Goal: Task Accomplishment & Management: Use online tool/utility

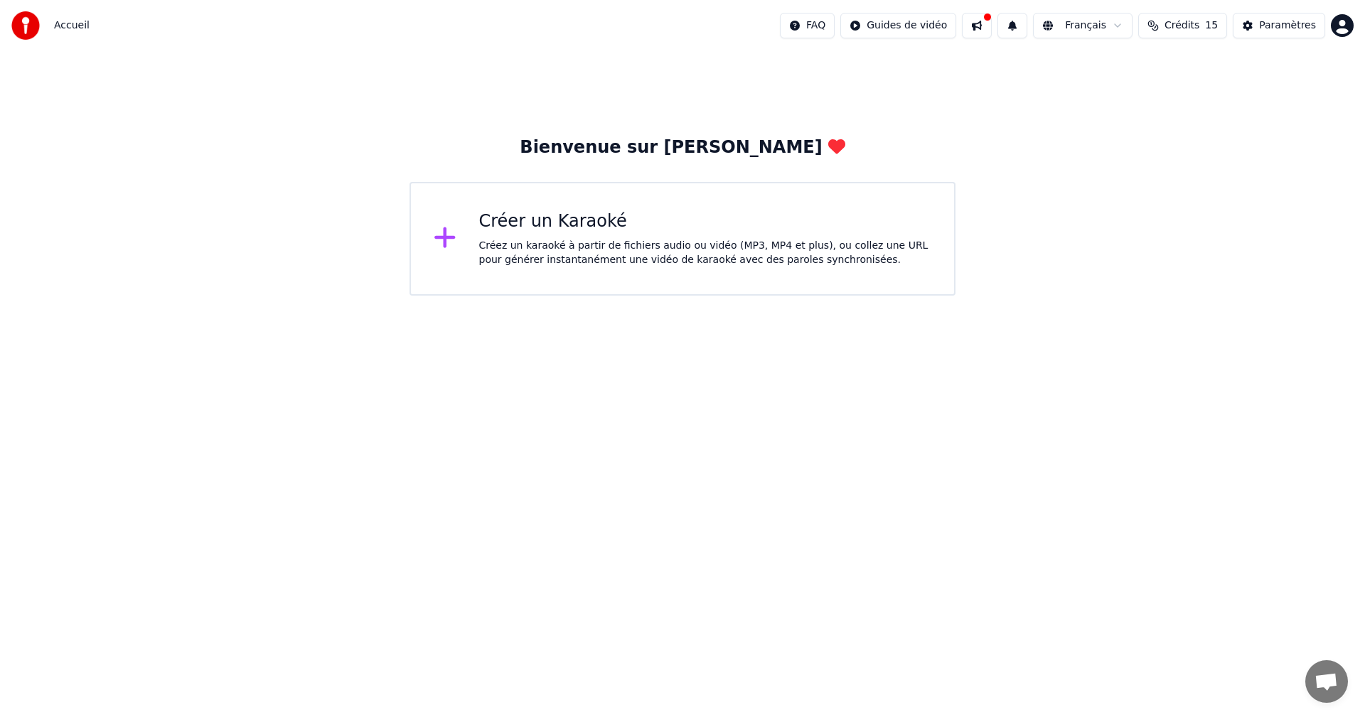
click at [447, 237] on icon at bounding box center [445, 238] width 23 height 26
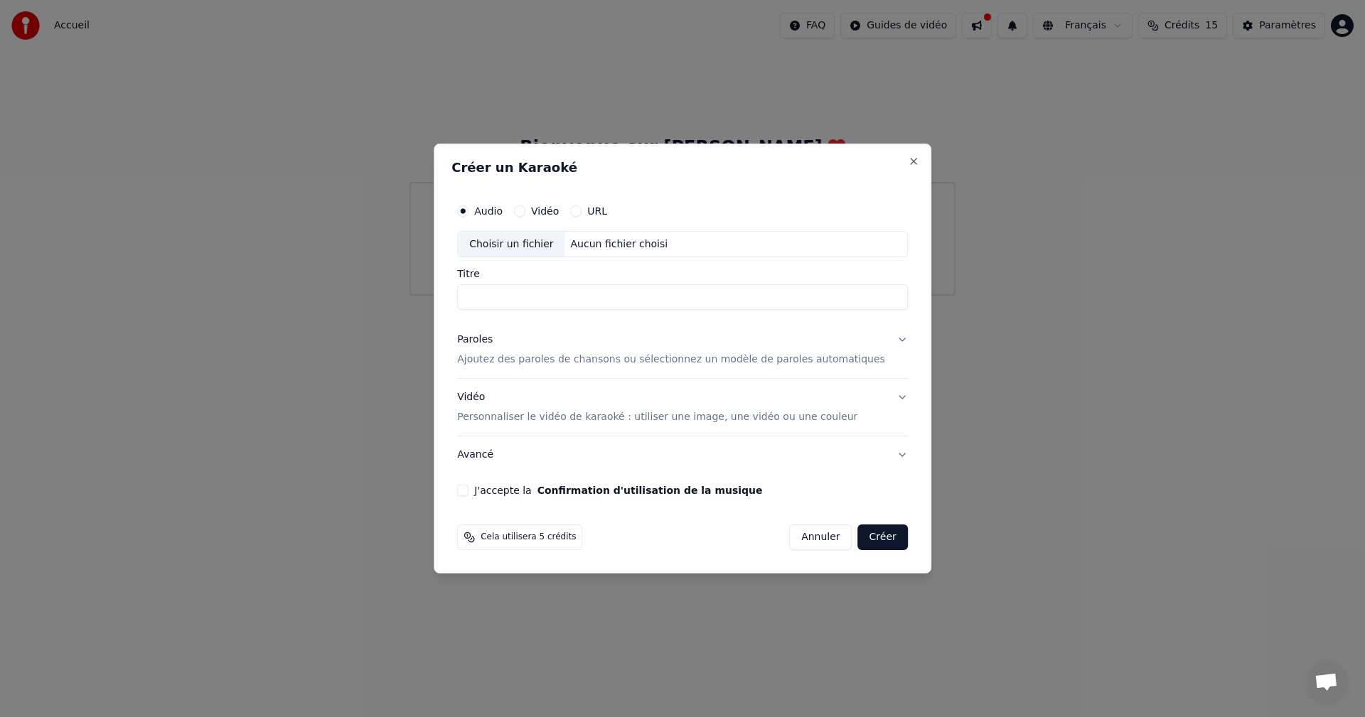
click at [525, 209] on button "Vidéo" at bounding box center [519, 210] width 11 height 11
click at [548, 241] on div "Choisir un fichier" at bounding box center [511, 245] width 107 height 26
click at [825, 417] on p "Personnaliser le vidéo de karaoké : utiliser une image, une vidéo ou une couleur" at bounding box center [657, 417] width 400 height 14
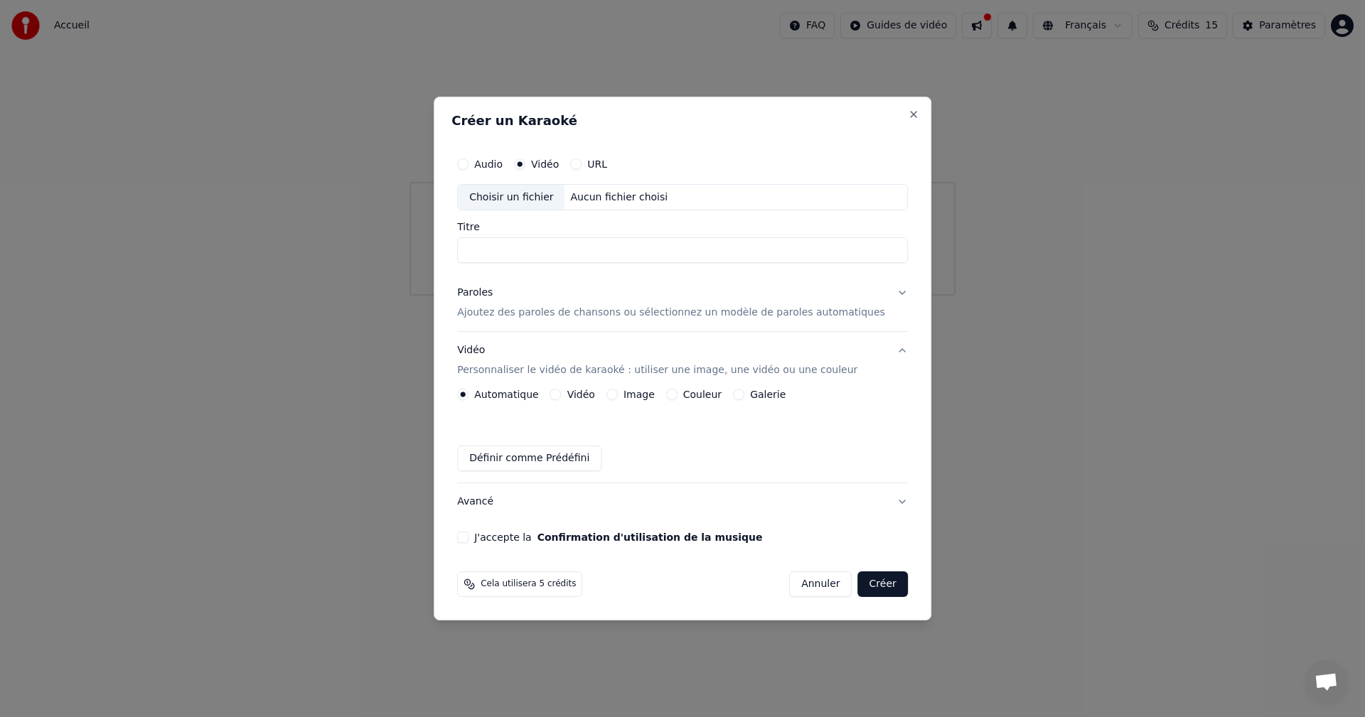
click at [652, 396] on label "Image" at bounding box center [639, 395] width 31 height 10
click at [618, 396] on button "Image" at bounding box center [611, 394] width 11 height 11
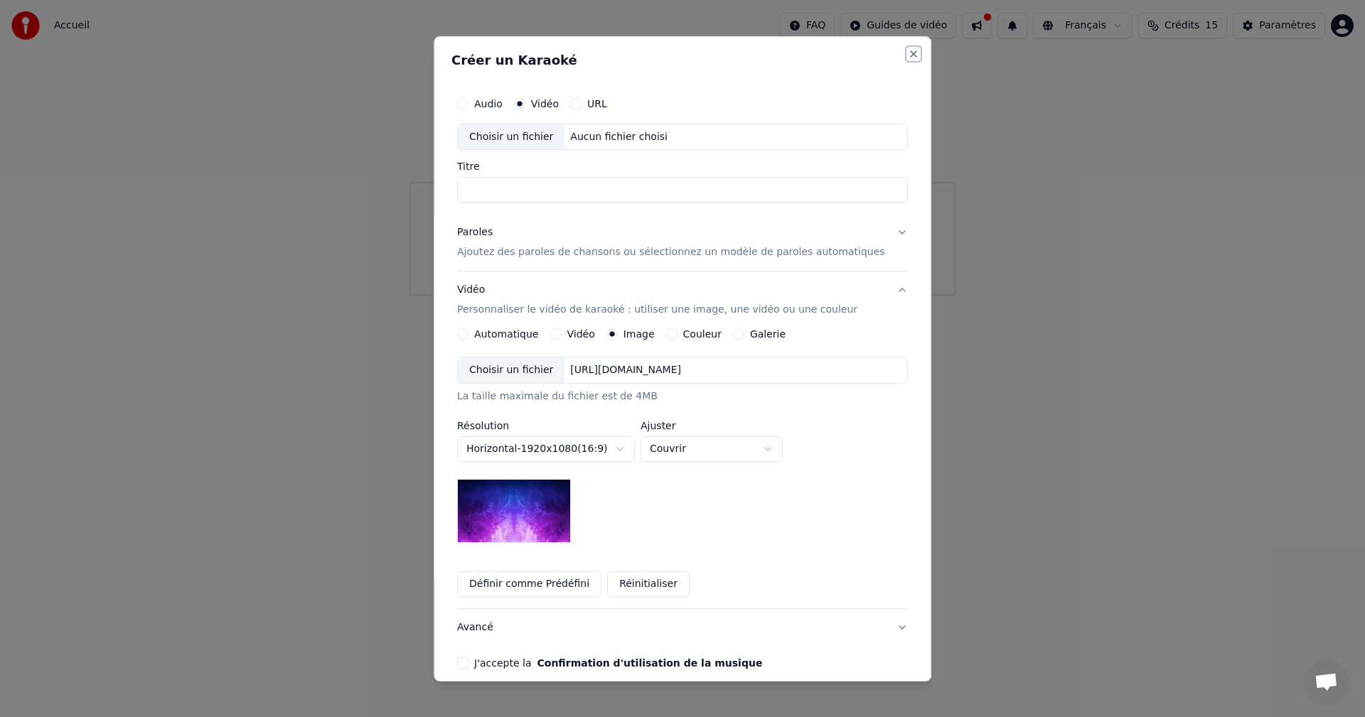
click at [908, 52] on button "Close" at bounding box center [913, 53] width 11 height 11
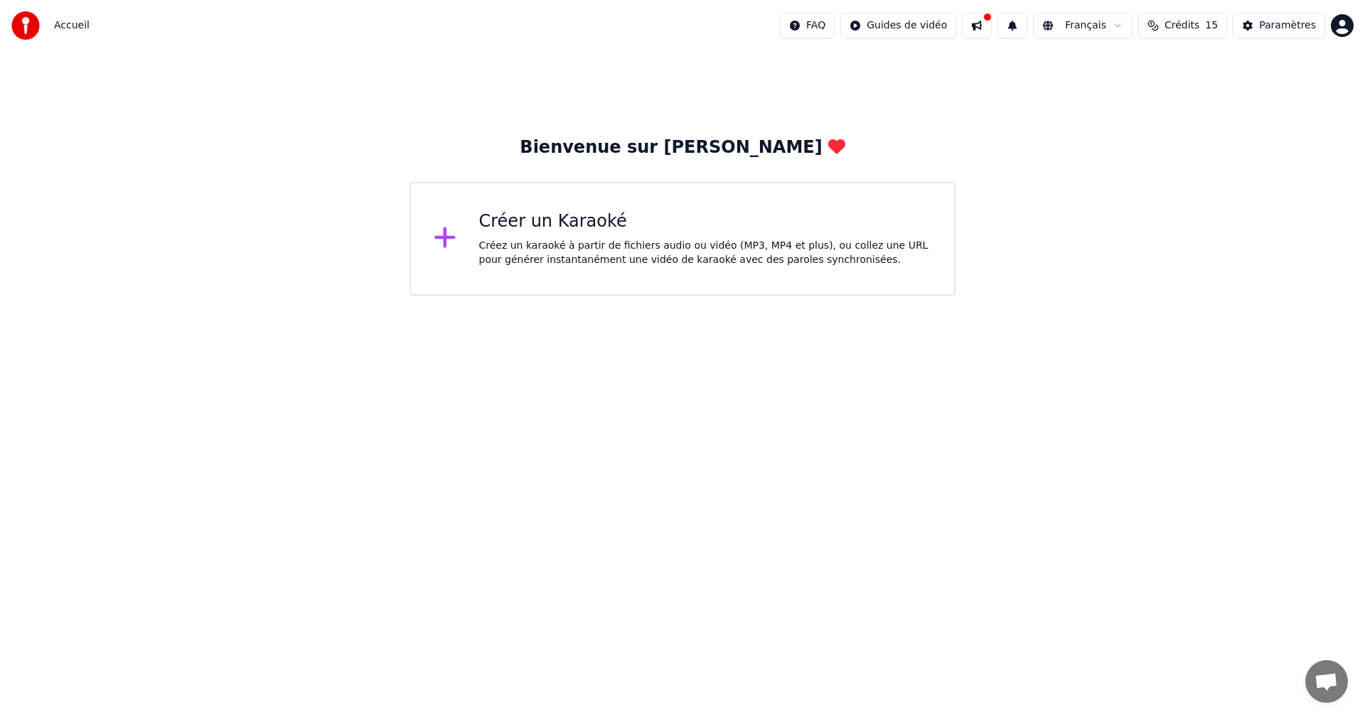
click at [447, 235] on icon at bounding box center [445, 238] width 23 height 26
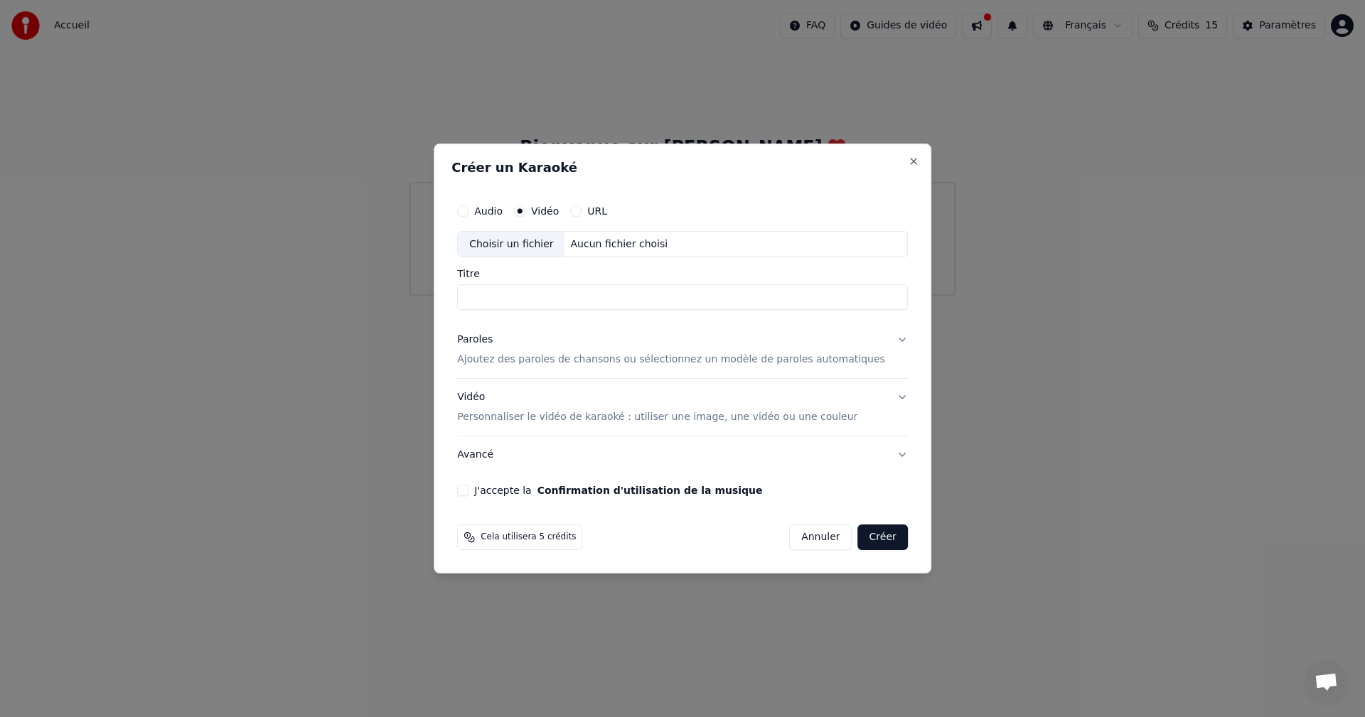
click at [543, 239] on div "Choisir un fichier" at bounding box center [511, 245] width 107 height 26
type input "**********"
click at [882, 395] on button "Vidéo Personnaliser le vidéo de karaoké : utiliser une image, une vidéo ou une …" at bounding box center [682, 408] width 451 height 57
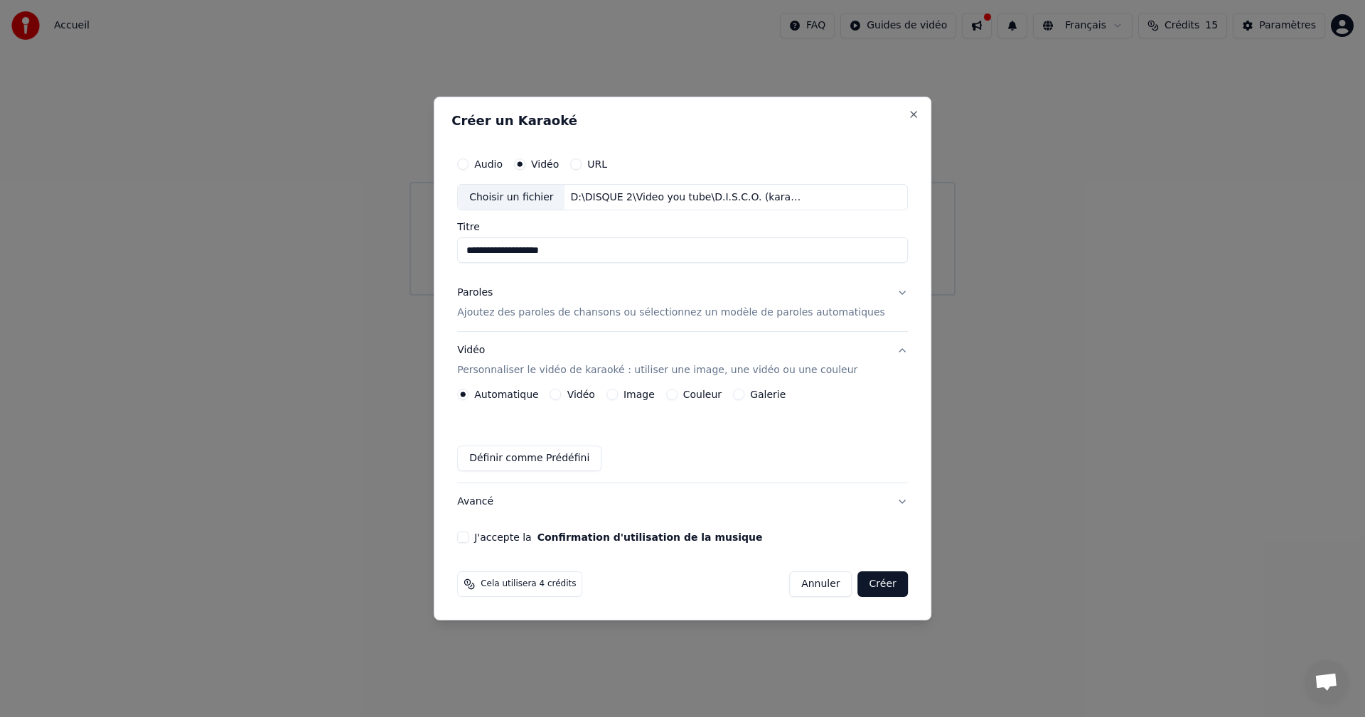
click at [874, 351] on button "Vidéo Personnaliser le vidéo de karaoké : utiliser une image, une vidéo ou une …" at bounding box center [682, 361] width 451 height 57
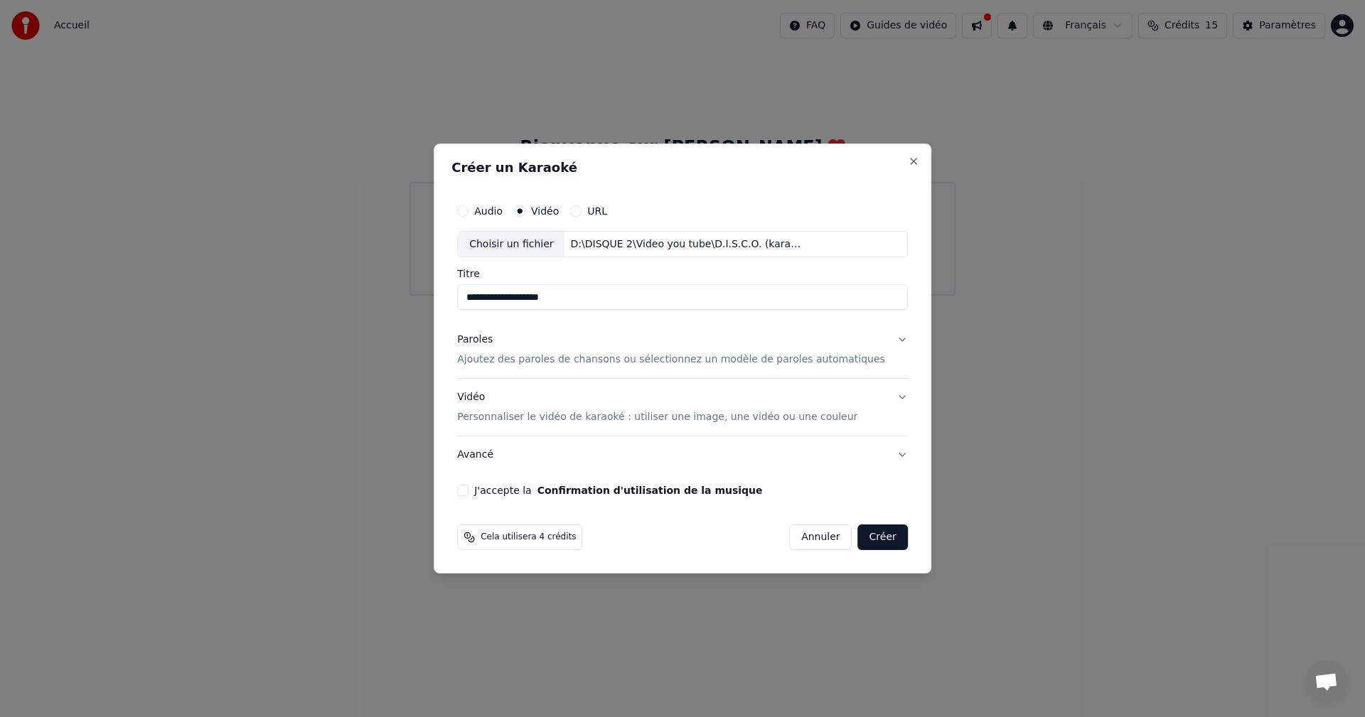
click at [874, 351] on button "Paroles Ajoutez des paroles de chansons ou sélectionnez un modèle de paroles au…" at bounding box center [682, 350] width 451 height 57
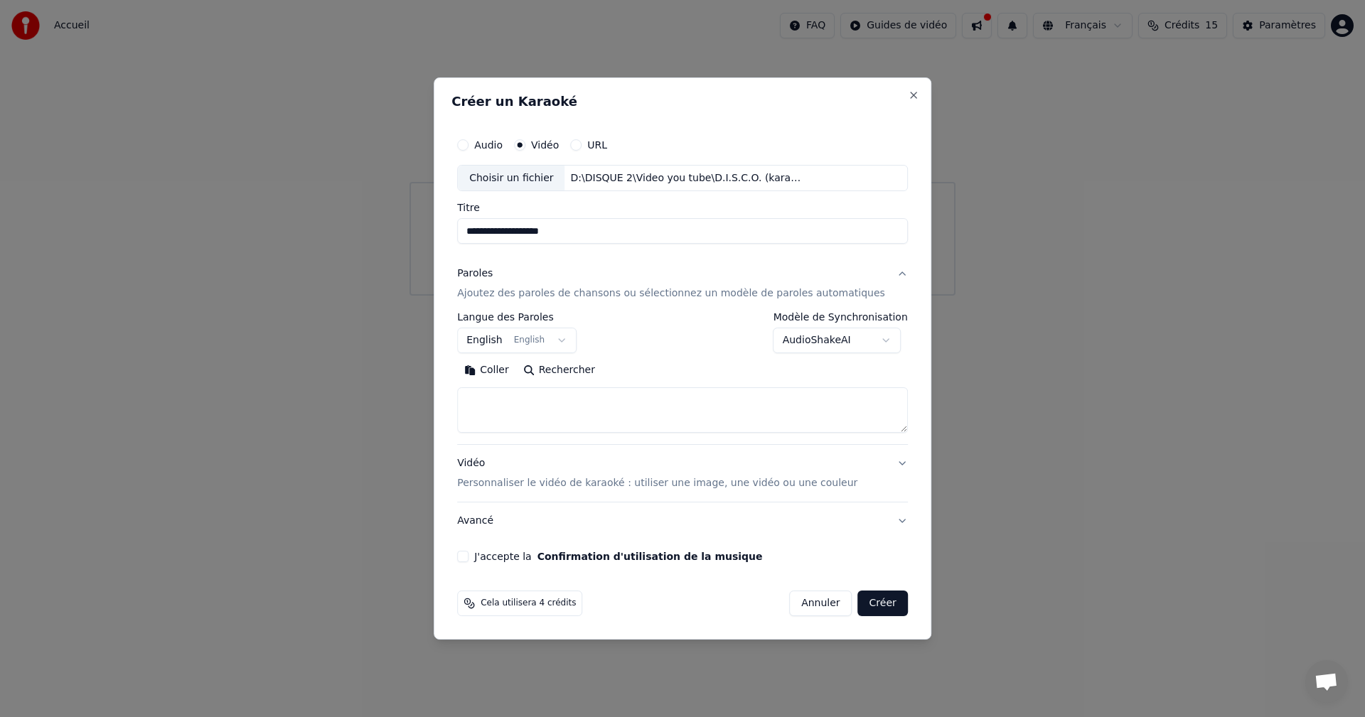
click at [469, 560] on button "J'accepte la Confirmation d'utilisation de la musique" at bounding box center [462, 556] width 11 height 11
click at [861, 604] on button "Créer" at bounding box center [883, 604] width 50 height 26
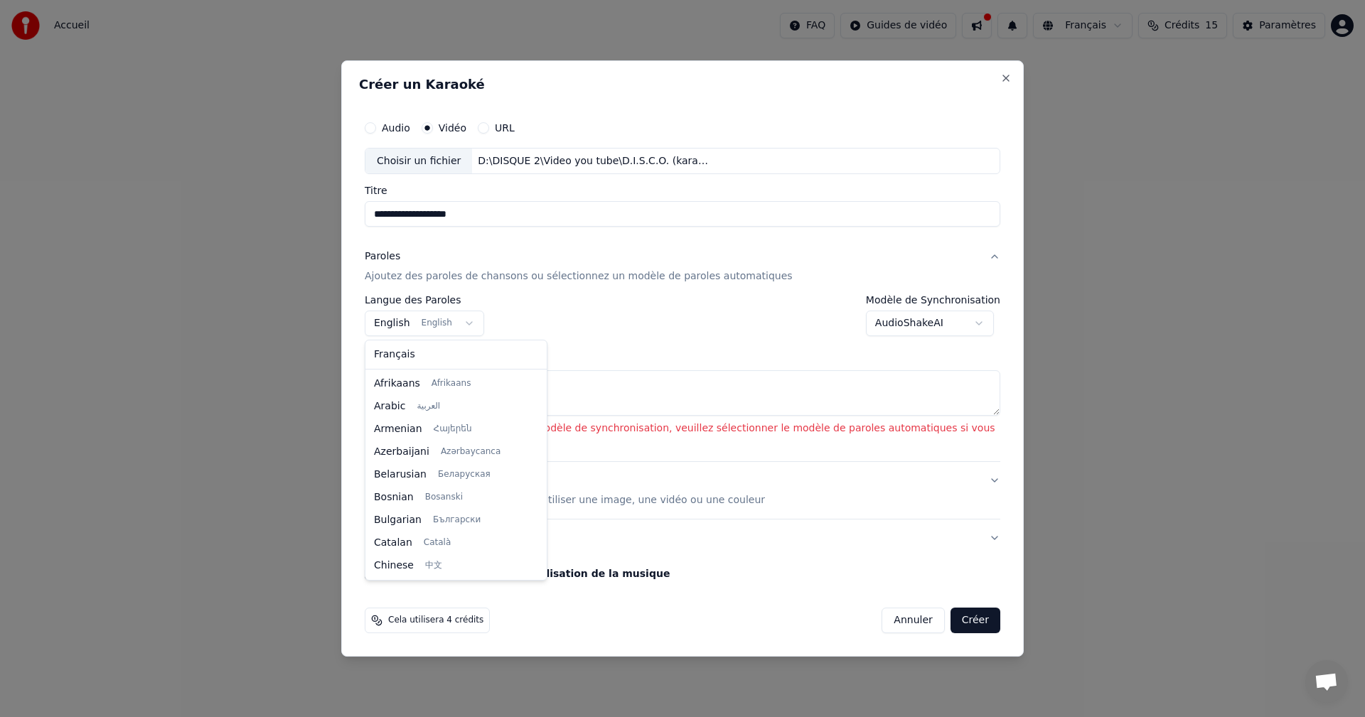
click at [461, 296] on body "**********" at bounding box center [682, 148] width 1365 height 296
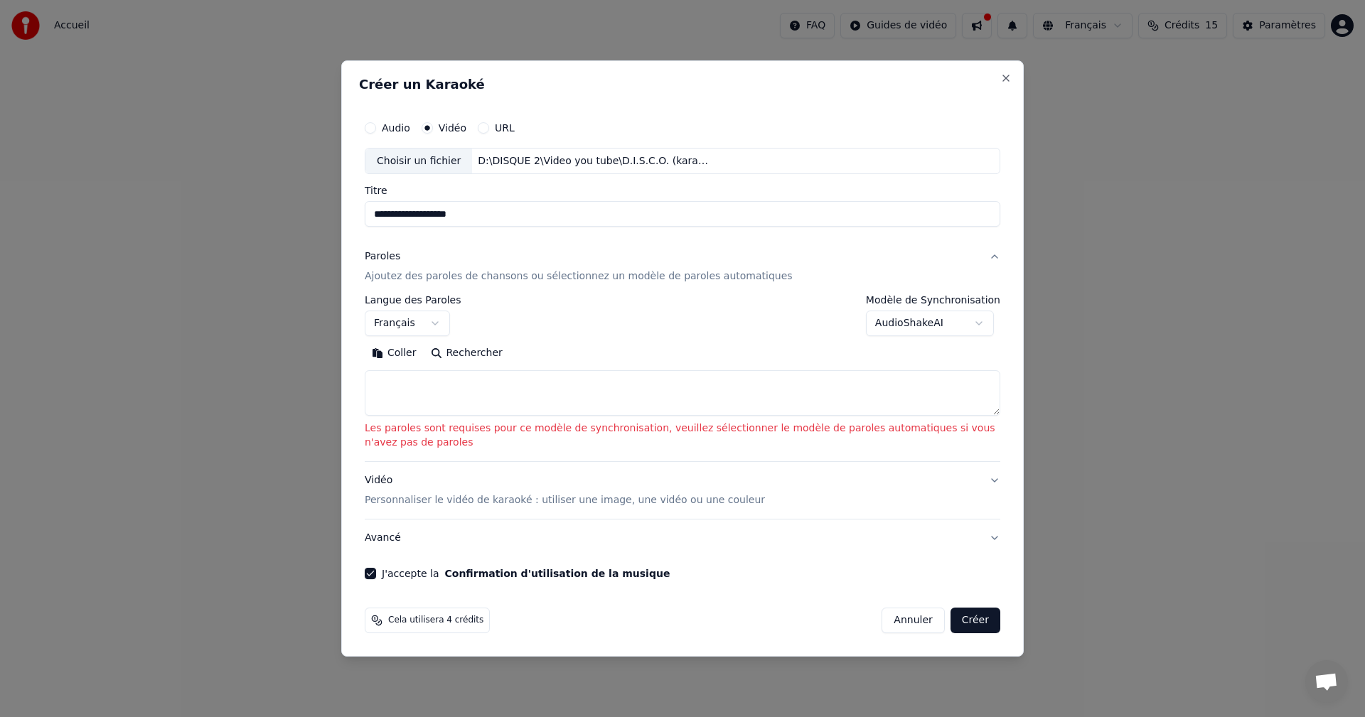
click at [402, 352] on button "Coller" at bounding box center [394, 354] width 59 height 23
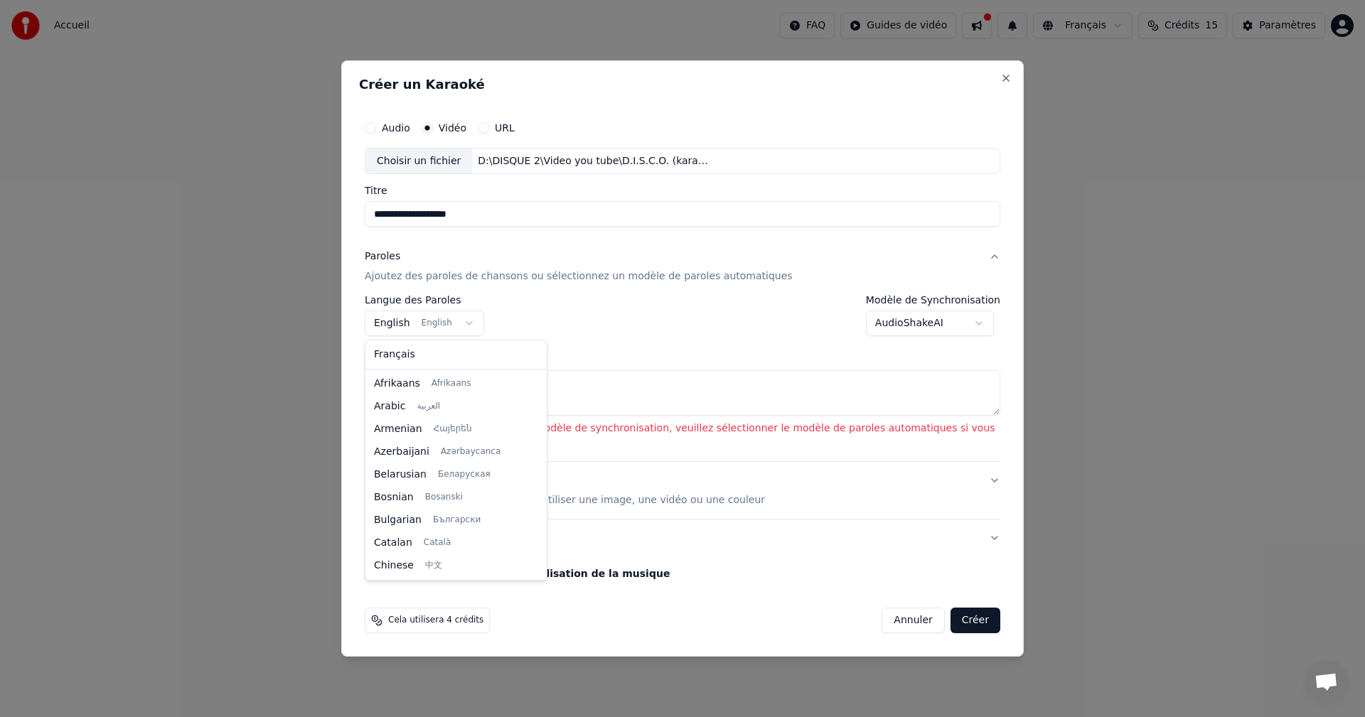
click at [464, 296] on body "**********" at bounding box center [682, 148] width 1365 height 296
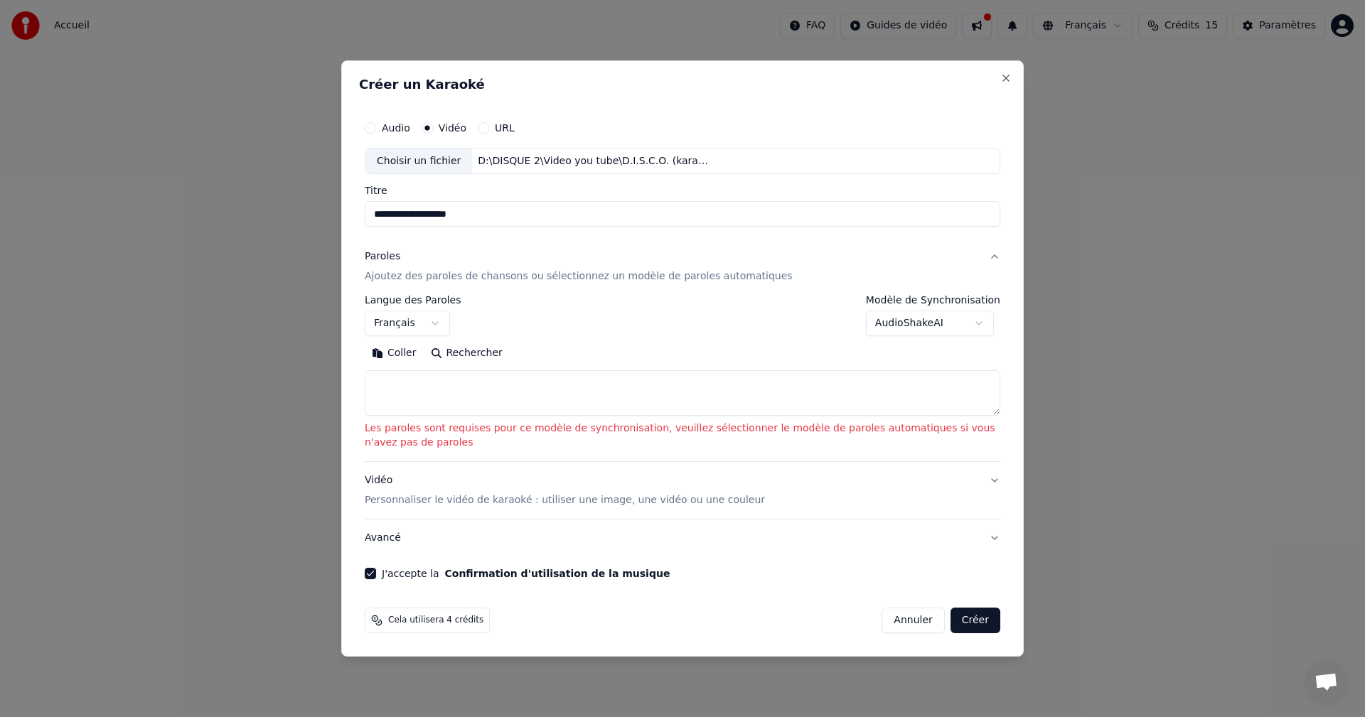
click at [461, 353] on button "Rechercher" at bounding box center [467, 354] width 86 height 23
click at [476, 213] on input "**********" at bounding box center [683, 215] width 636 height 26
click at [974, 616] on button "Créer" at bounding box center [976, 621] width 50 height 26
select select "**"
click at [478, 280] on p "Ajoutez des paroles de chansons ou sélectionnez un modèle de paroles automatiqu…" at bounding box center [579, 277] width 428 height 14
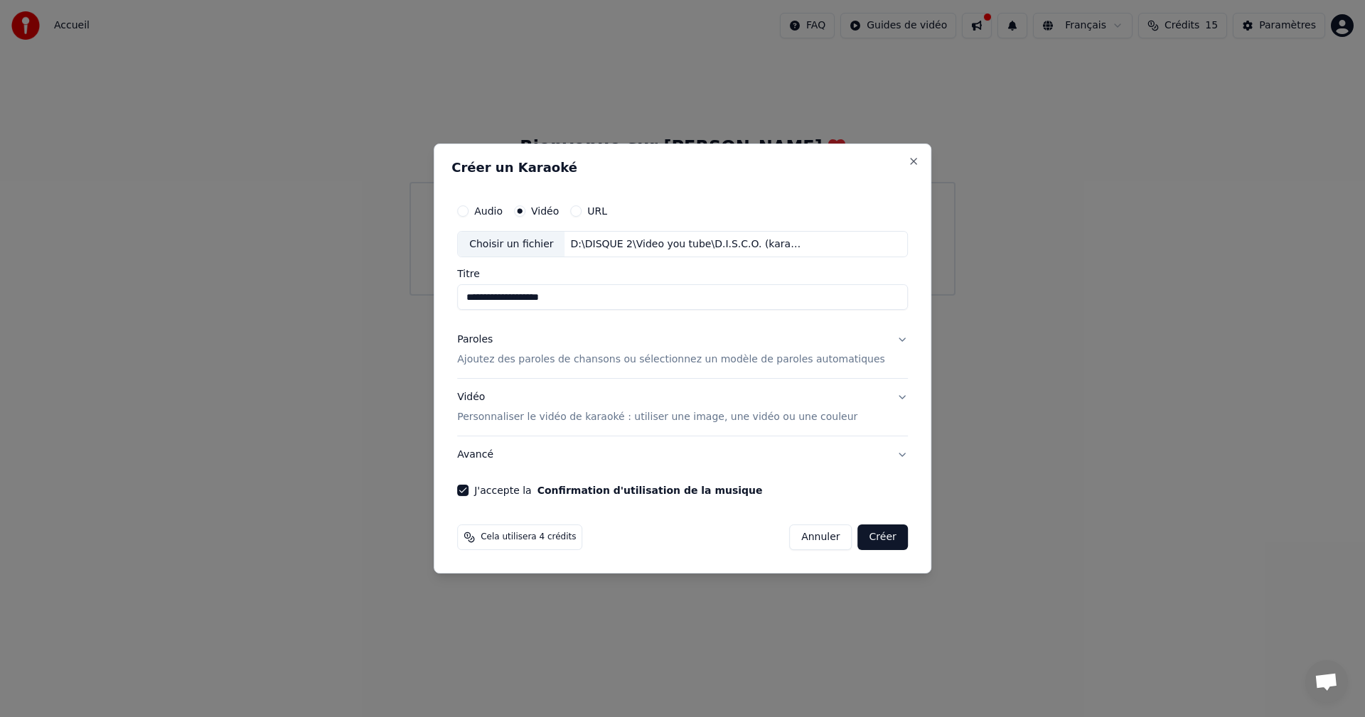
click at [877, 342] on button "Paroles Ajoutez des paroles de chansons ou sélectionnez un modèle de paroles au…" at bounding box center [682, 350] width 451 height 57
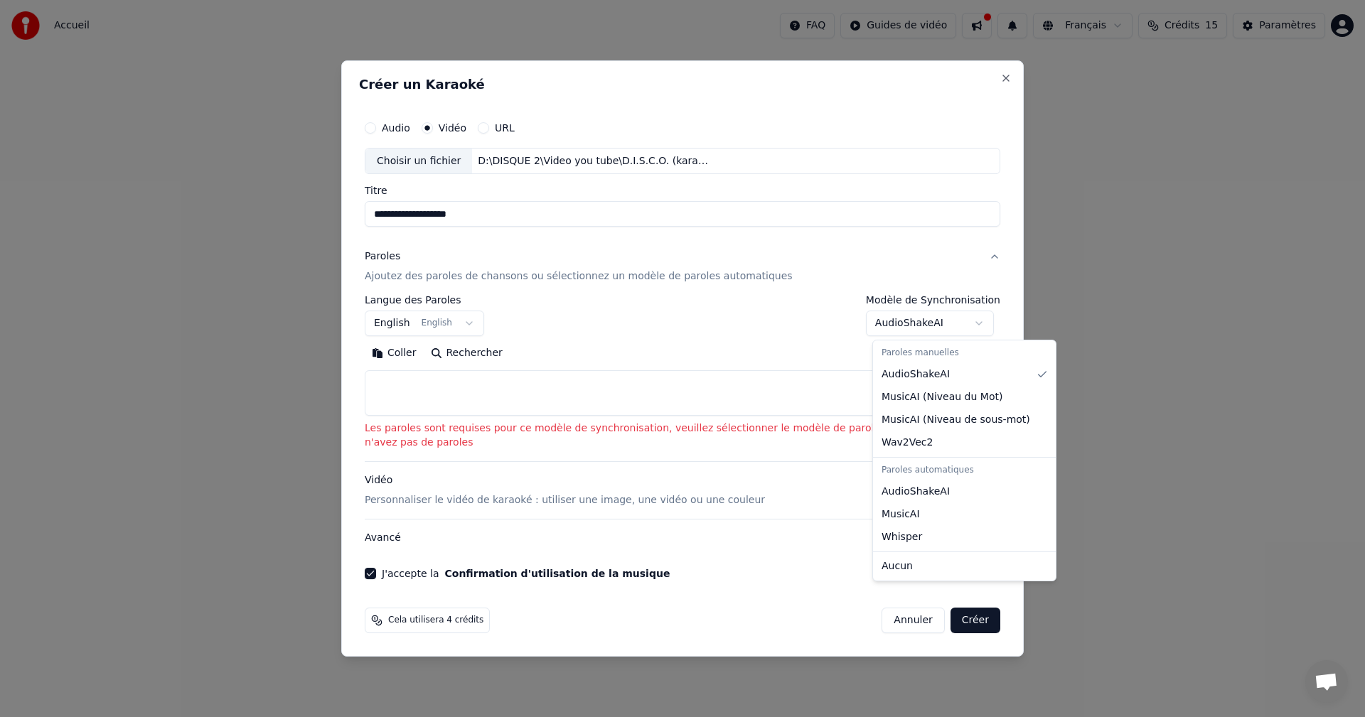
click at [986, 296] on body "**********" at bounding box center [682, 148] width 1365 height 296
select select "**********"
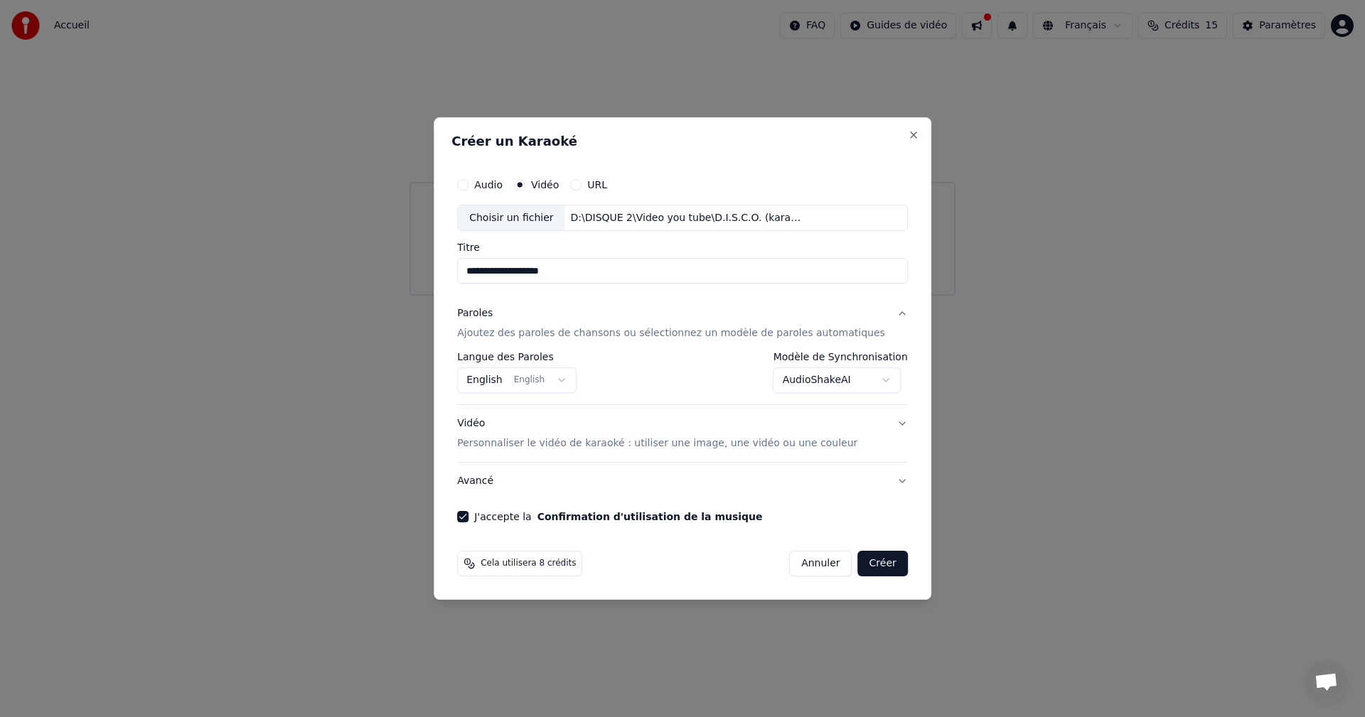
click at [858, 567] on button "Créer" at bounding box center [883, 564] width 50 height 26
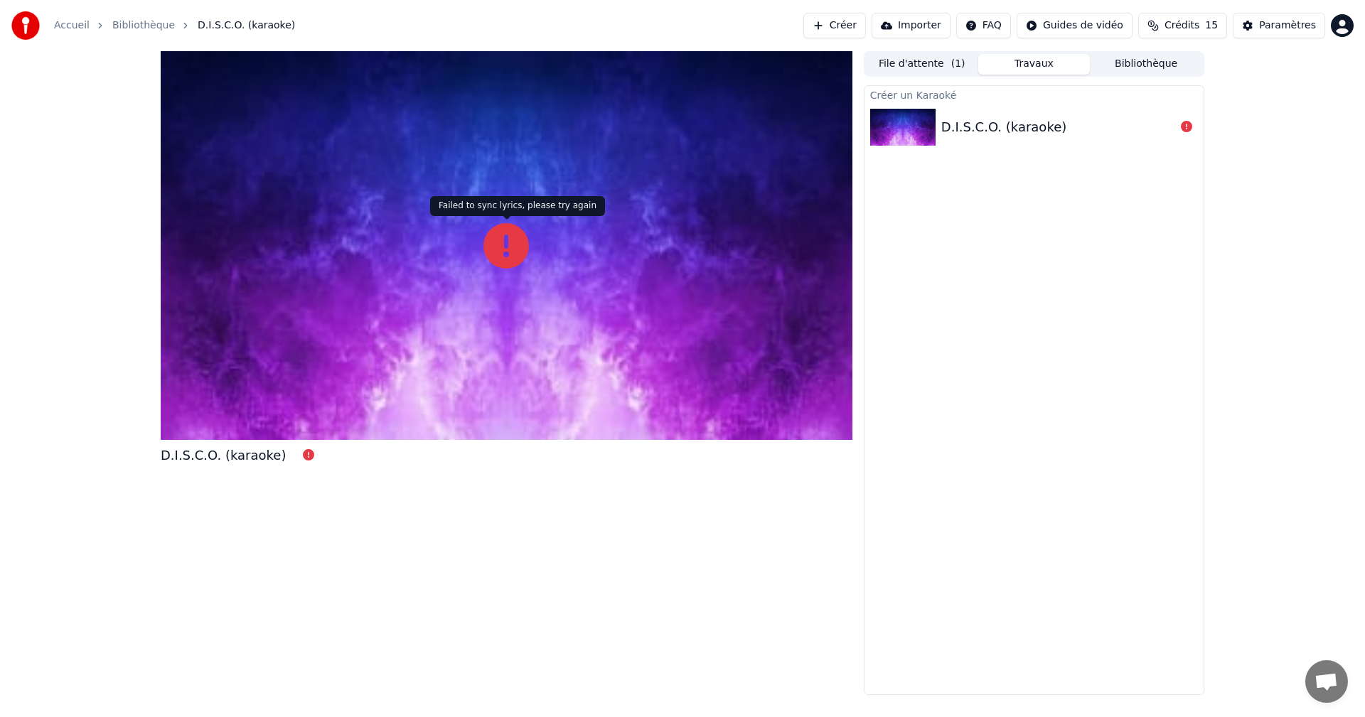
click at [511, 246] on icon at bounding box center [506, 246] width 46 height 46
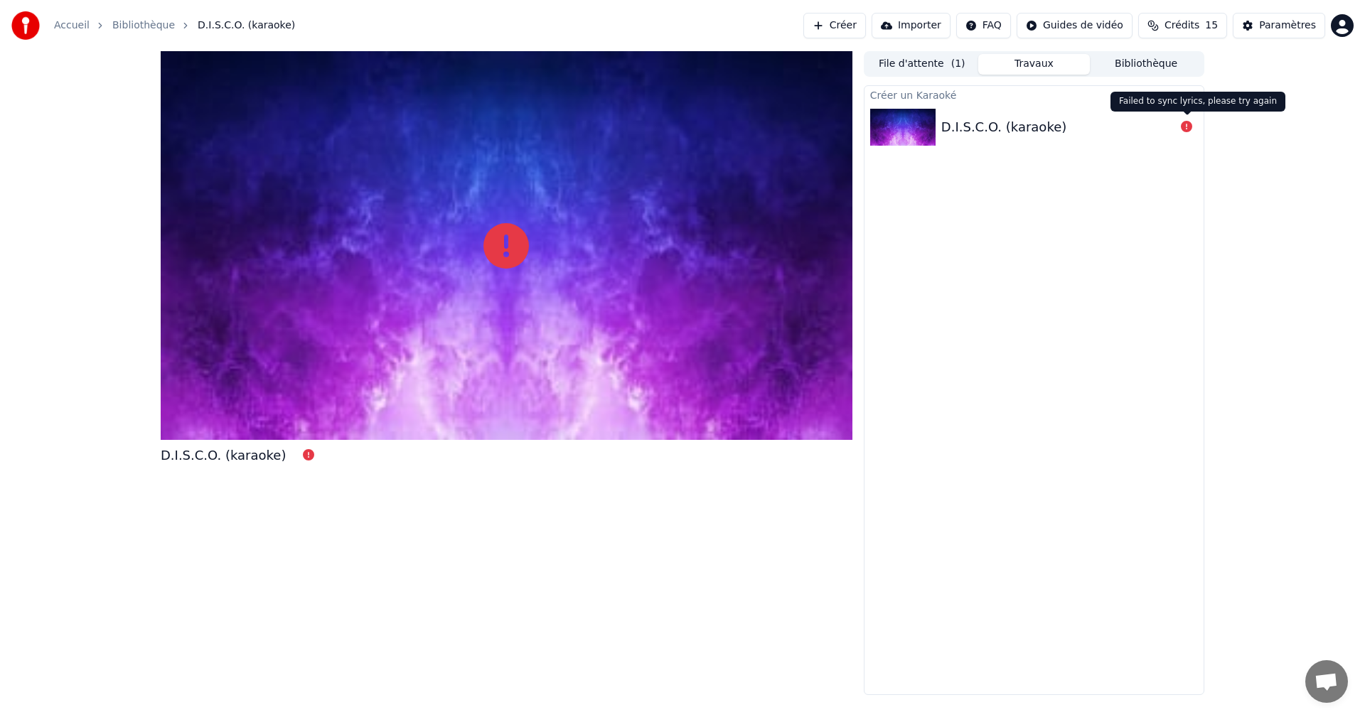
click at [1187, 129] on icon at bounding box center [1186, 126] width 11 height 11
click at [953, 124] on div "D.I.S.C.O. (karaoke)" at bounding box center [1003, 127] width 125 height 20
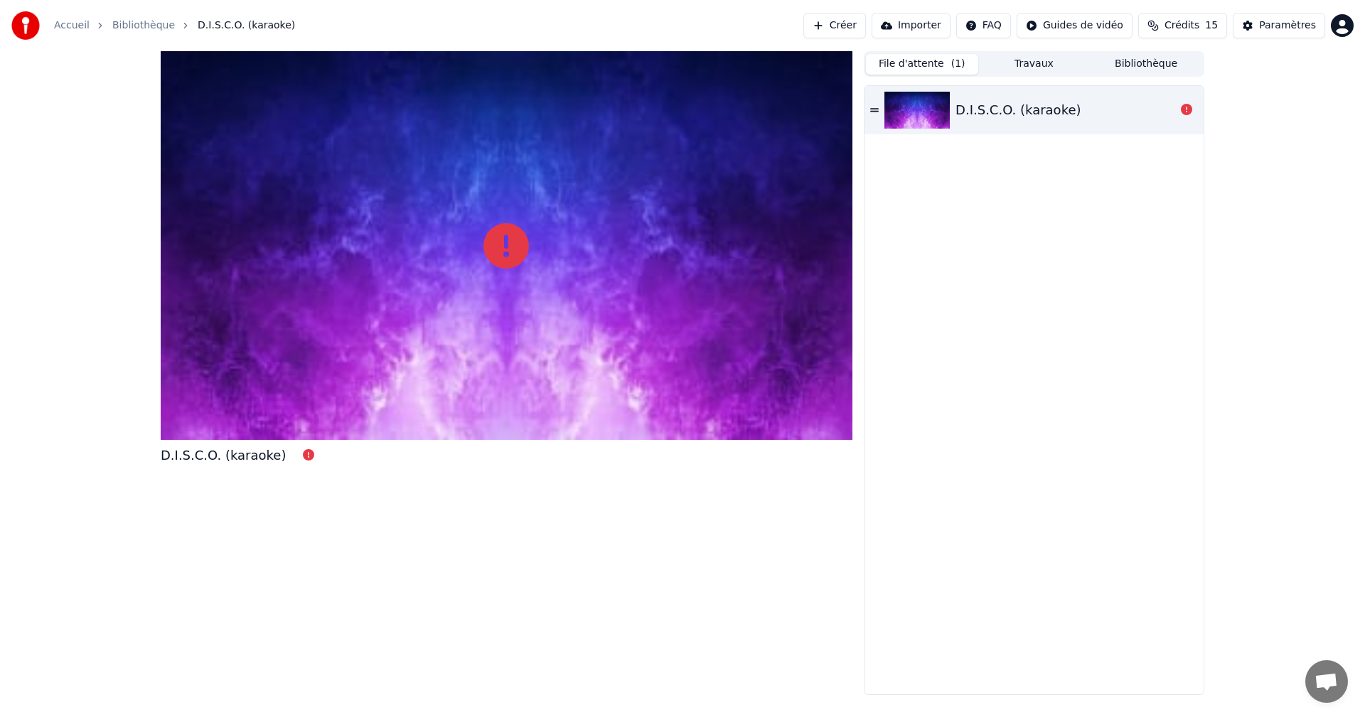
click at [948, 70] on button "File d'attente ( 1 )" at bounding box center [922, 64] width 112 height 21
click at [215, 29] on span "D.I.S.C.O. (karaoke)" at bounding box center [246, 25] width 97 height 14
click at [138, 25] on link "Bibliothèque" at bounding box center [143, 25] width 63 height 14
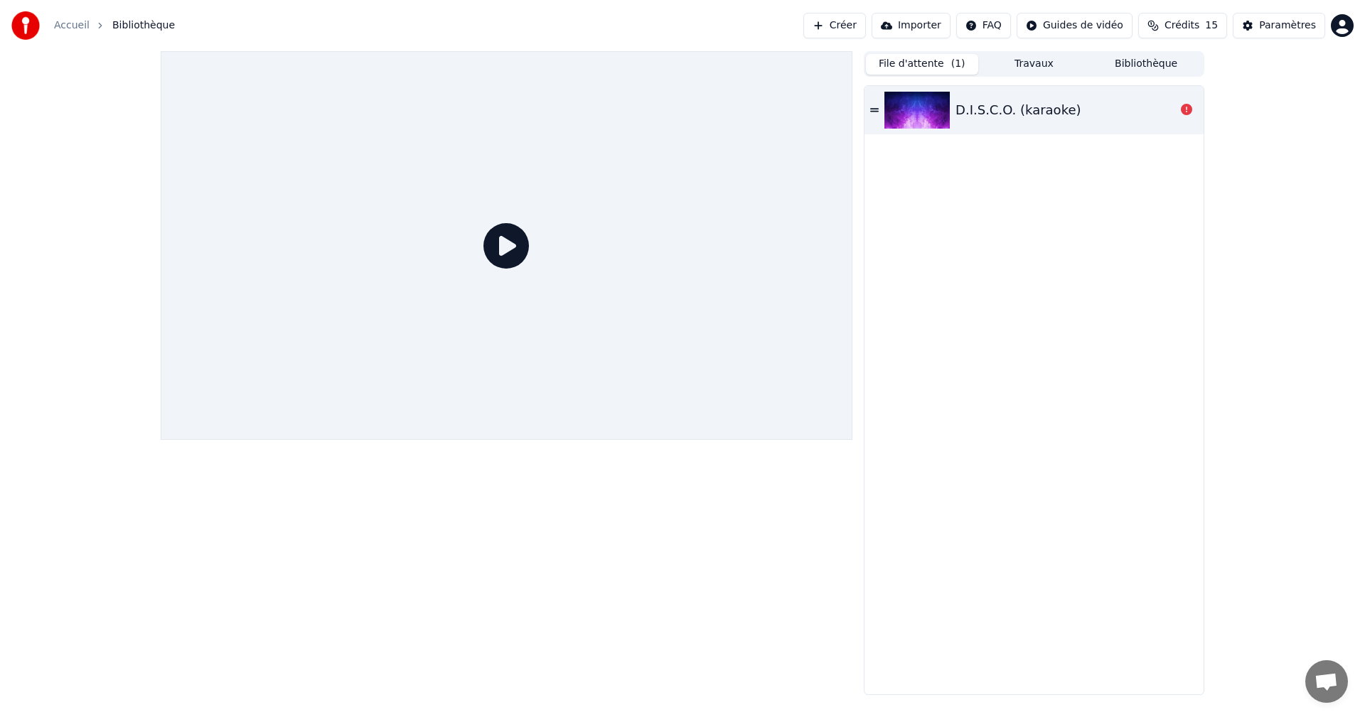
click at [503, 250] on icon at bounding box center [506, 246] width 46 height 46
click at [74, 26] on link "Accueil" at bounding box center [72, 25] width 36 height 14
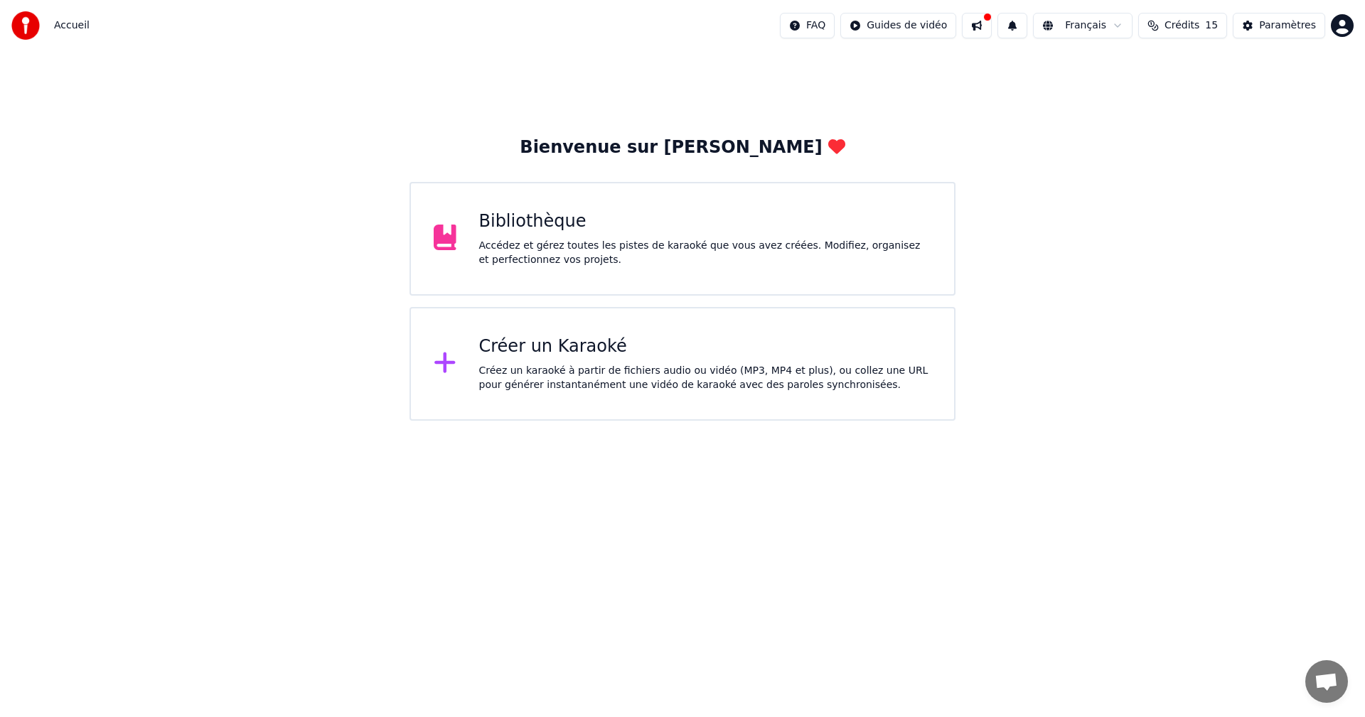
click at [508, 231] on div "Bibliothèque" at bounding box center [705, 221] width 453 height 23
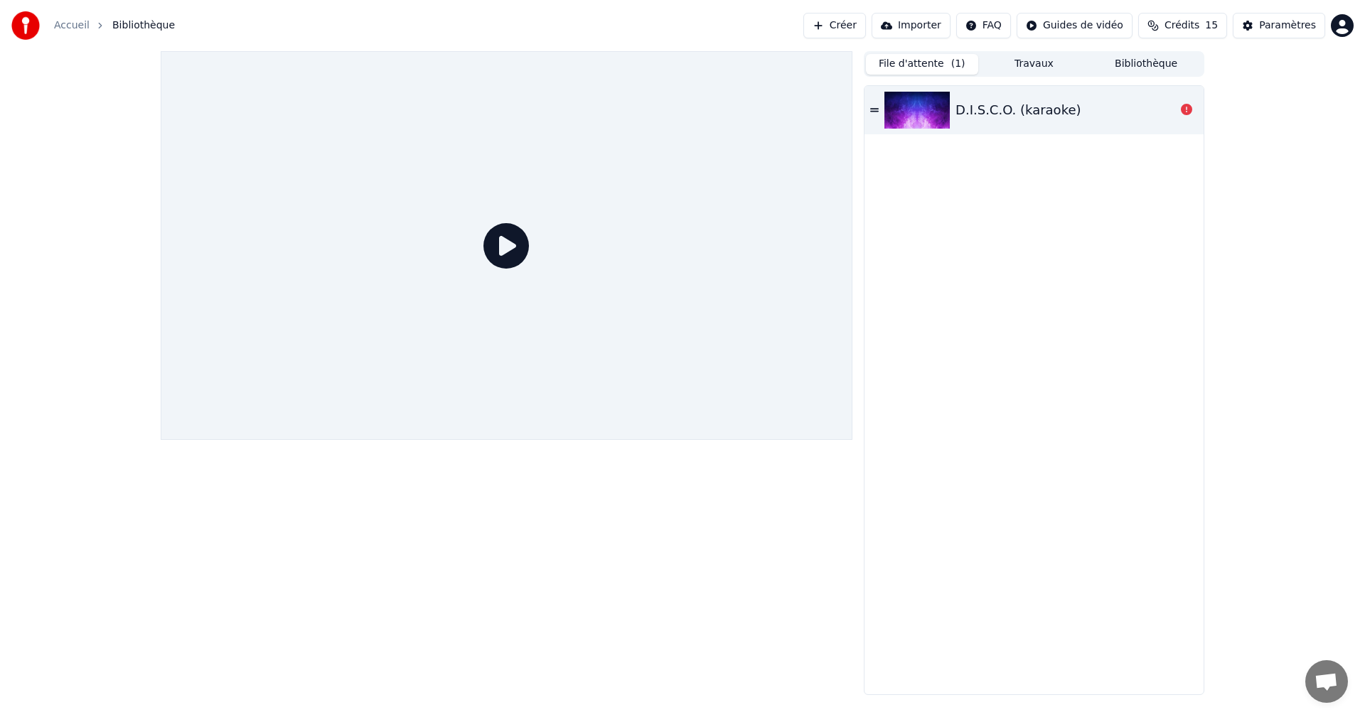
click at [508, 246] on icon at bounding box center [506, 246] width 46 height 46
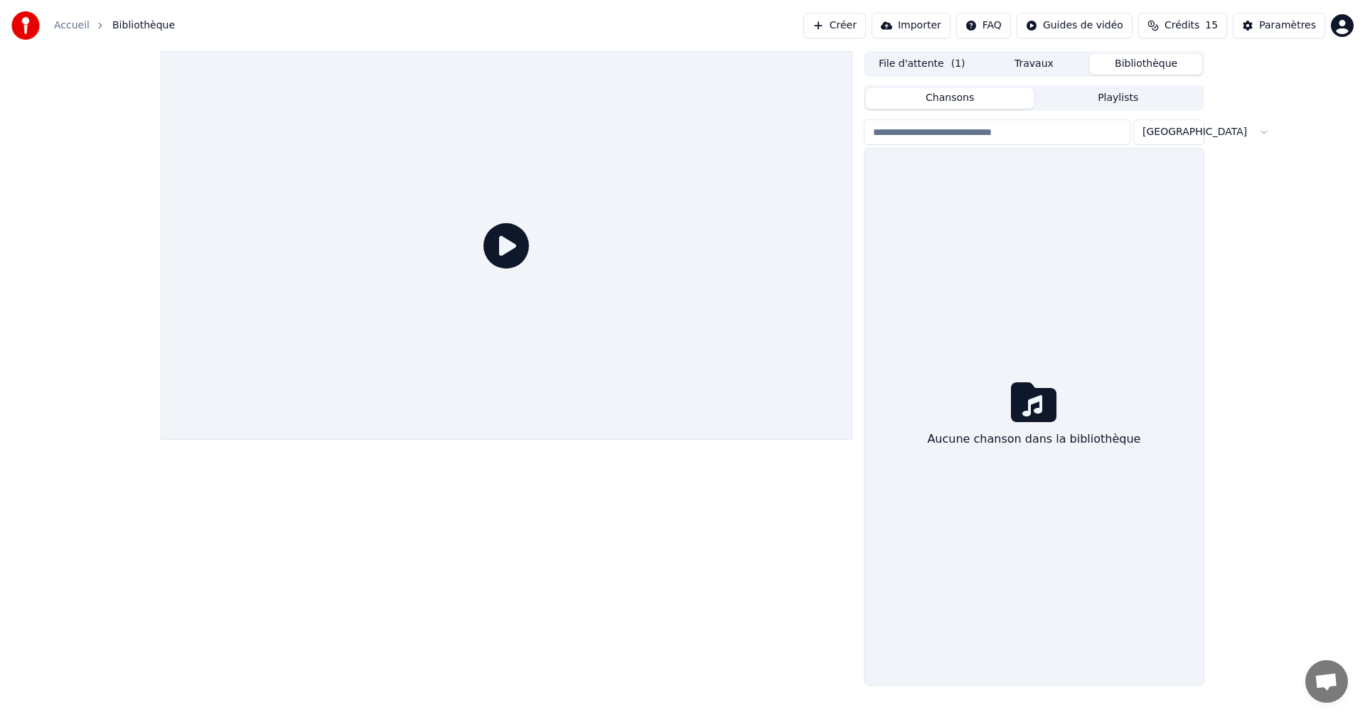
click at [1134, 55] on button "Bibliothèque" at bounding box center [1146, 64] width 112 height 21
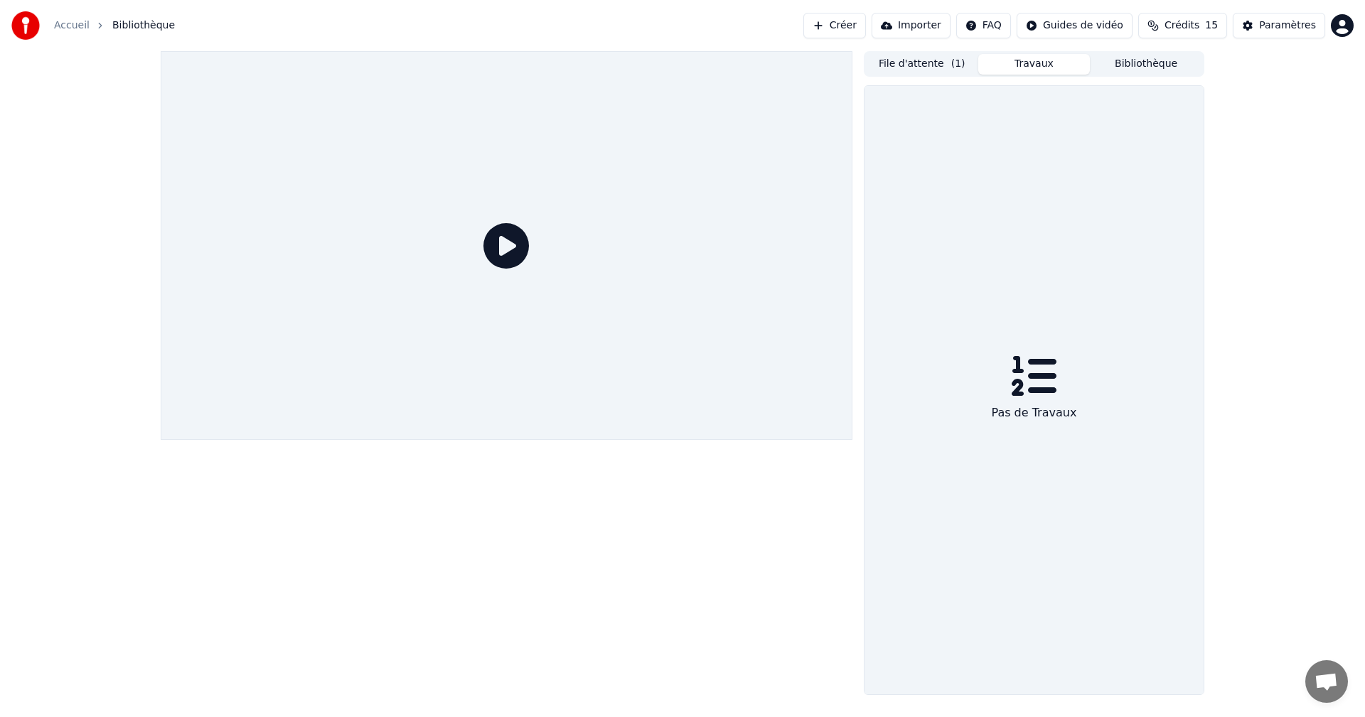
click at [1037, 67] on button "Travaux" at bounding box center [1034, 64] width 112 height 21
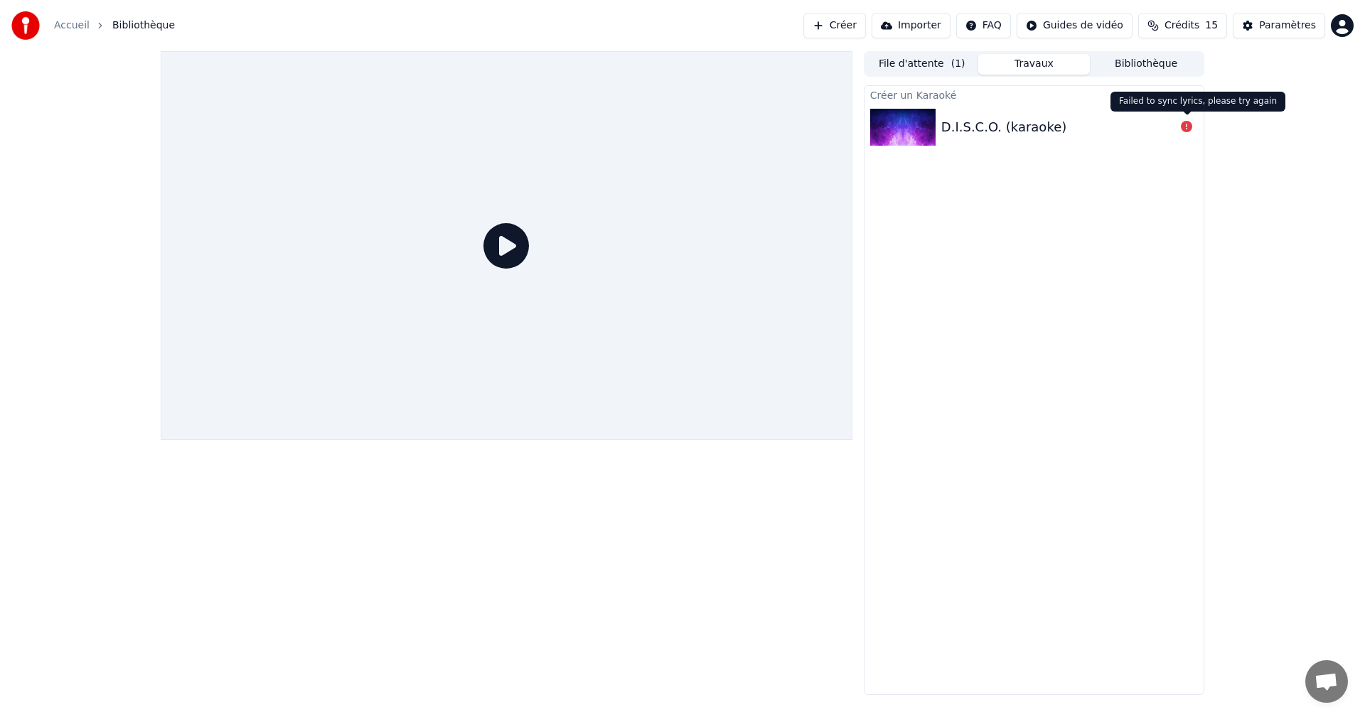
click at [1189, 127] on icon at bounding box center [1186, 126] width 11 height 11
click at [993, 132] on div "D.I.S.C.O. (karaoke)" at bounding box center [1003, 127] width 125 height 20
click at [934, 61] on button "File d'attente ( 1 )" at bounding box center [922, 64] width 112 height 21
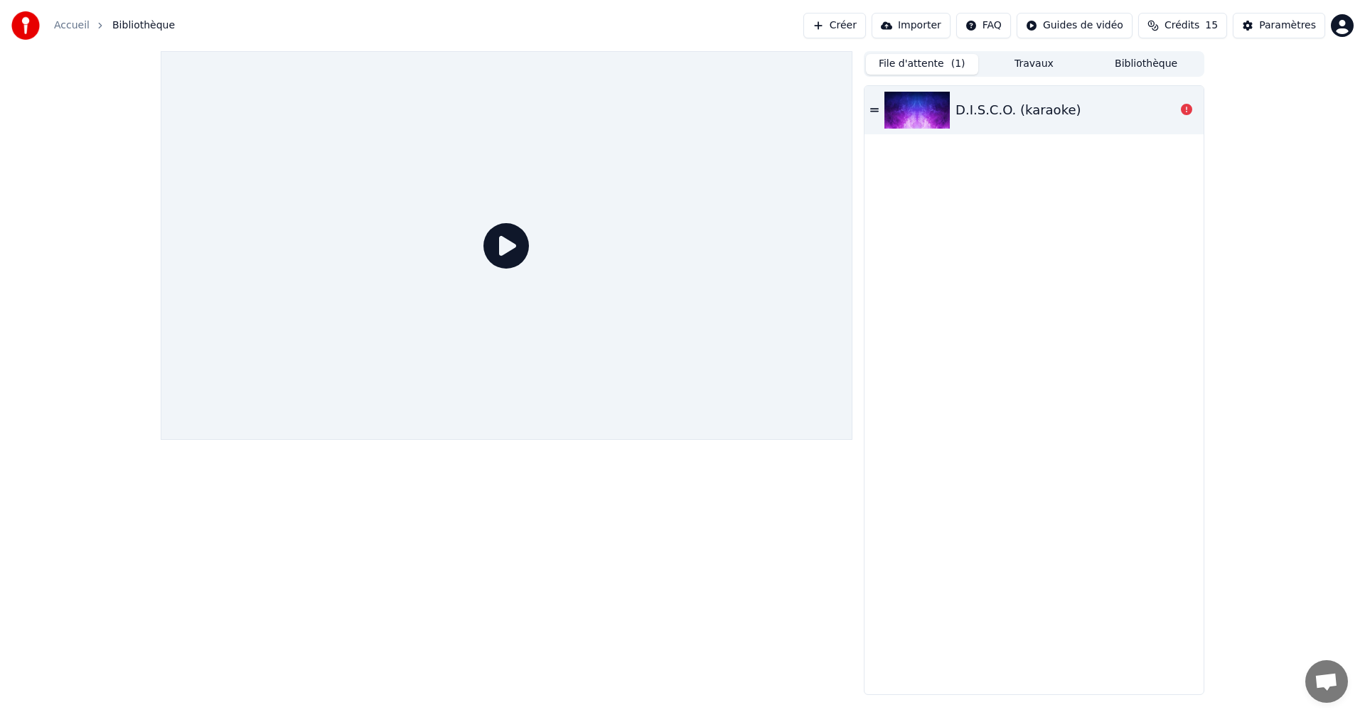
click at [873, 109] on icon at bounding box center [874, 110] width 9 height 10
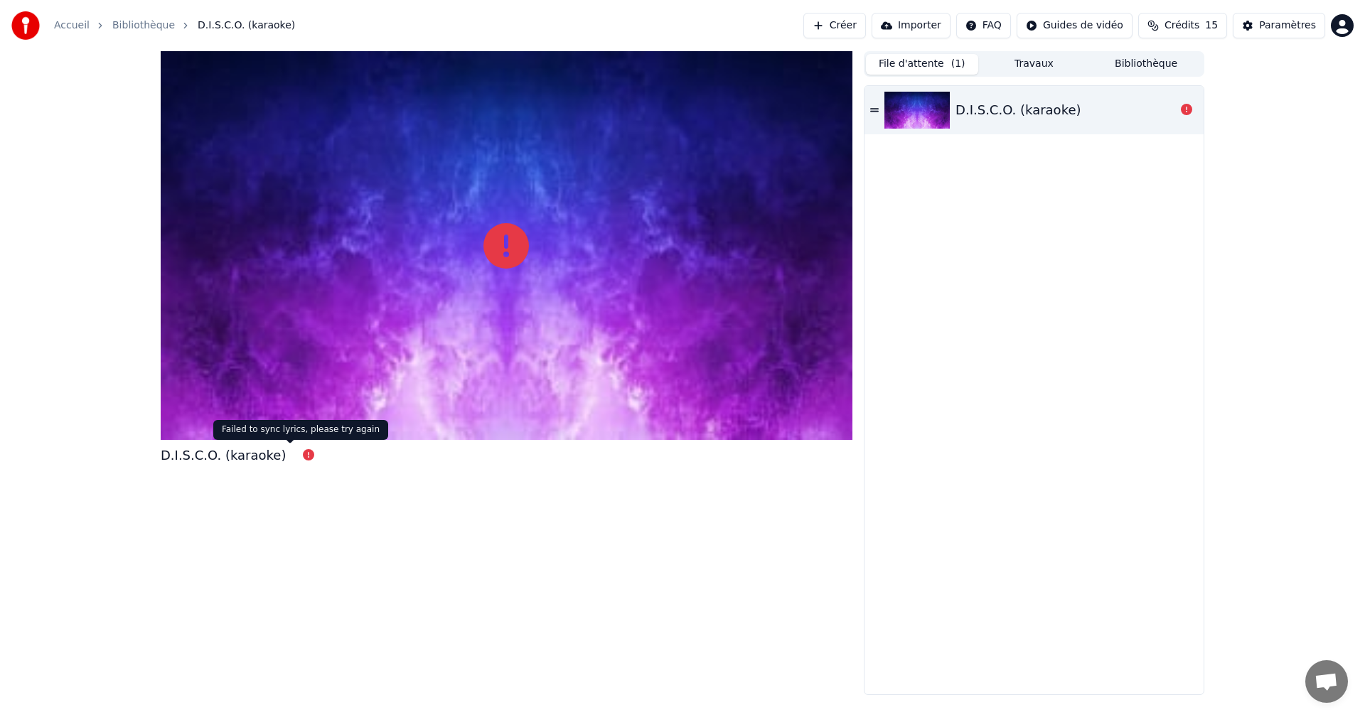
click at [303, 455] on icon at bounding box center [308, 454] width 11 height 11
click at [503, 259] on icon at bounding box center [506, 246] width 46 height 46
click at [1101, 27] on html "Accueil Bibliothèque D.I.S.C.O. (karaoke) Créer Importer FAQ Guides de vidéo Cr…" at bounding box center [682, 358] width 1365 height 717
click at [1288, 27] on html "Accueil Bibliothèque D.I.S.C.O. (karaoke) Créer Importer FAQ Guides de vidéo Cr…" at bounding box center [682, 358] width 1365 height 717
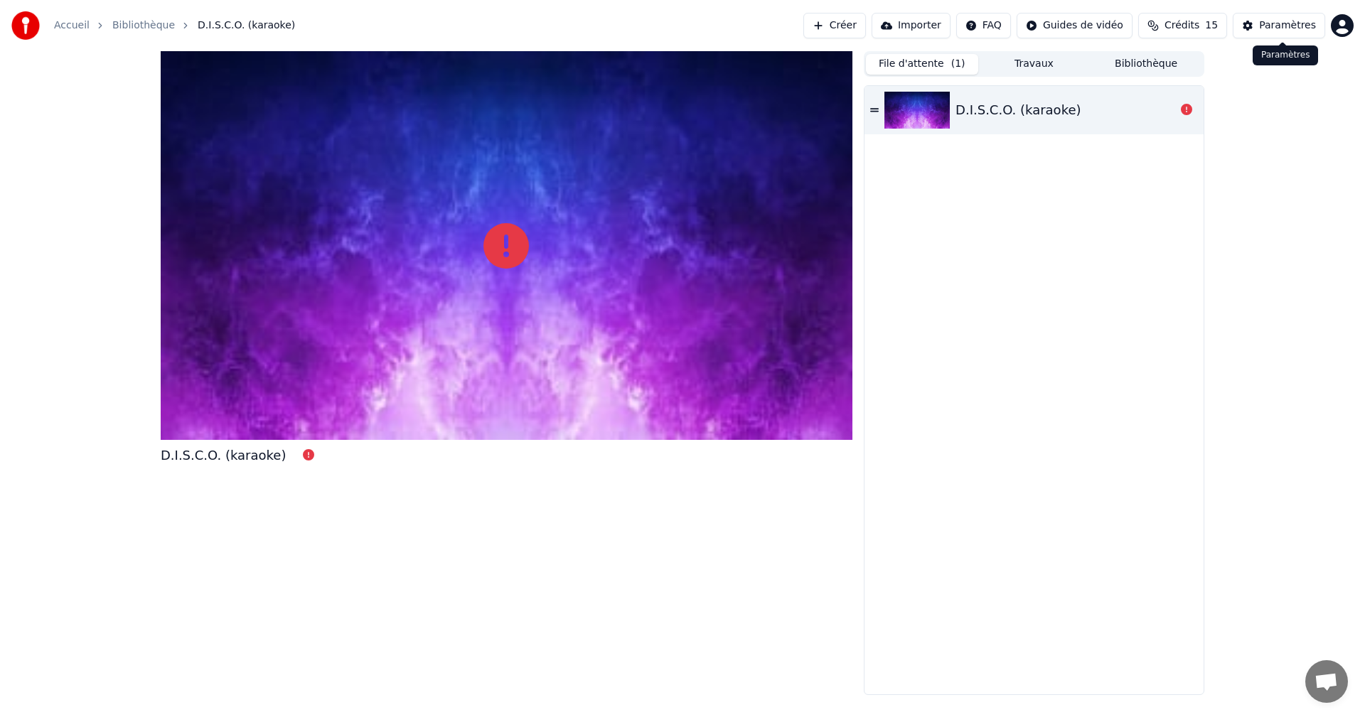
click at [1288, 26] on div "Paramètres" at bounding box center [1287, 25] width 57 height 14
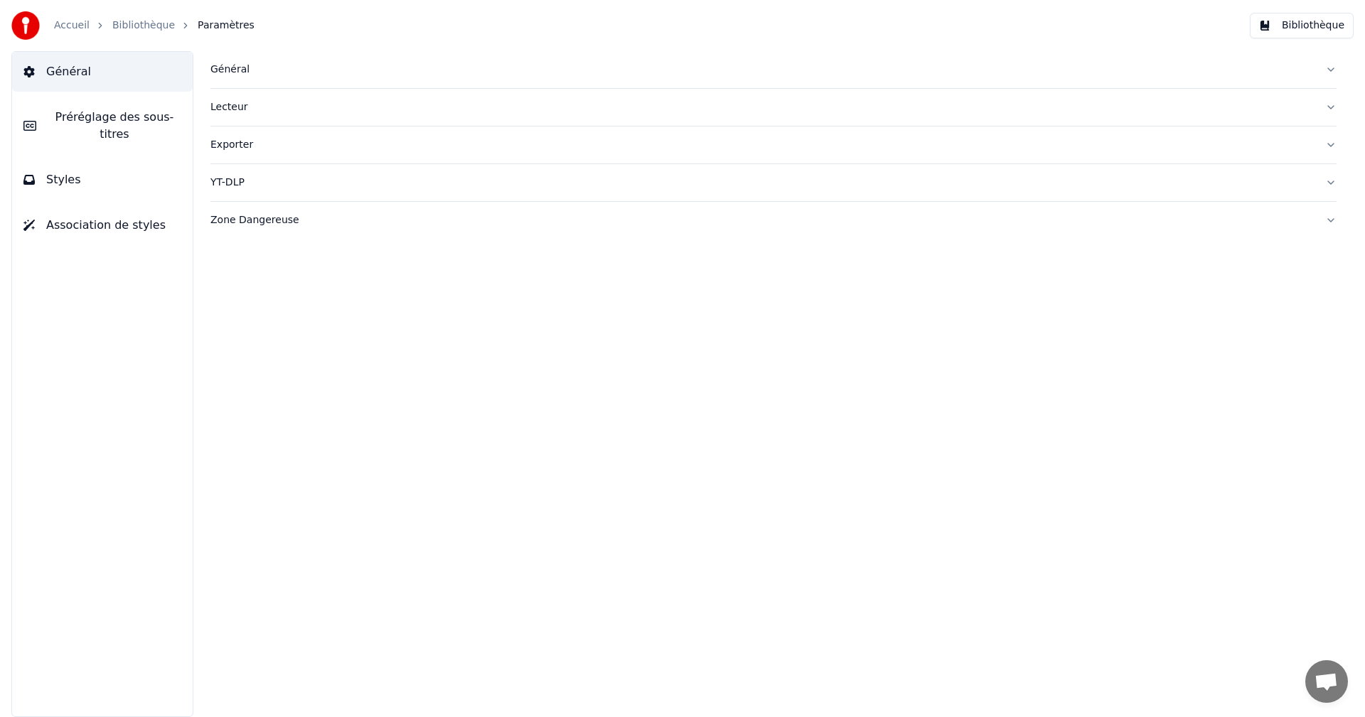
click at [205, 23] on span "Paramètres" at bounding box center [226, 25] width 57 height 14
click at [73, 27] on link "Accueil" at bounding box center [72, 25] width 36 height 14
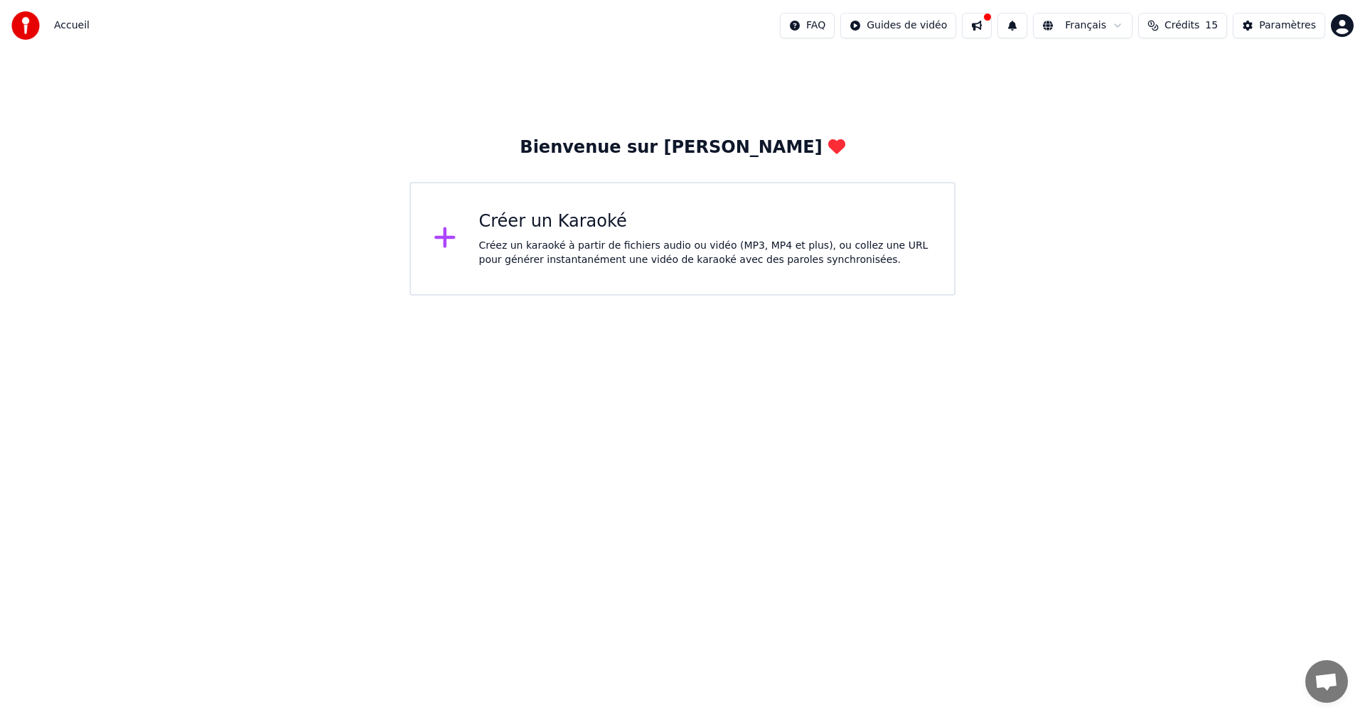
click at [439, 250] on icon at bounding box center [445, 238] width 23 height 26
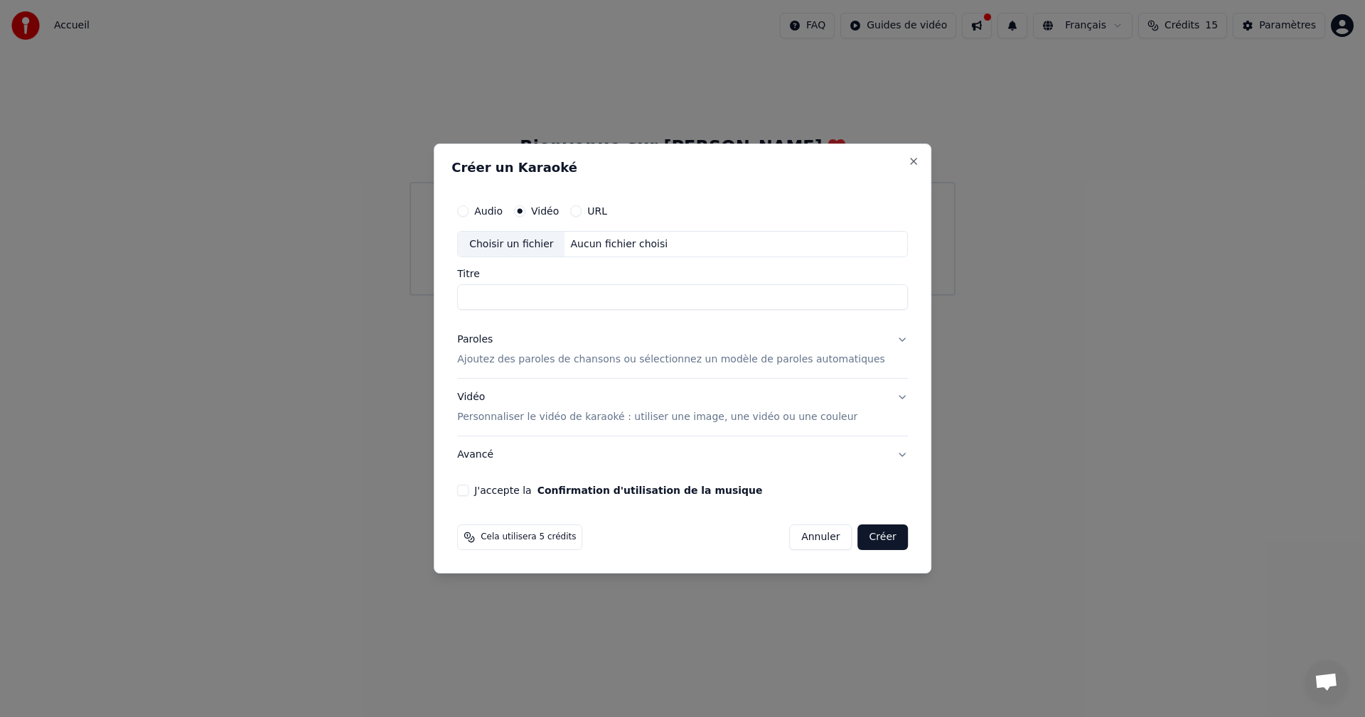
click at [546, 360] on p "Ajoutez des paroles de chansons ou sélectionnez un modèle de paroles automatiqu…" at bounding box center [671, 360] width 428 height 14
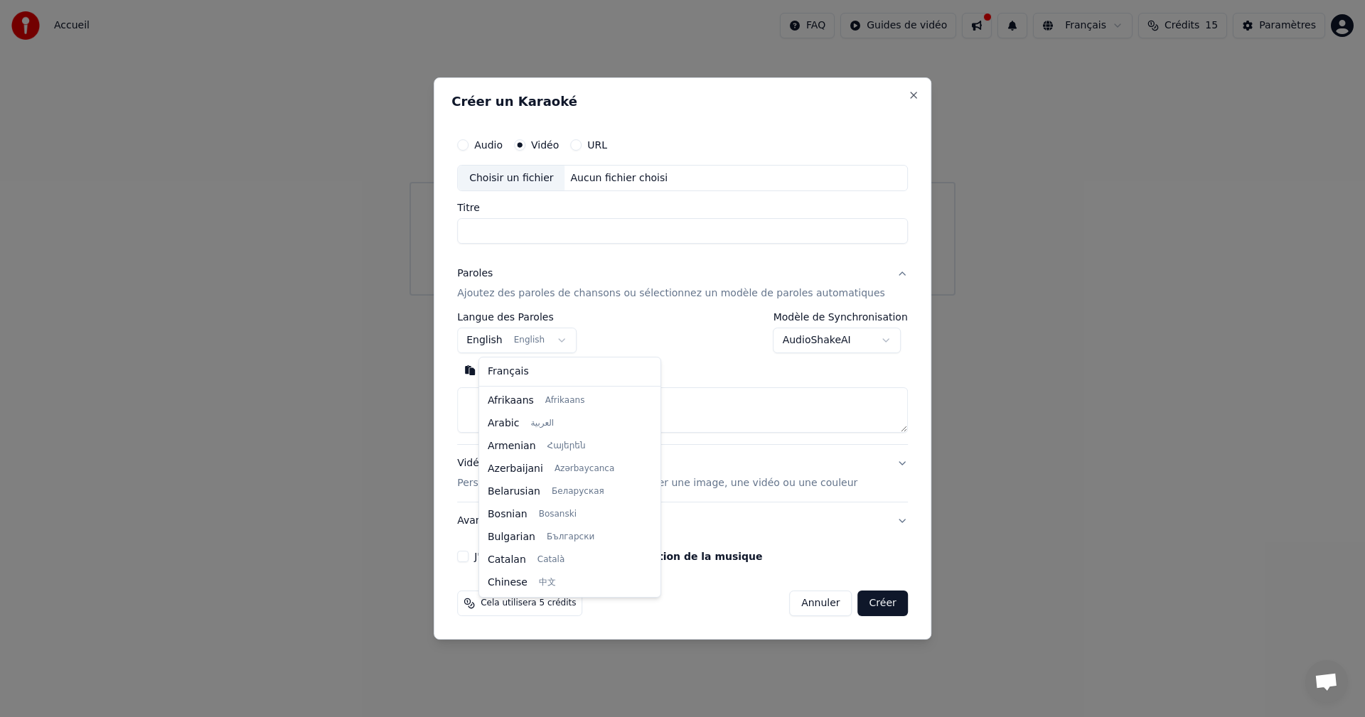
click at [577, 296] on body "**********" at bounding box center [682, 148] width 1365 height 296
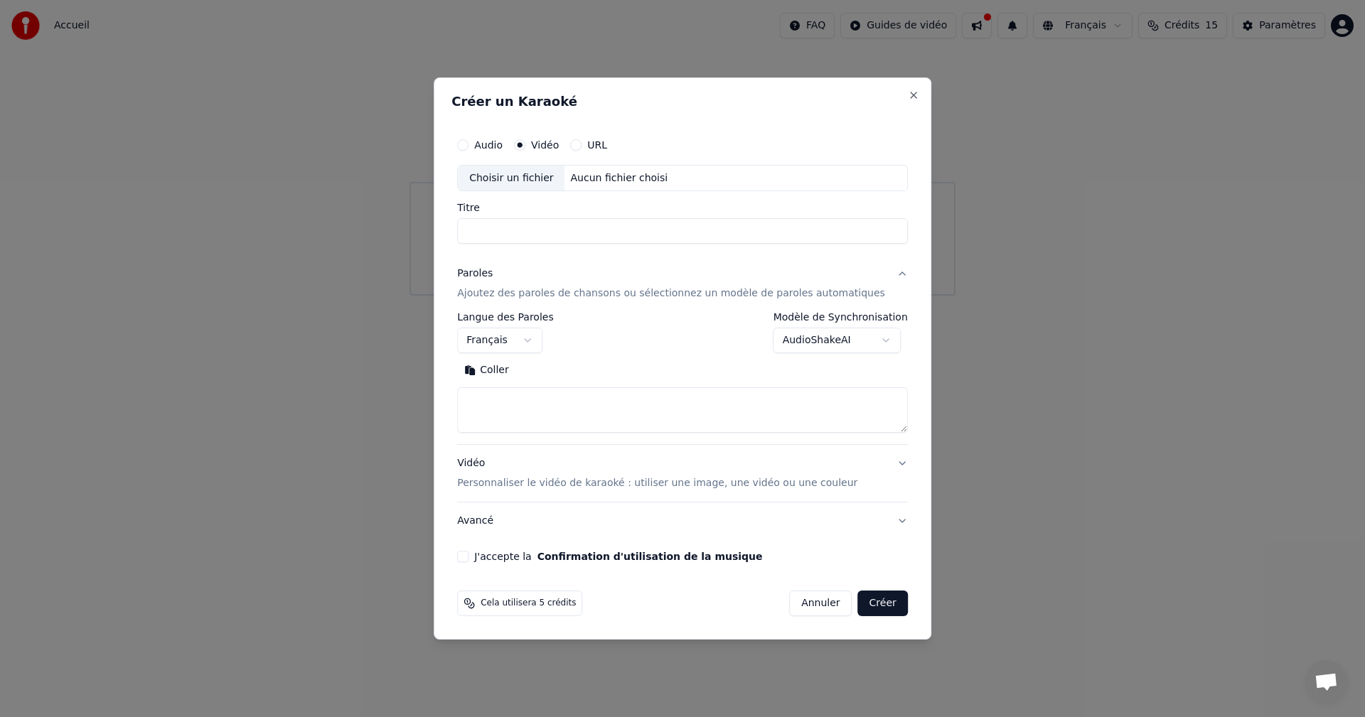
click at [516, 374] on button "Coller" at bounding box center [486, 371] width 59 height 23
select select "**"
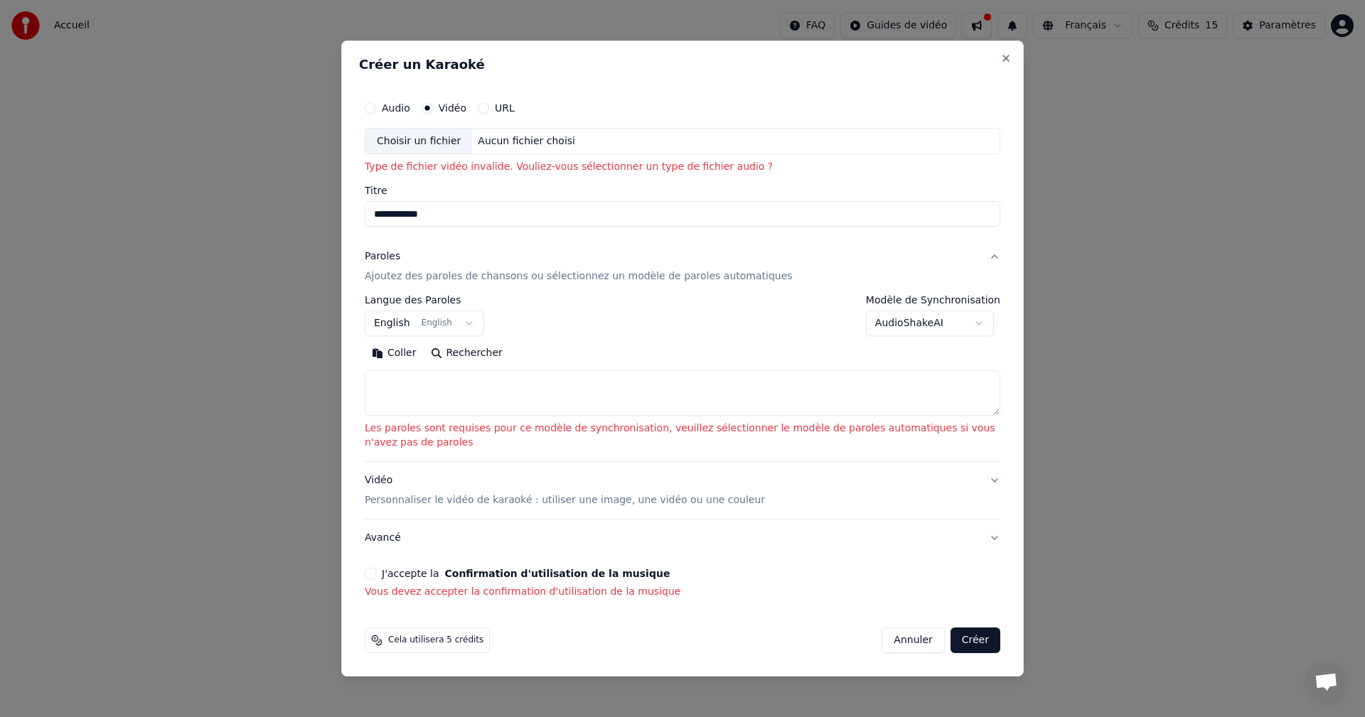
type input "**********"
click at [461, 296] on body "**********" at bounding box center [682, 148] width 1365 height 296
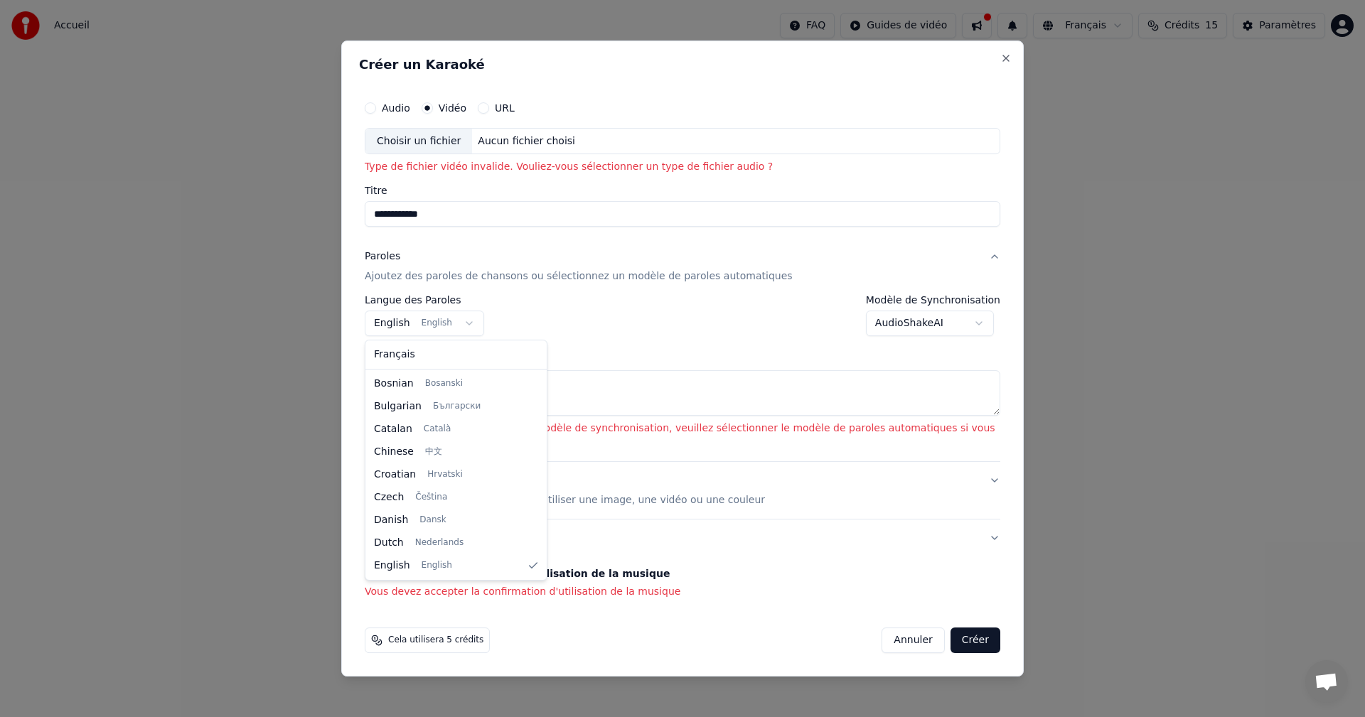
select select "**"
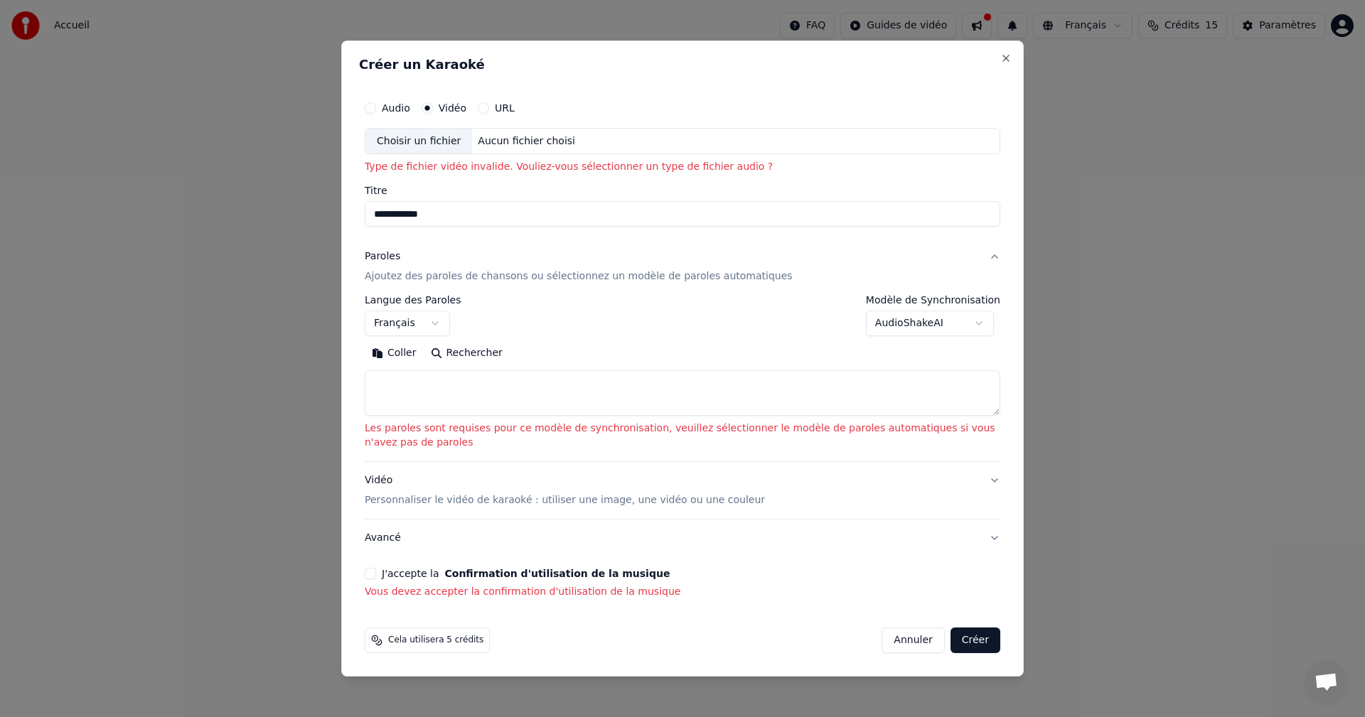
click at [447, 398] on textarea at bounding box center [683, 394] width 636 height 46
click at [564, 269] on div "Paroles Ajoutez des paroles de chansons ou sélectionnez un modèle de paroles au…" at bounding box center [579, 267] width 428 height 34
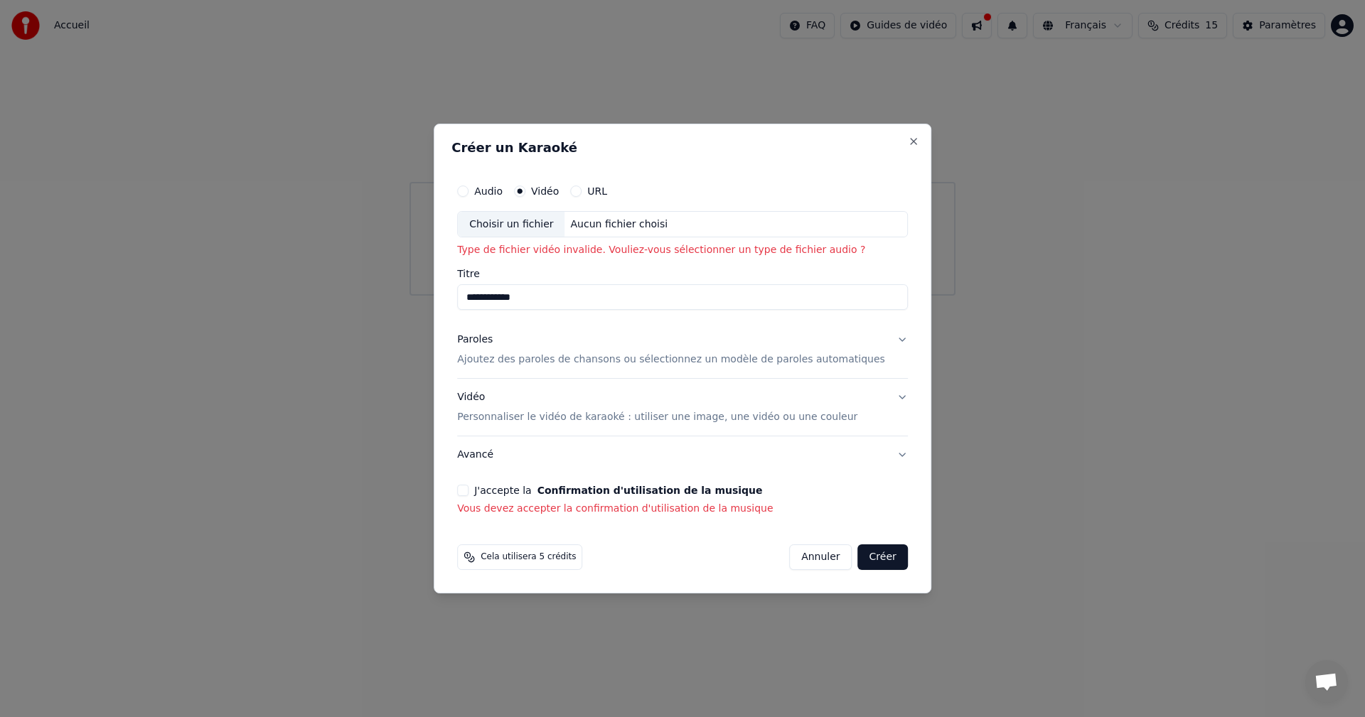
click at [564, 414] on p "Personnaliser le vidéo de karaoké : utiliser une image, une vidéo ou une couleur" at bounding box center [657, 417] width 400 height 14
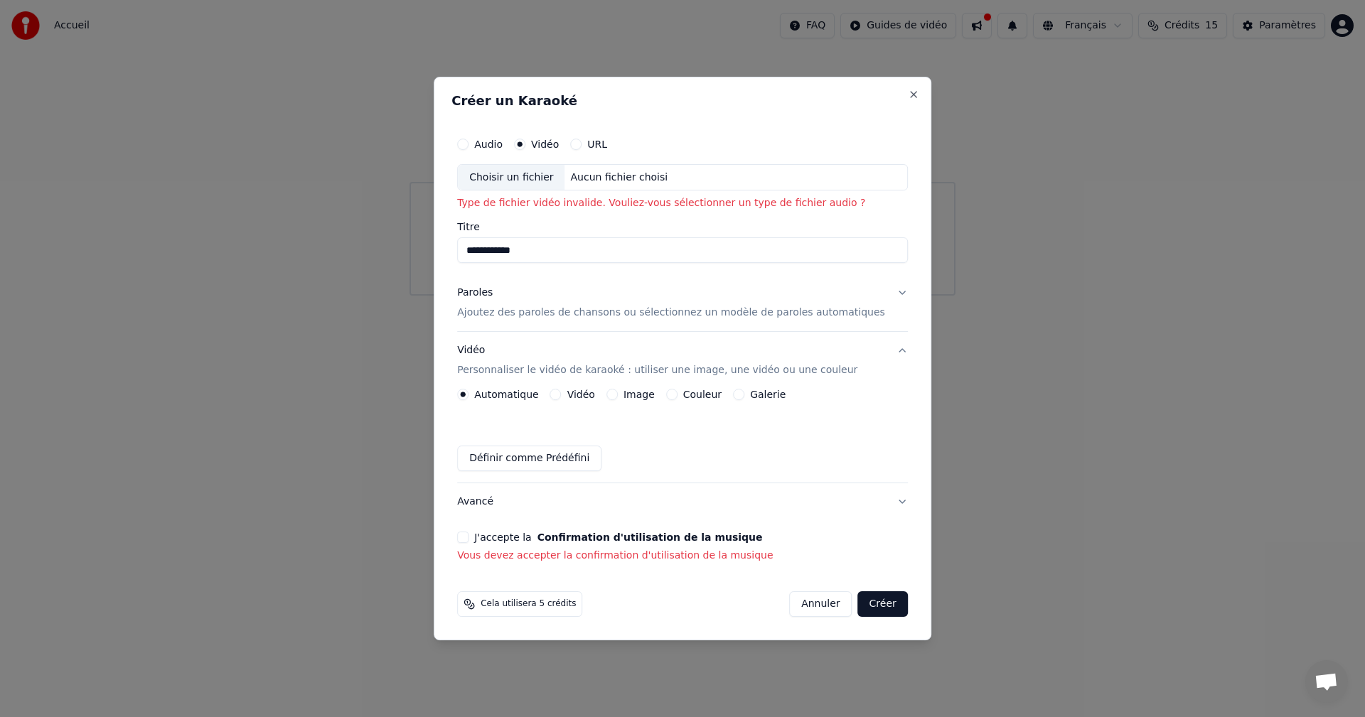
click at [866, 606] on button "Créer" at bounding box center [883, 605] width 50 height 26
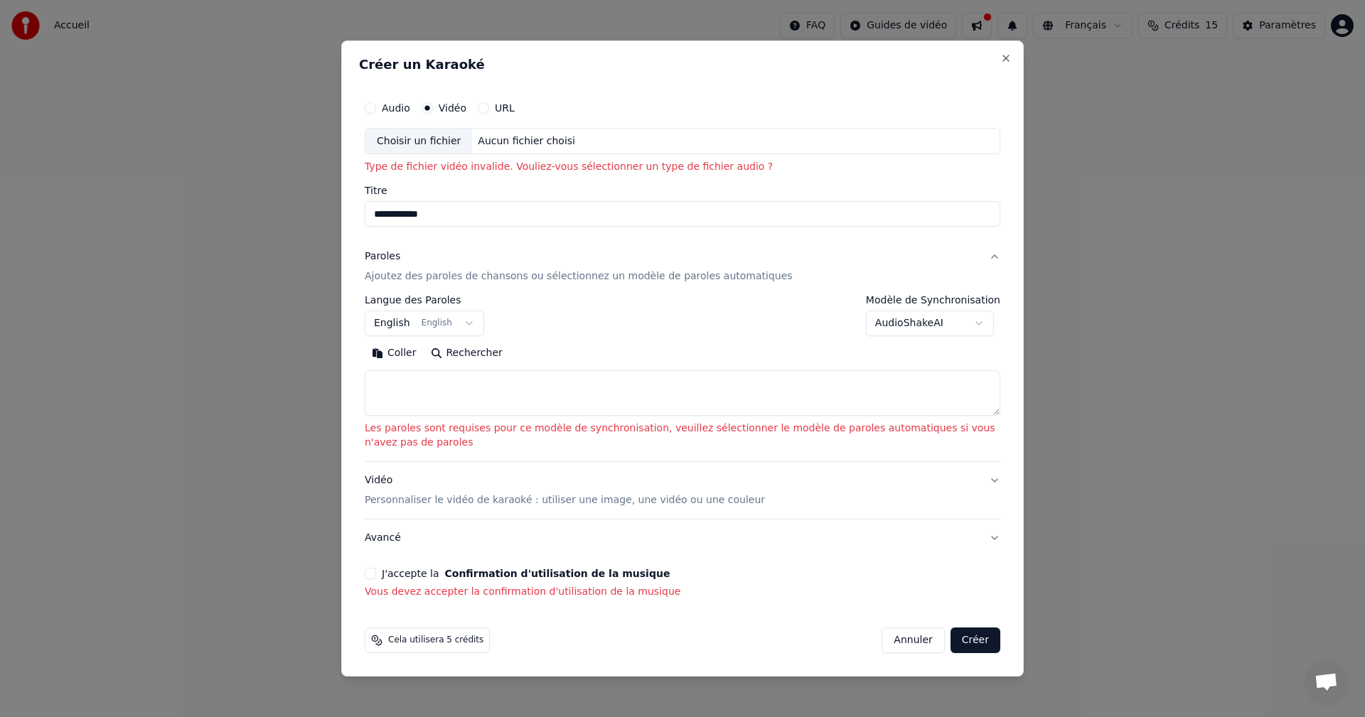
click at [608, 498] on p "Personnaliser le vidéo de karaoké : utiliser une image, une vidéo ou une couleur" at bounding box center [565, 500] width 400 height 14
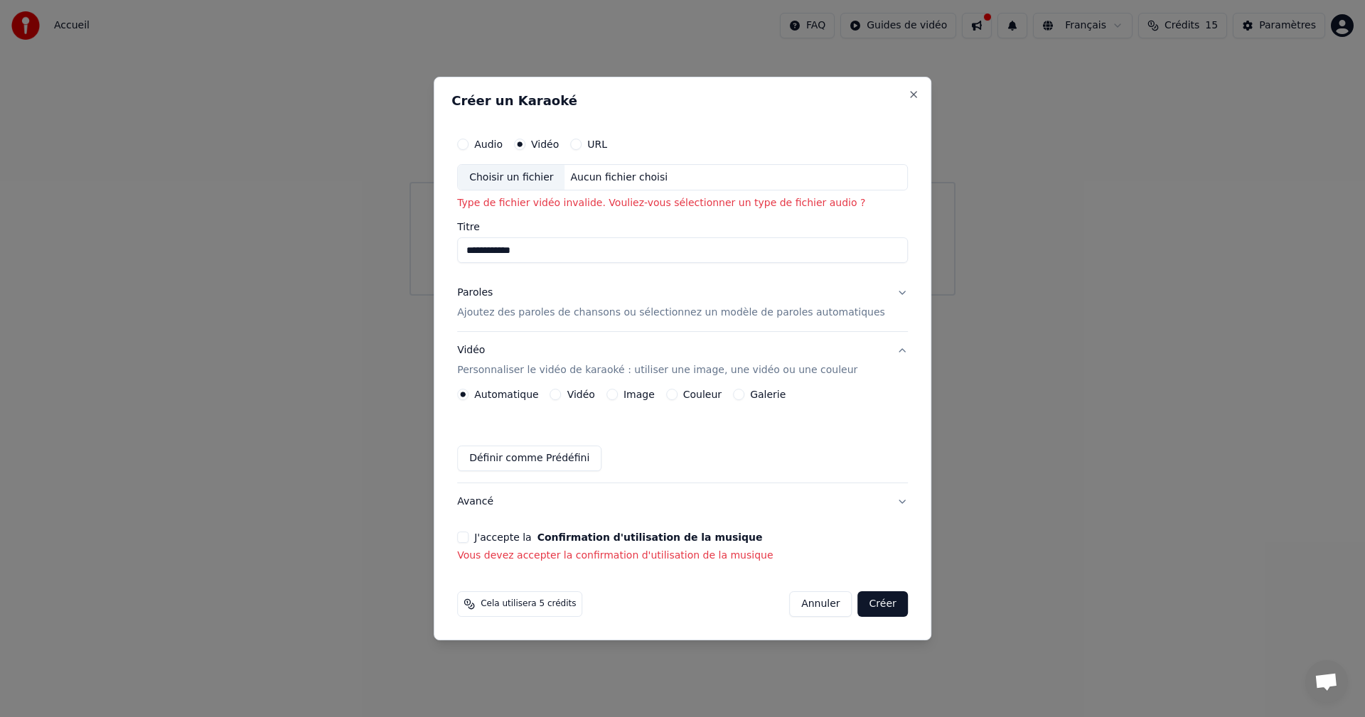
click at [863, 607] on button "Créer" at bounding box center [883, 605] width 50 height 26
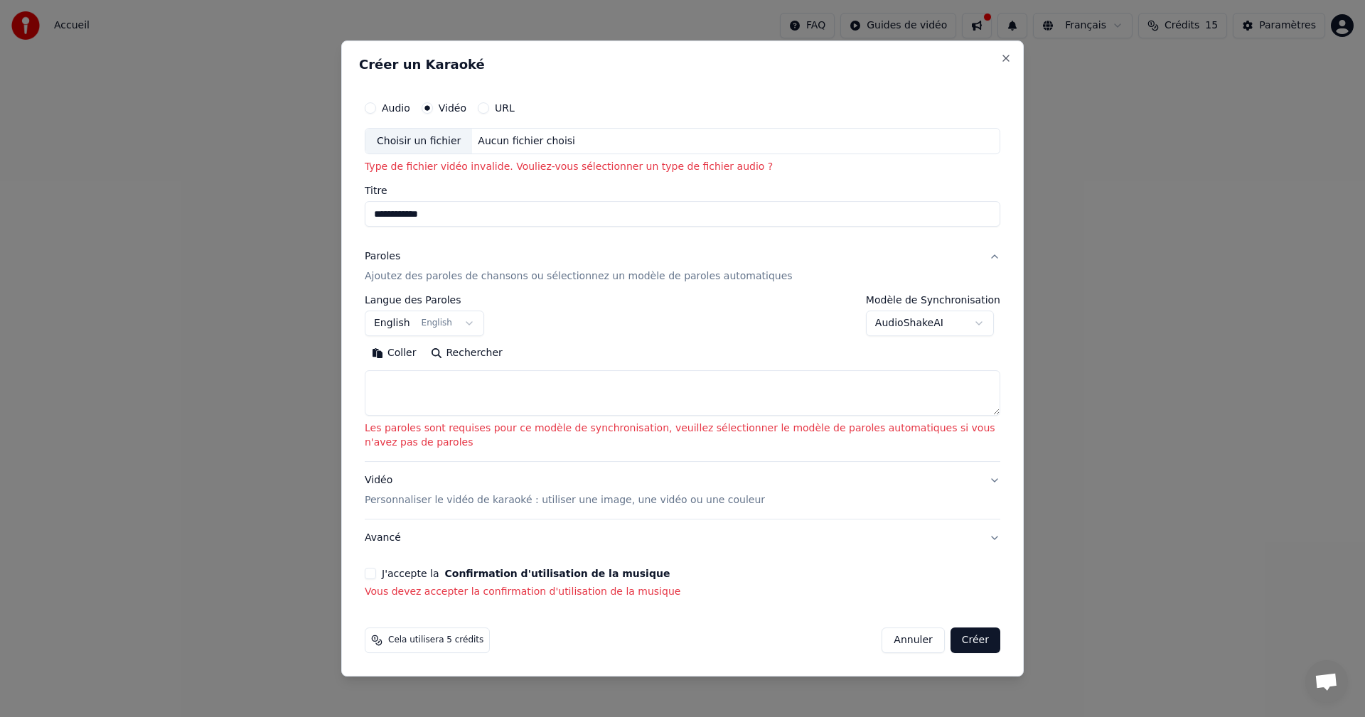
click at [439, 139] on div "Choisir un fichier" at bounding box center [418, 142] width 107 height 26
type input "**********"
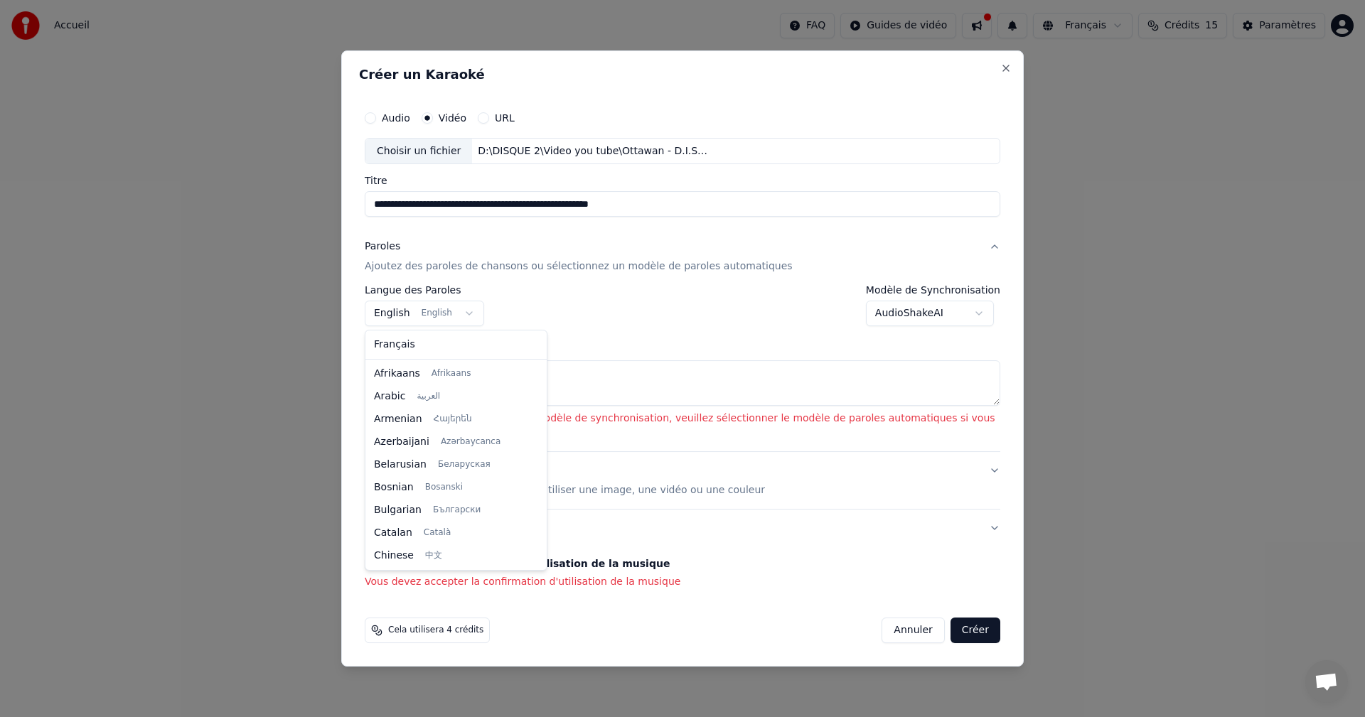
click at [466, 296] on body "**********" at bounding box center [682, 148] width 1365 height 296
select select "**"
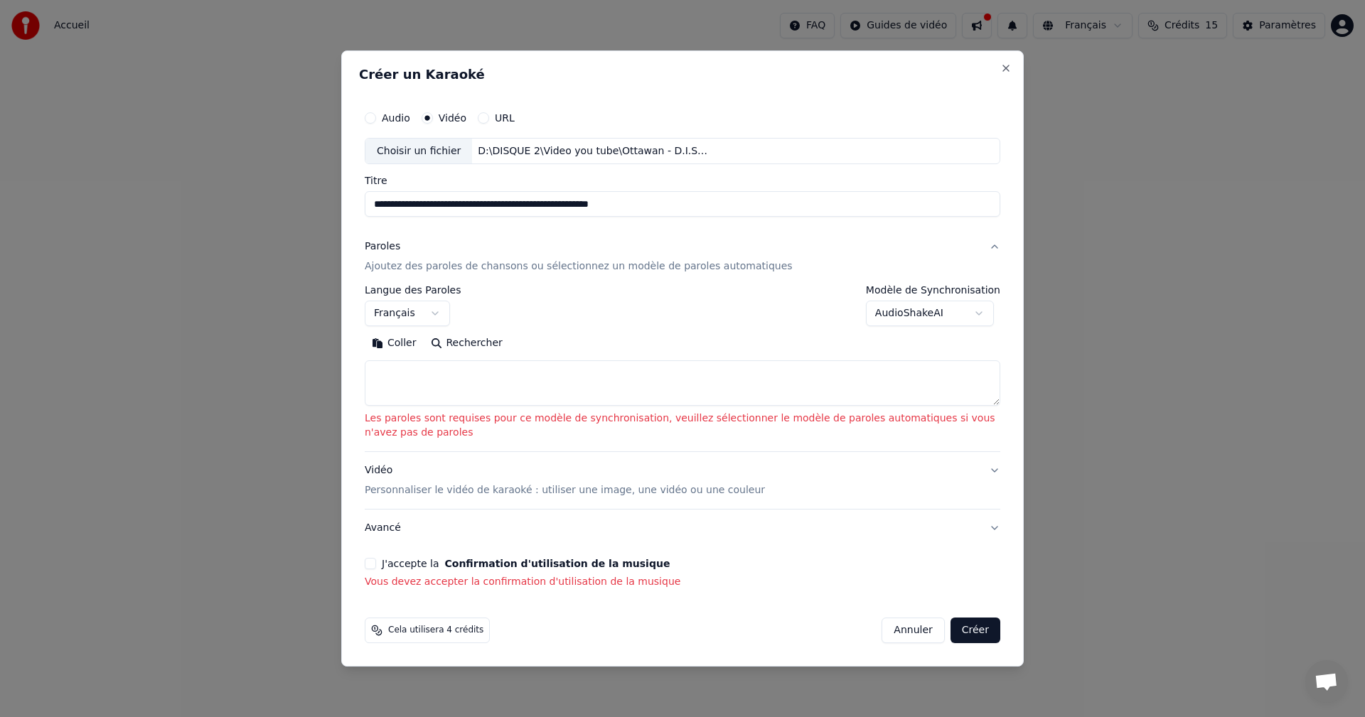
click at [412, 378] on textarea at bounding box center [683, 384] width 636 height 46
click at [983, 296] on body "**********" at bounding box center [682, 148] width 1365 height 296
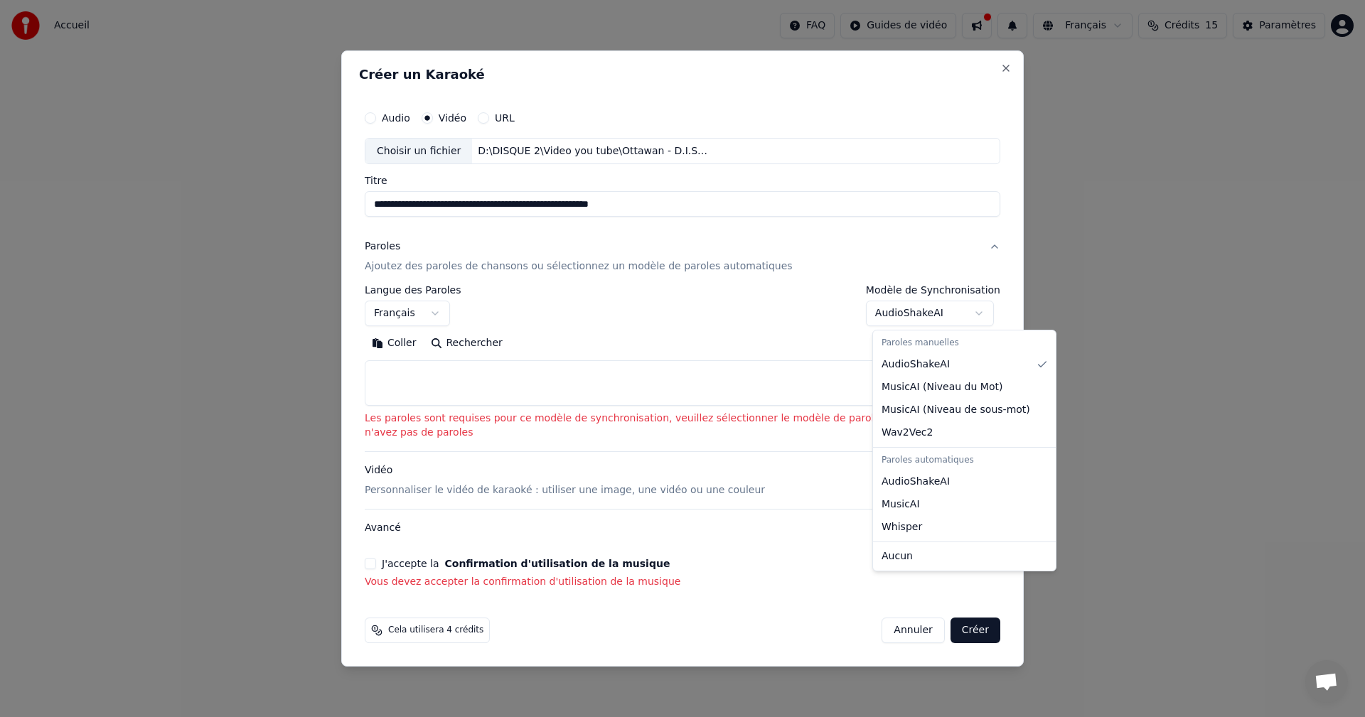
click at [934, 464] on div "Paroles automatiques" at bounding box center [964, 461] width 177 height 20
select select "**********"
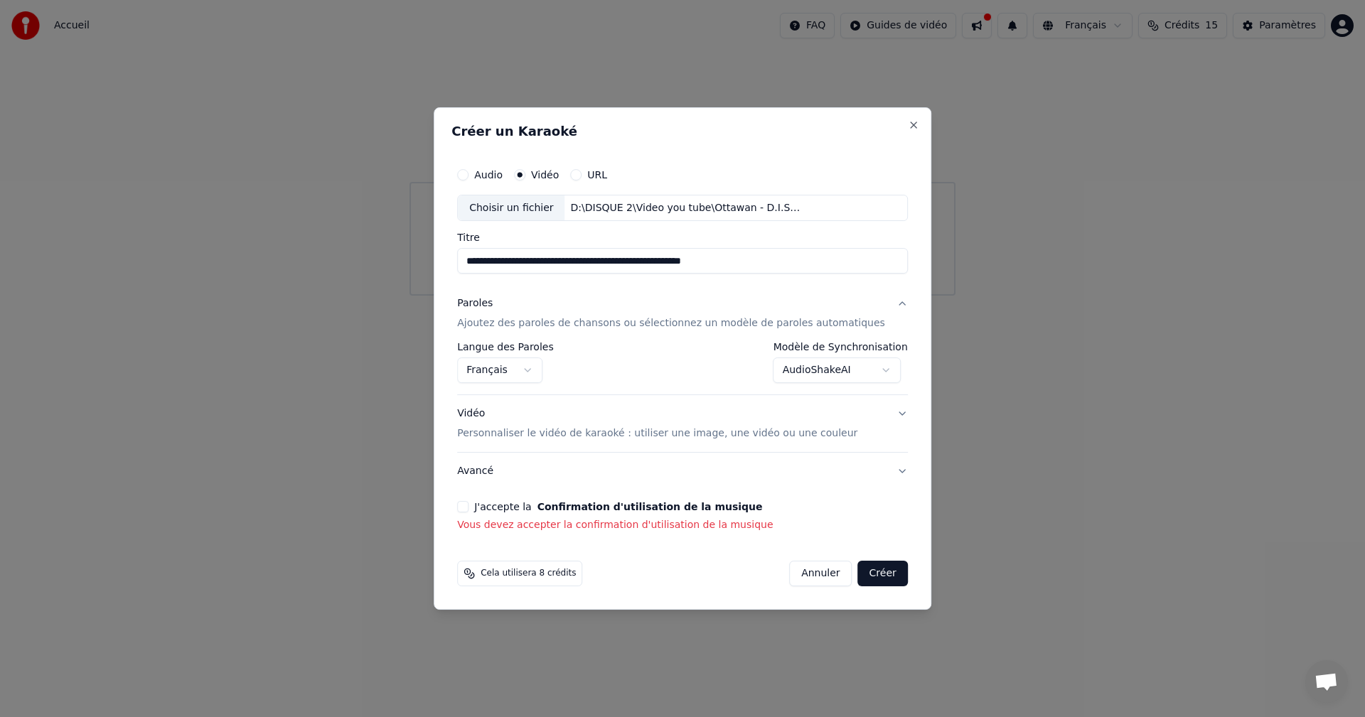
click at [482, 501] on div "**********" at bounding box center [682, 347] width 462 height 384
click at [469, 508] on button "J'accepte la Confirmation d'utilisation de la musique" at bounding box center [462, 506] width 11 height 11
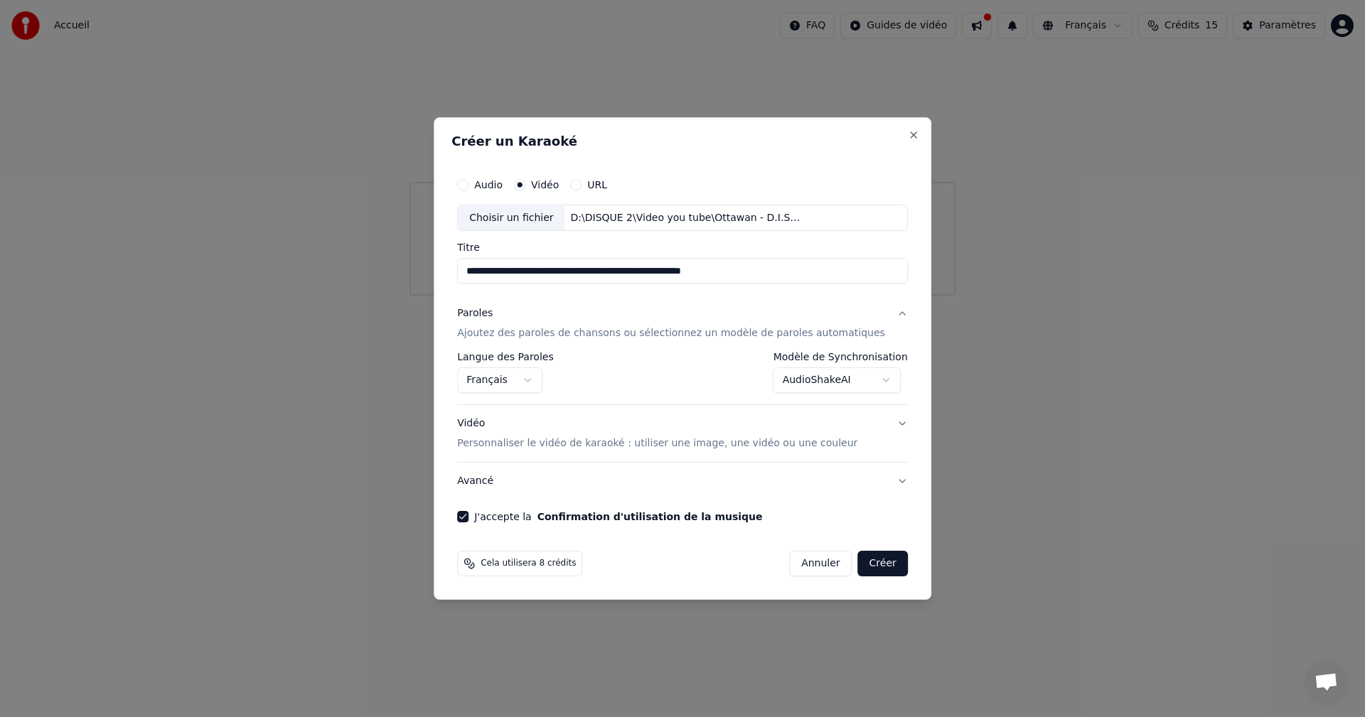
click at [872, 569] on button "Créer" at bounding box center [883, 564] width 50 height 26
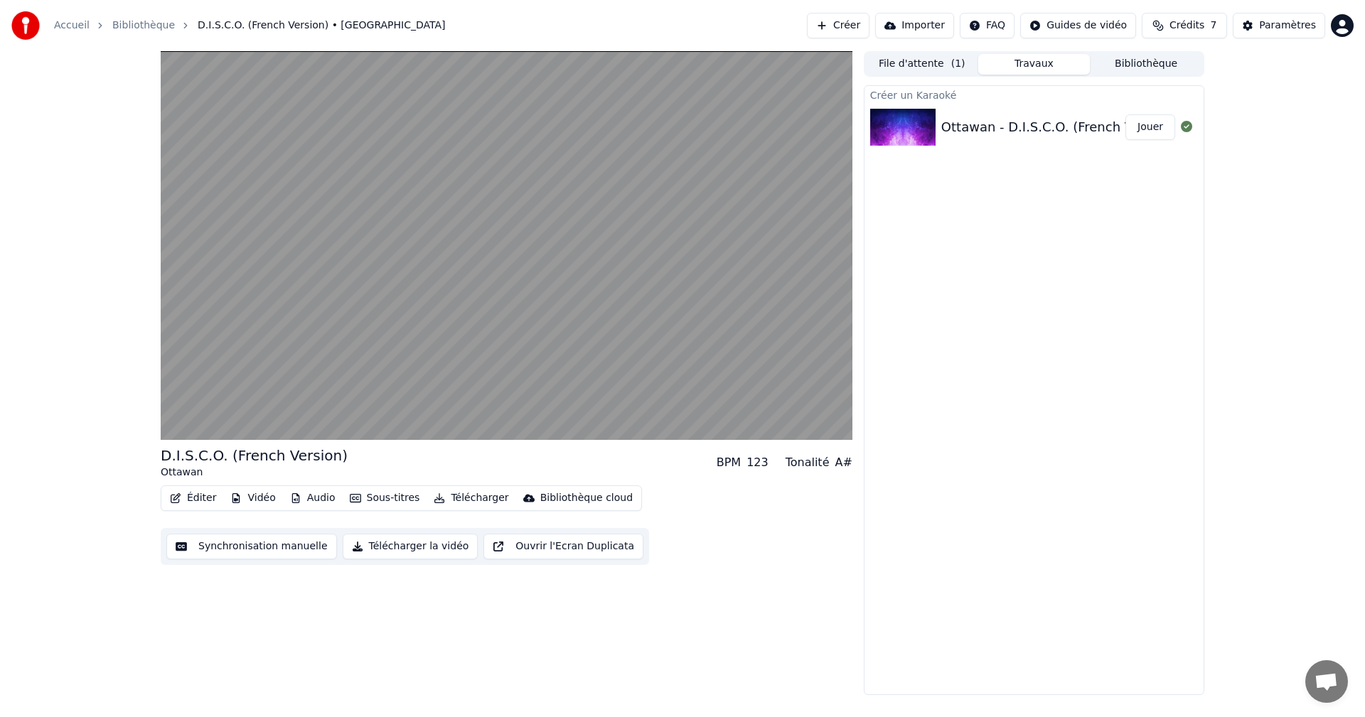
click at [295, 547] on button "Synchronisation manuelle" at bounding box center [251, 547] width 171 height 26
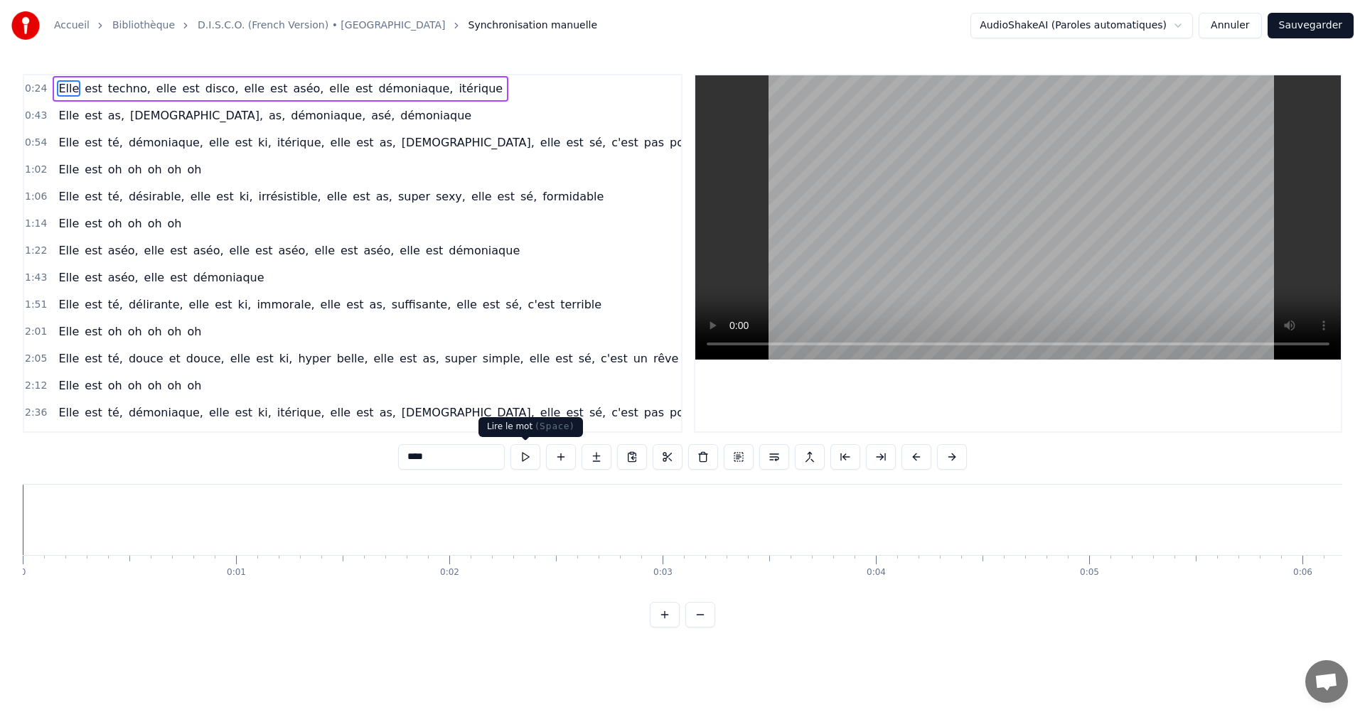
click at [523, 461] on button at bounding box center [525, 457] width 30 height 26
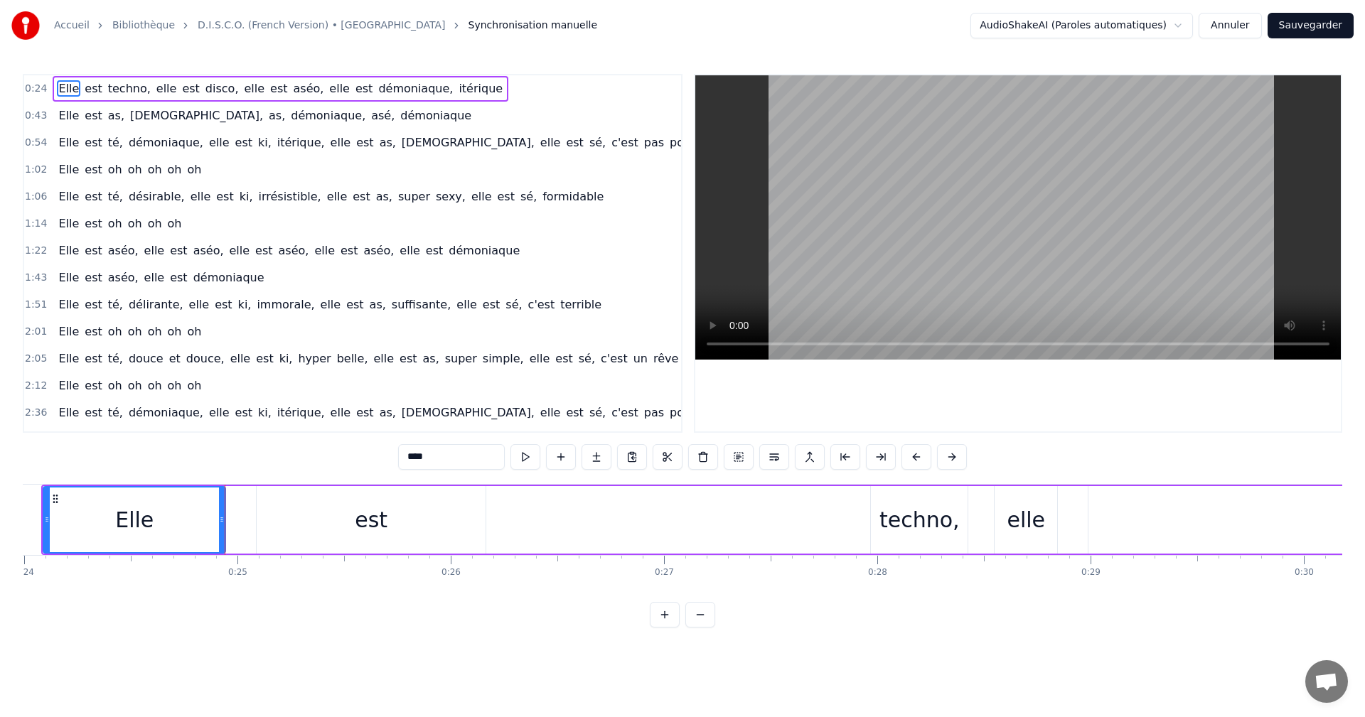
scroll to position [0, 5248]
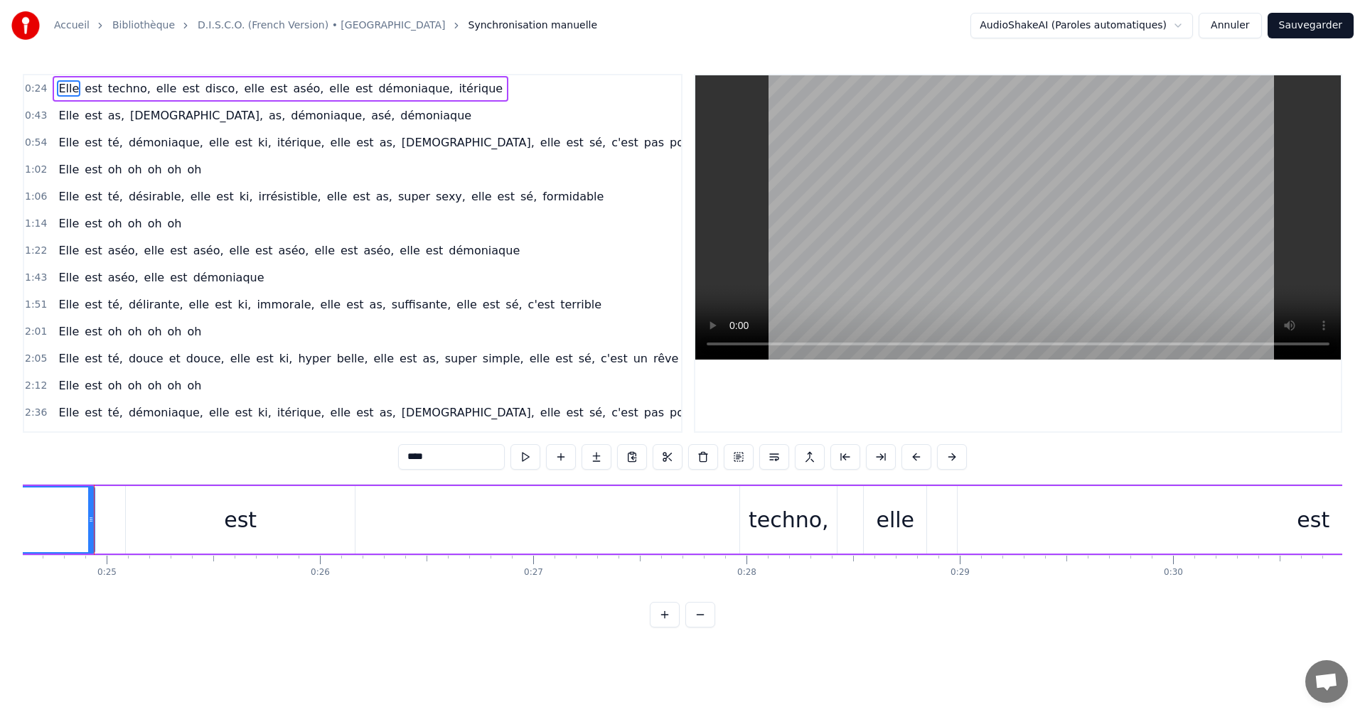
click at [469, 21] on span "Synchronisation manuelle" at bounding box center [533, 25] width 129 height 14
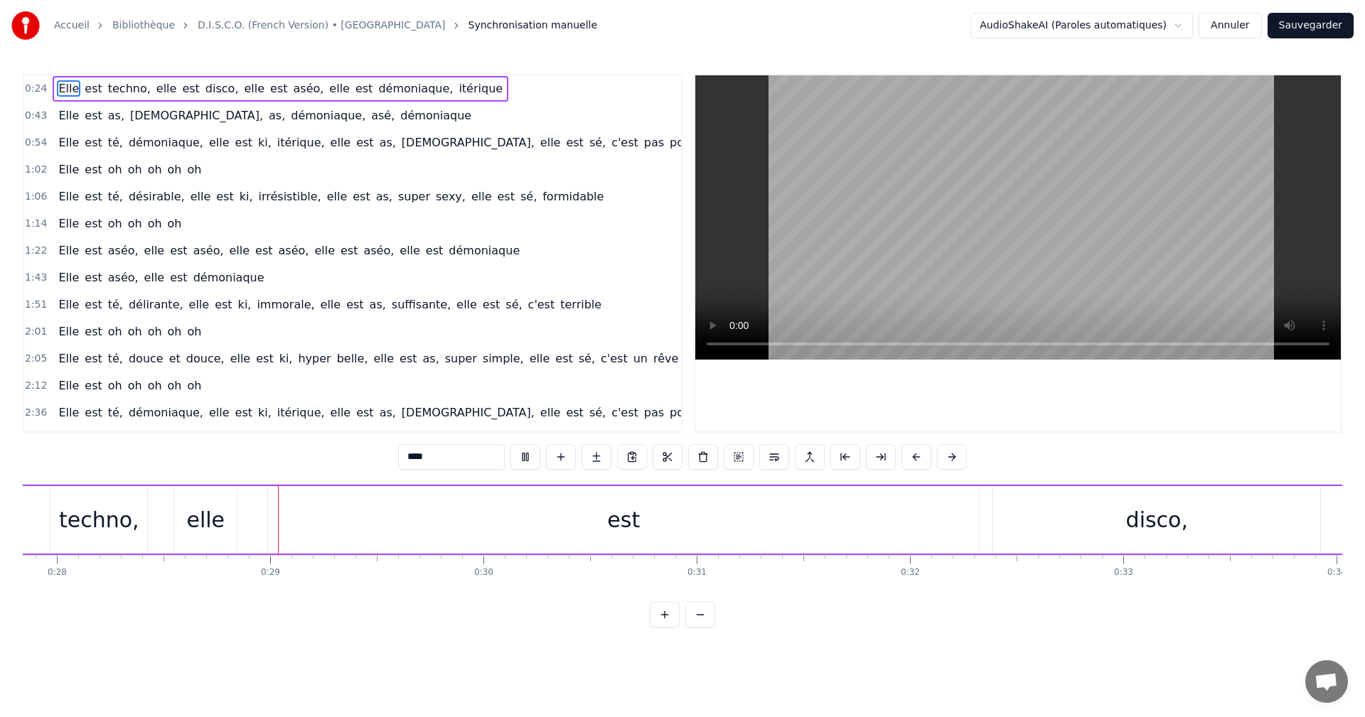
scroll to position [0, 5988]
click at [1238, 29] on button "Annuler" at bounding box center [1230, 26] width 63 height 26
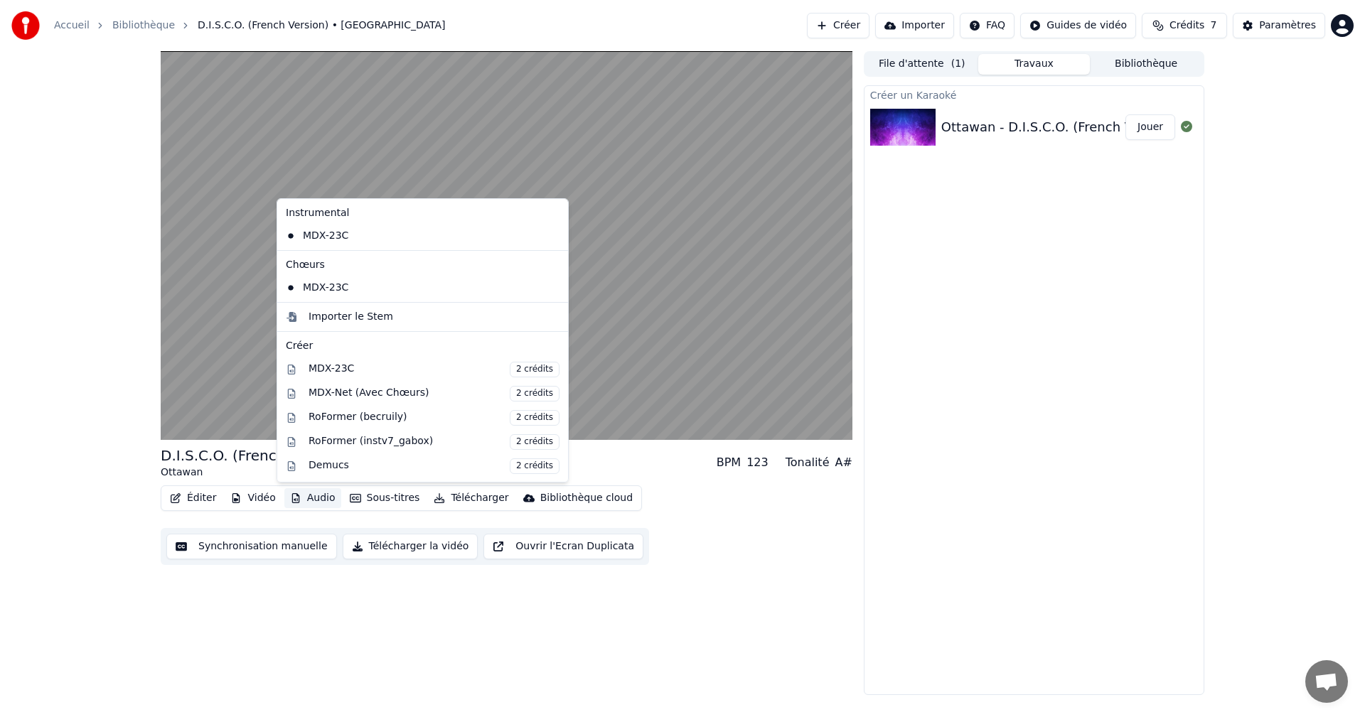
click at [316, 493] on button "Audio" at bounding box center [312, 498] width 57 height 20
click at [328, 368] on div "MDX-23C 2 crédits" at bounding box center [434, 370] width 251 height 16
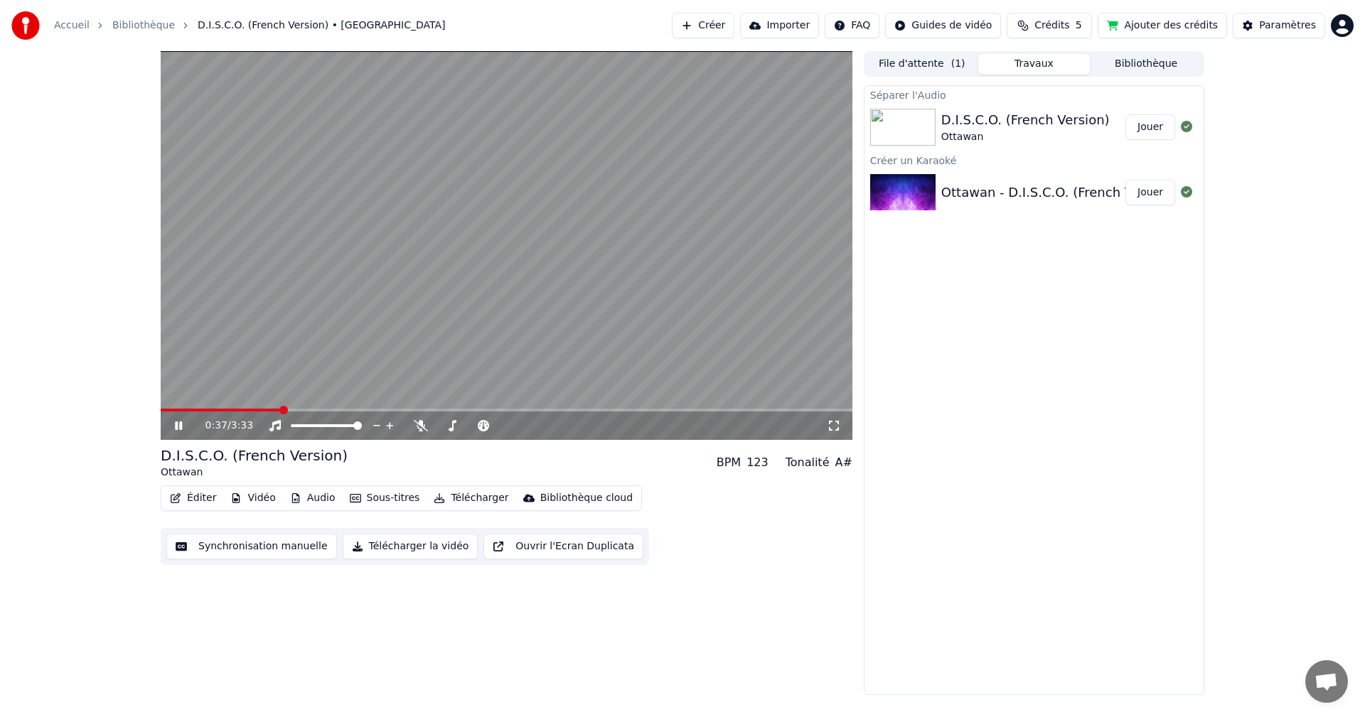
drag, startPoint x: 278, startPoint y: 410, endPoint x: 164, endPoint y: 427, distance: 115.8
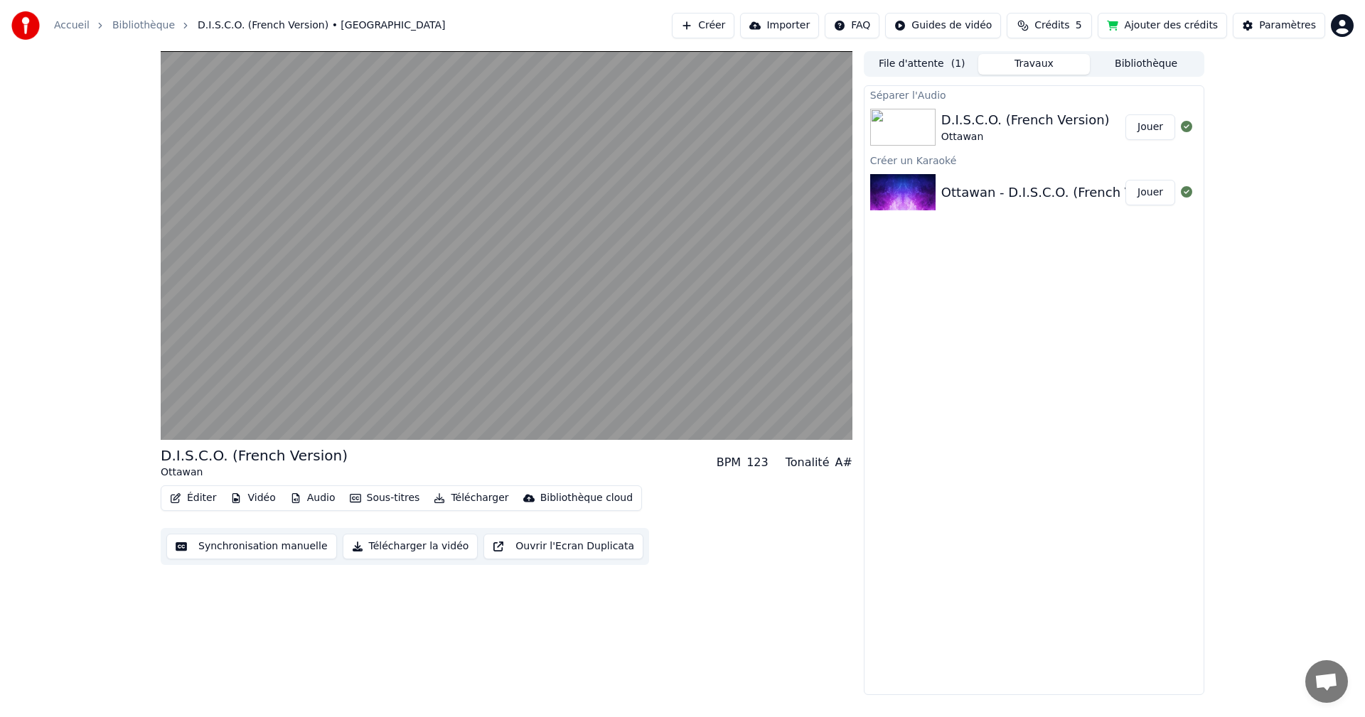
click at [688, 569] on div "D.I.S.C.O. (French Version) Ottawan BPM 123 Tonalité A# Éditer Vidéo Audio Sous…" at bounding box center [507, 373] width 692 height 644
click at [291, 543] on button "Synchronisation manuelle" at bounding box center [251, 547] width 171 height 26
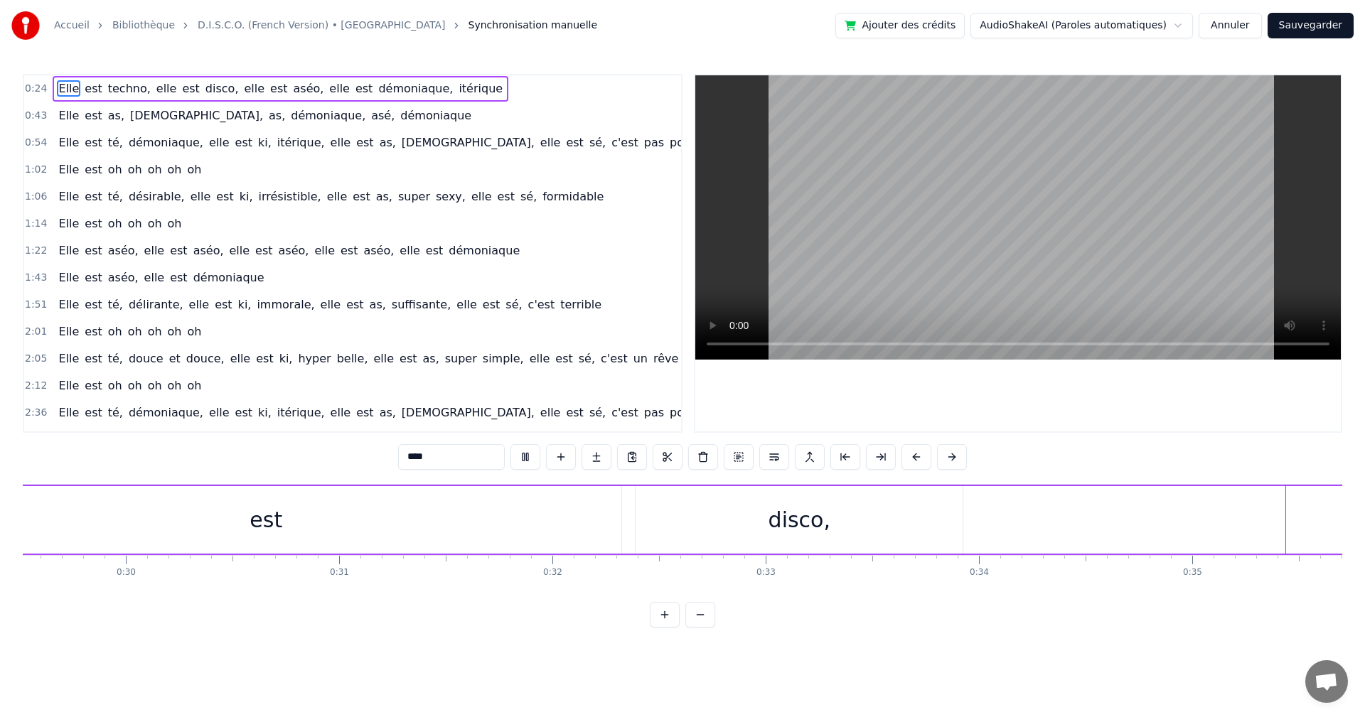
scroll to position [0, 6586]
click at [215, 29] on link "D.I.S.C.O. (French Version) • Ottawan" at bounding box center [321, 25] width 247 height 14
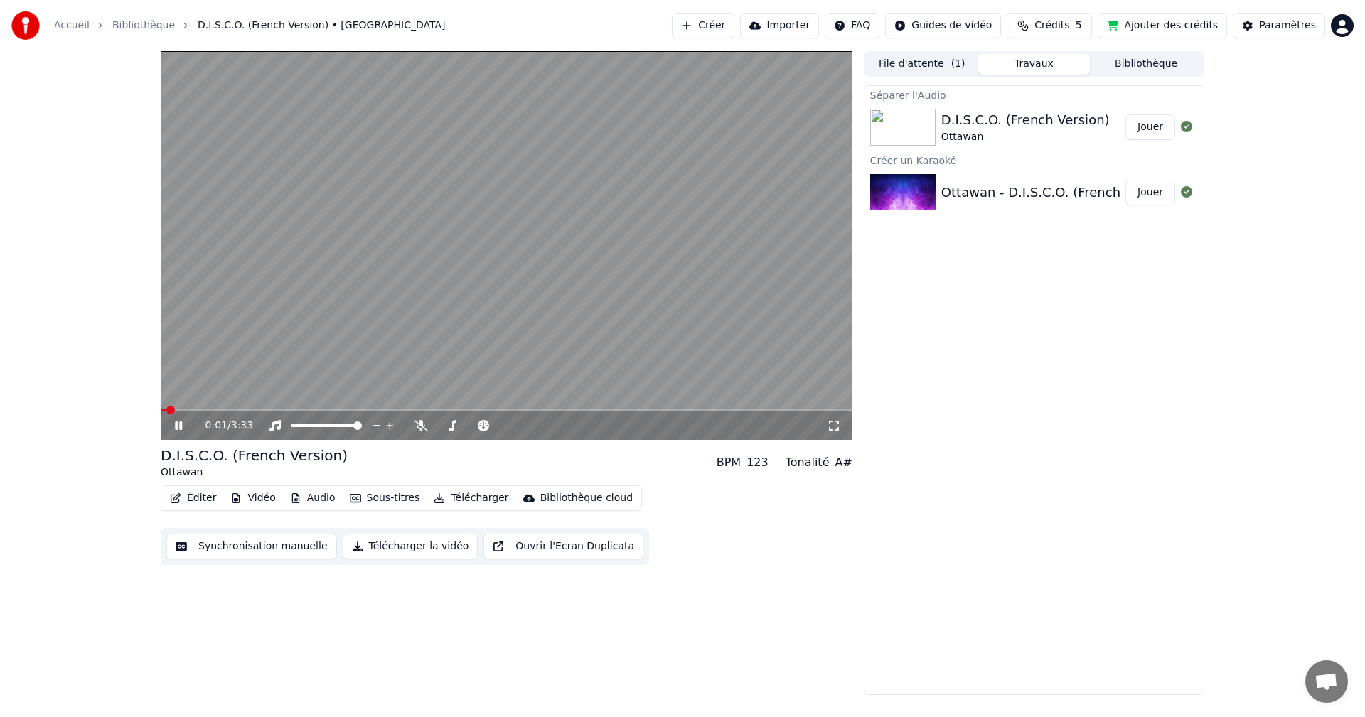
click at [197, 448] on div "D.I.S.C.O. (French Version)" at bounding box center [254, 456] width 187 height 20
click at [471, 157] on video at bounding box center [507, 245] width 692 height 389
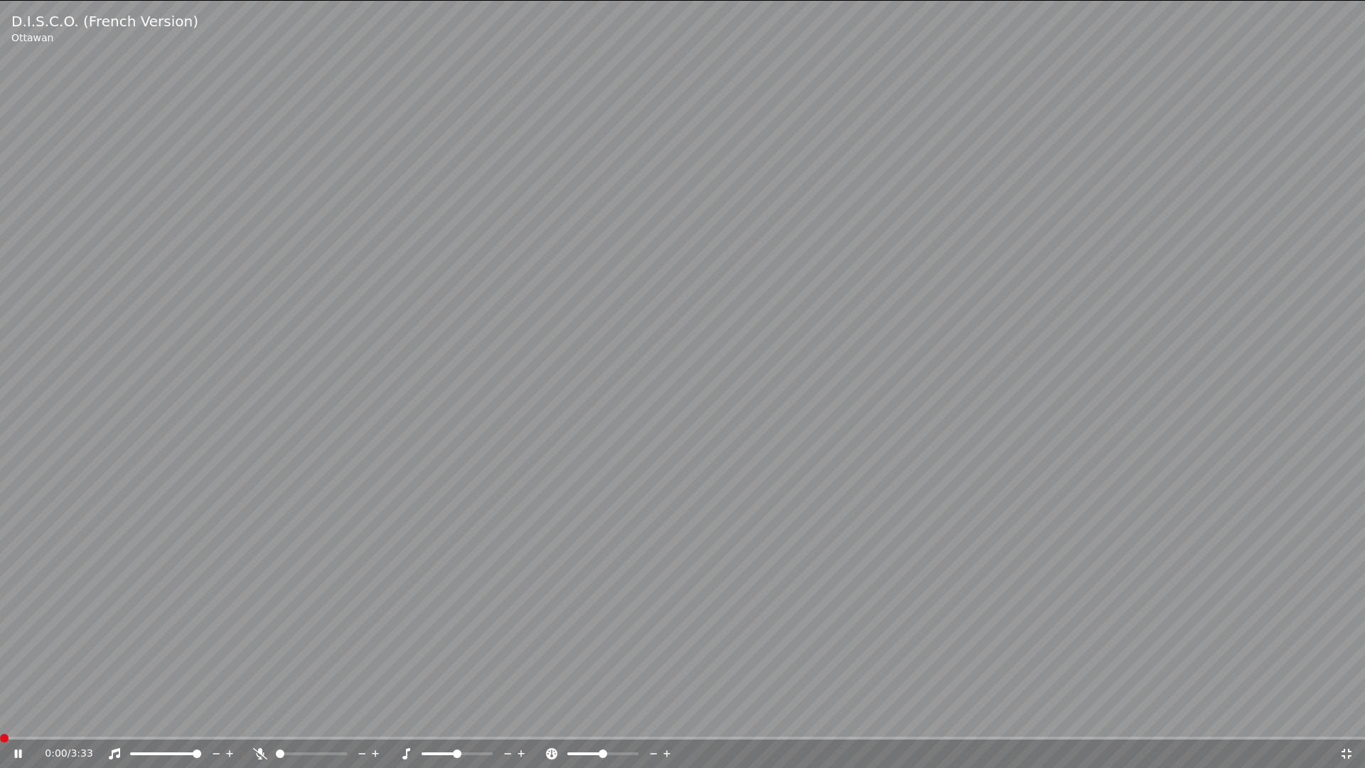
click at [0, 717] on span at bounding box center [4, 738] width 9 height 9
click at [1198, 90] on video at bounding box center [682, 384] width 1365 height 768
click at [14, 717] on icon at bounding box center [27, 753] width 33 height 11
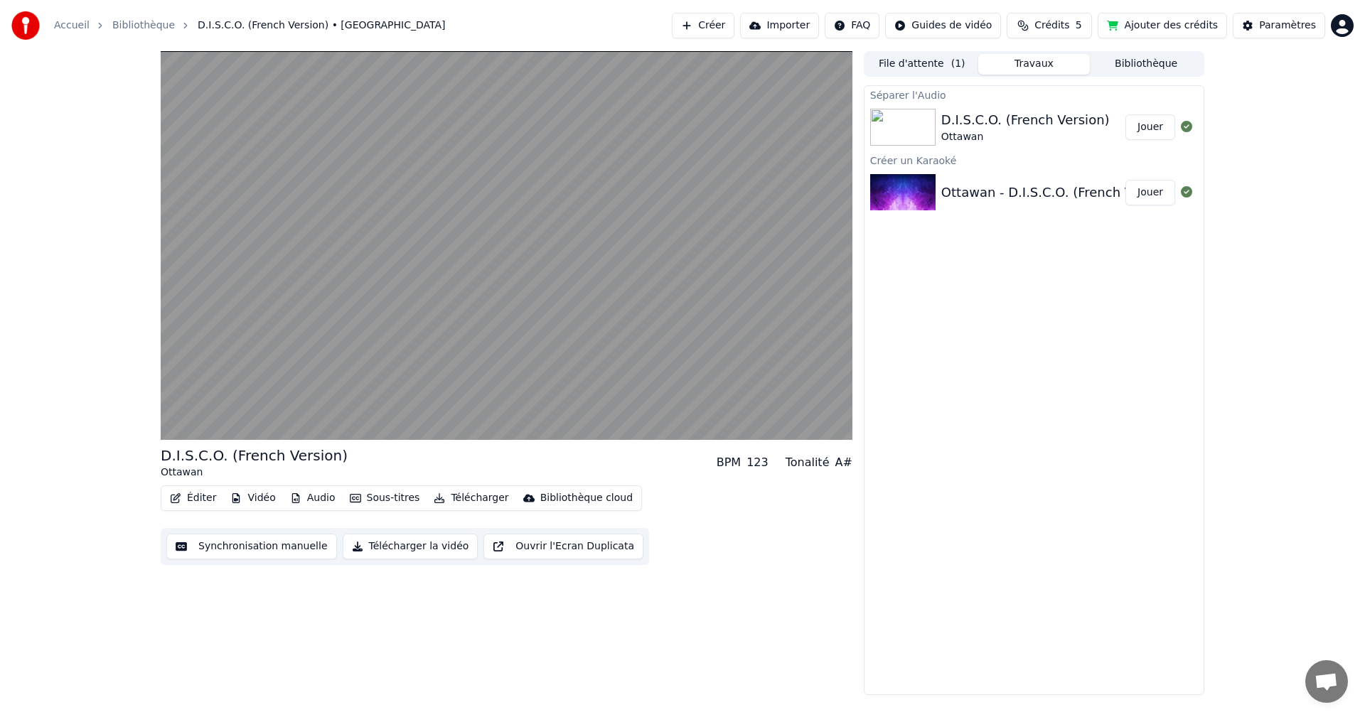
click at [928, 129] on img at bounding box center [902, 127] width 65 height 37
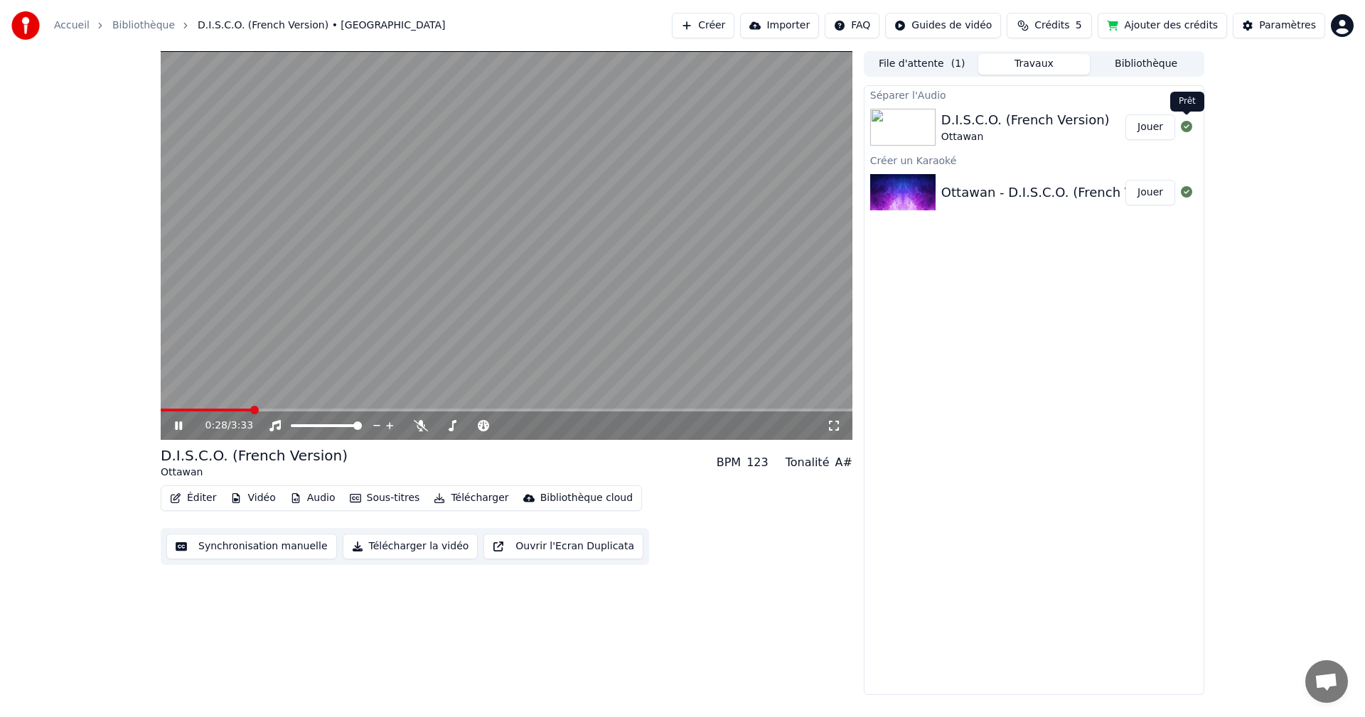
click at [1188, 128] on icon at bounding box center [1186, 126] width 11 height 11
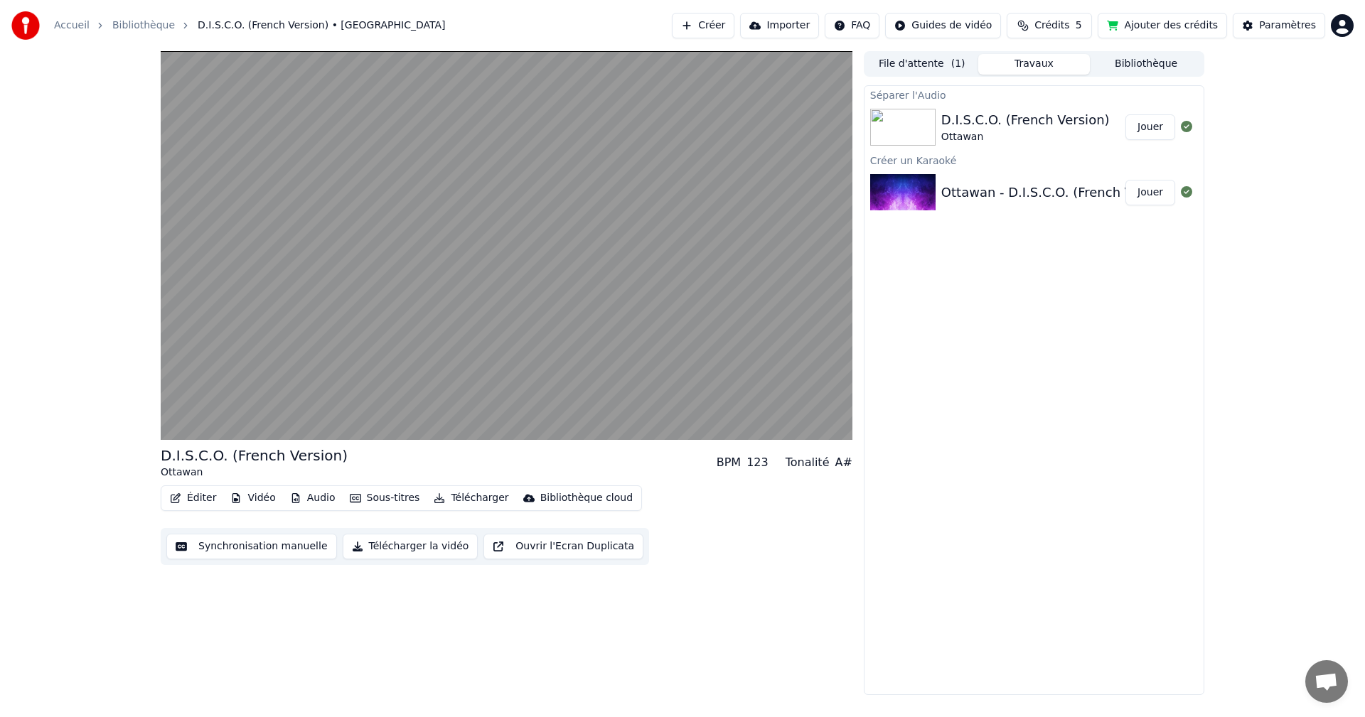
click at [968, 137] on div "Ottawan" at bounding box center [1025, 137] width 168 height 14
click at [953, 196] on div "Ottawan - D.I.S.C.O. (French Version) - saulcdr (480p, h264)" at bounding box center [1132, 193] width 382 height 20
click at [973, 122] on div "D.I.S.C.O. (French Version)" at bounding box center [1025, 120] width 168 height 20
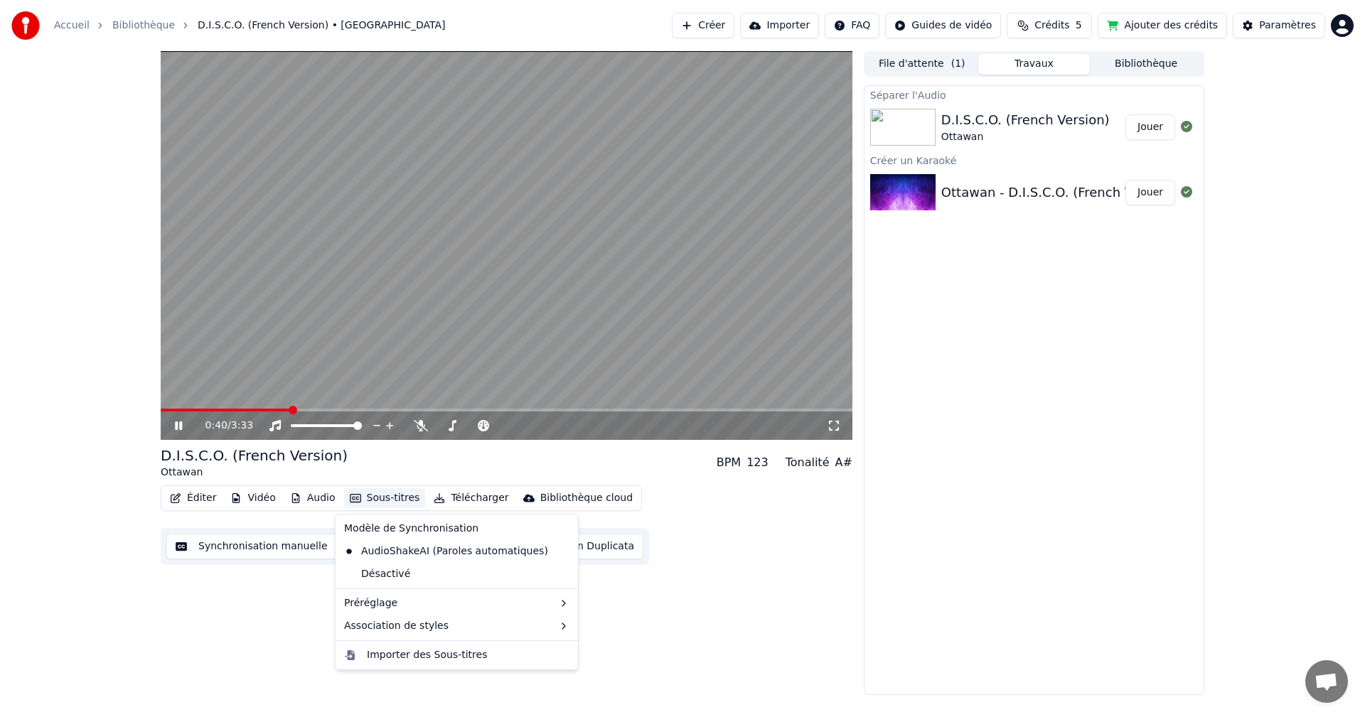
click at [371, 491] on button "Sous-titres" at bounding box center [385, 498] width 82 height 20
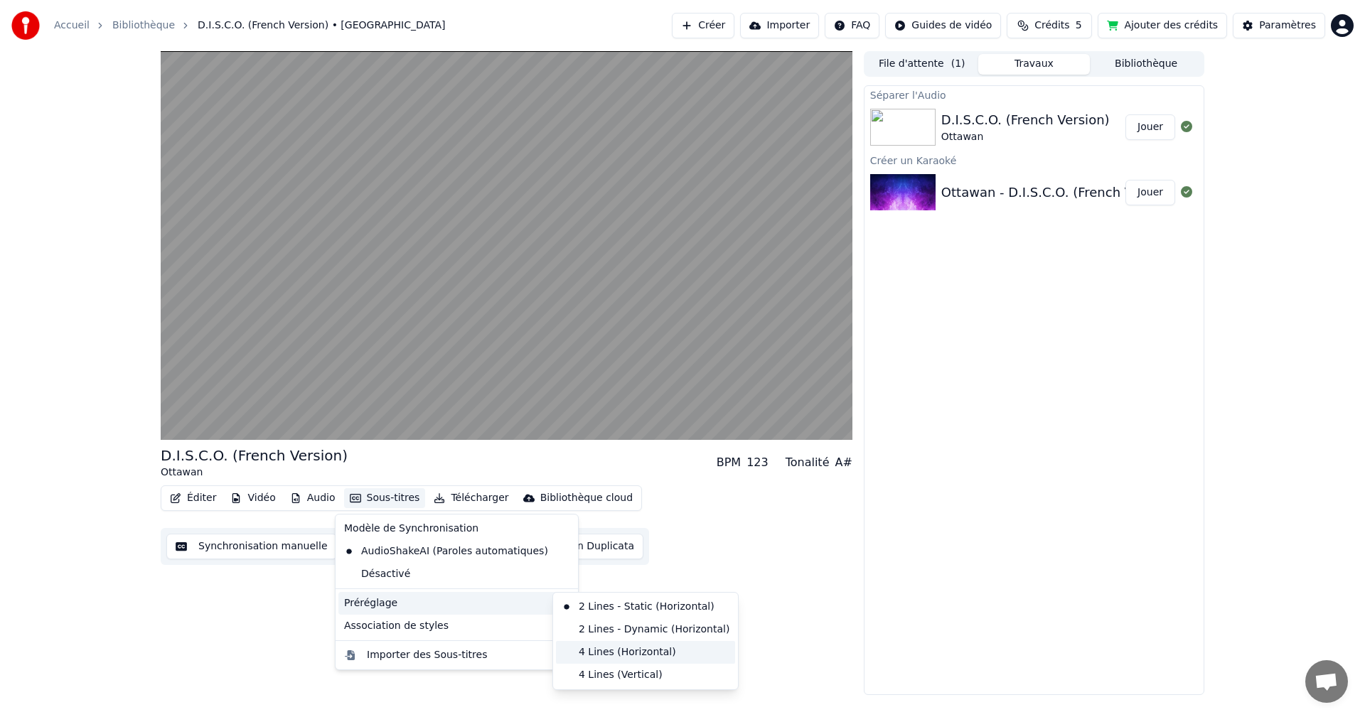
click at [580, 656] on div "4 Lines (Horizontal)" at bounding box center [645, 652] width 179 height 23
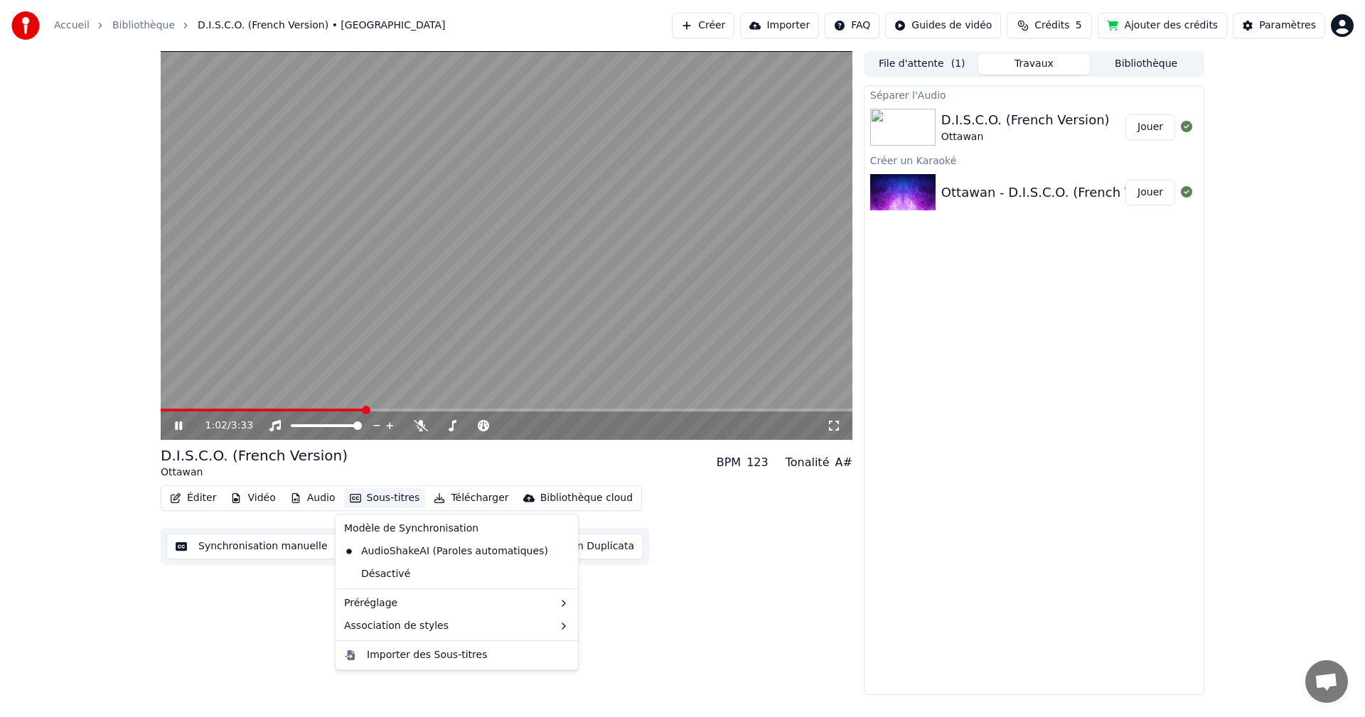
click at [407, 499] on button "Sous-titres" at bounding box center [385, 498] width 82 height 20
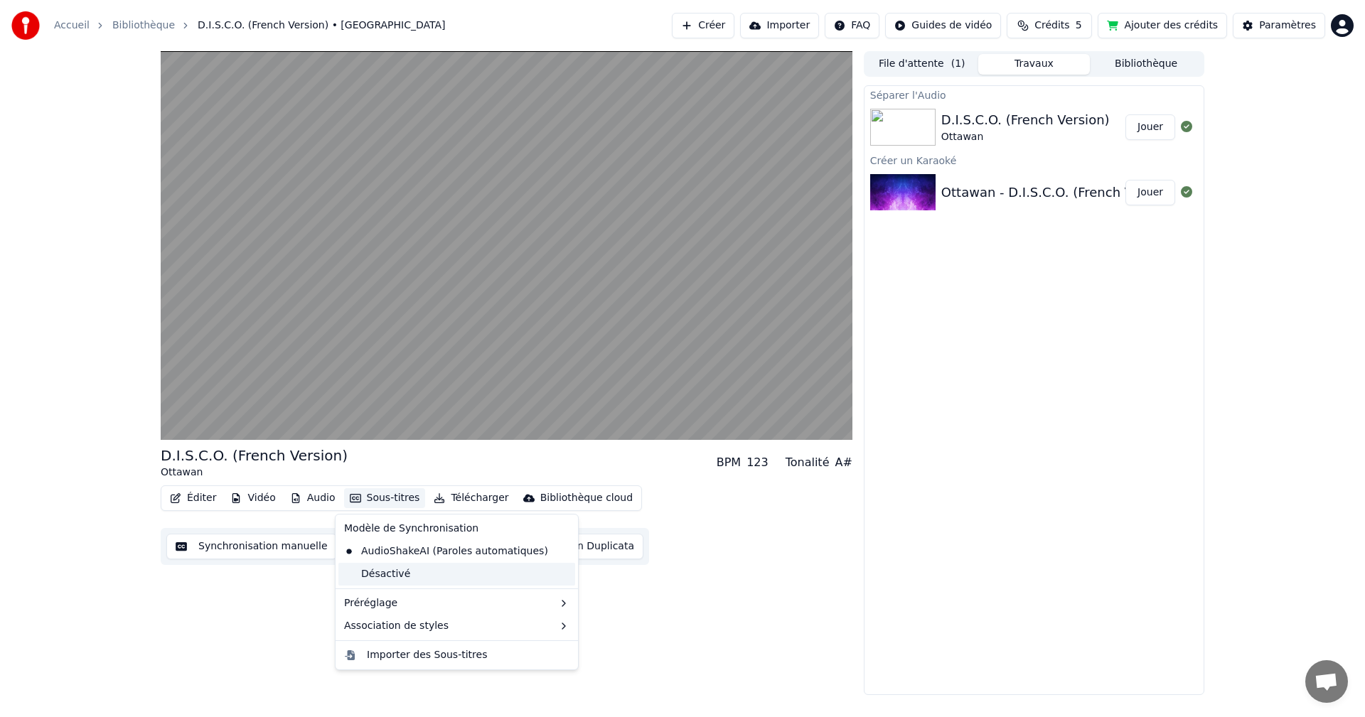
click at [384, 576] on div "Désactivé" at bounding box center [456, 574] width 237 height 23
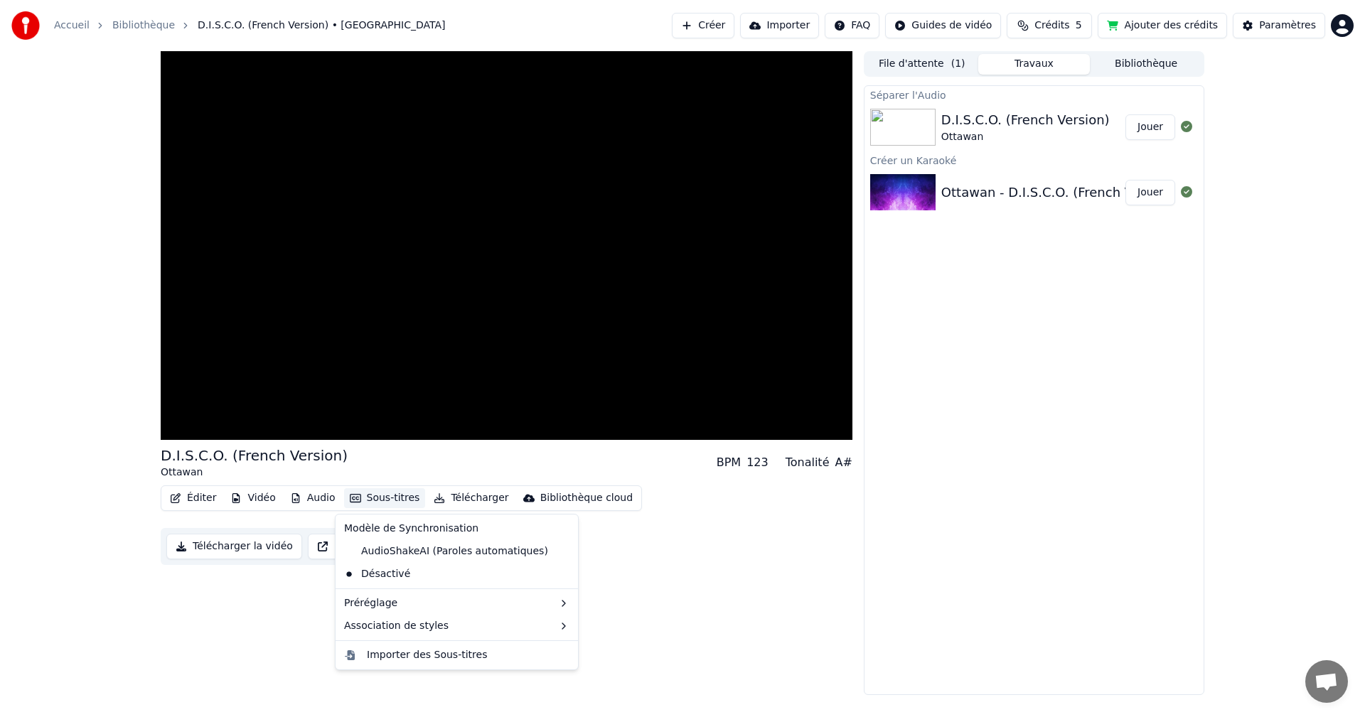
click at [373, 501] on button "Sous-titres" at bounding box center [385, 498] width 82 height 20
click at [375, 548] on div "AudioShakeAI (Paroles automatiques)" at bounding box center [445, 551] width 215 height 23
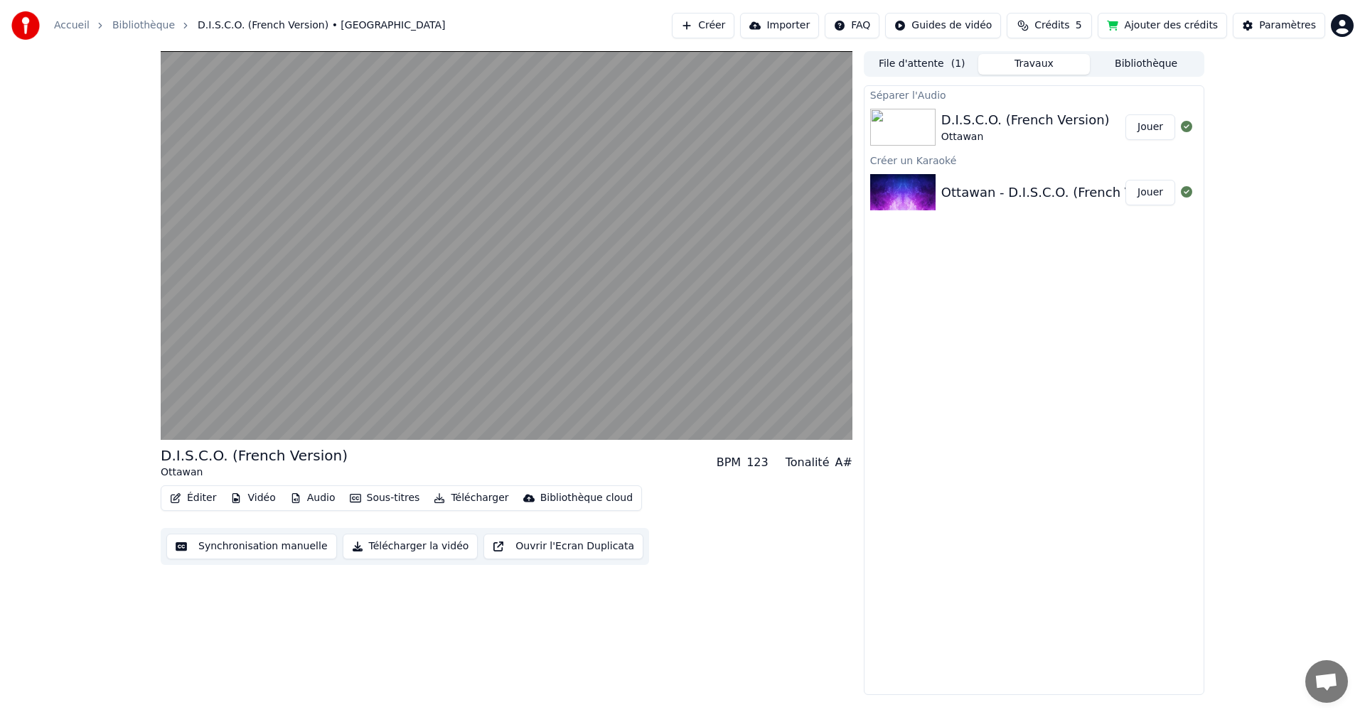
click at [506, 545] on button "Ouvrir l'Ecran Duplicata" at bounding box center [563, 547] width 160 height 26
click at [279, 552] on button "Synchronisation manuelle" at bounding box center [251, 547] width 171 height 26
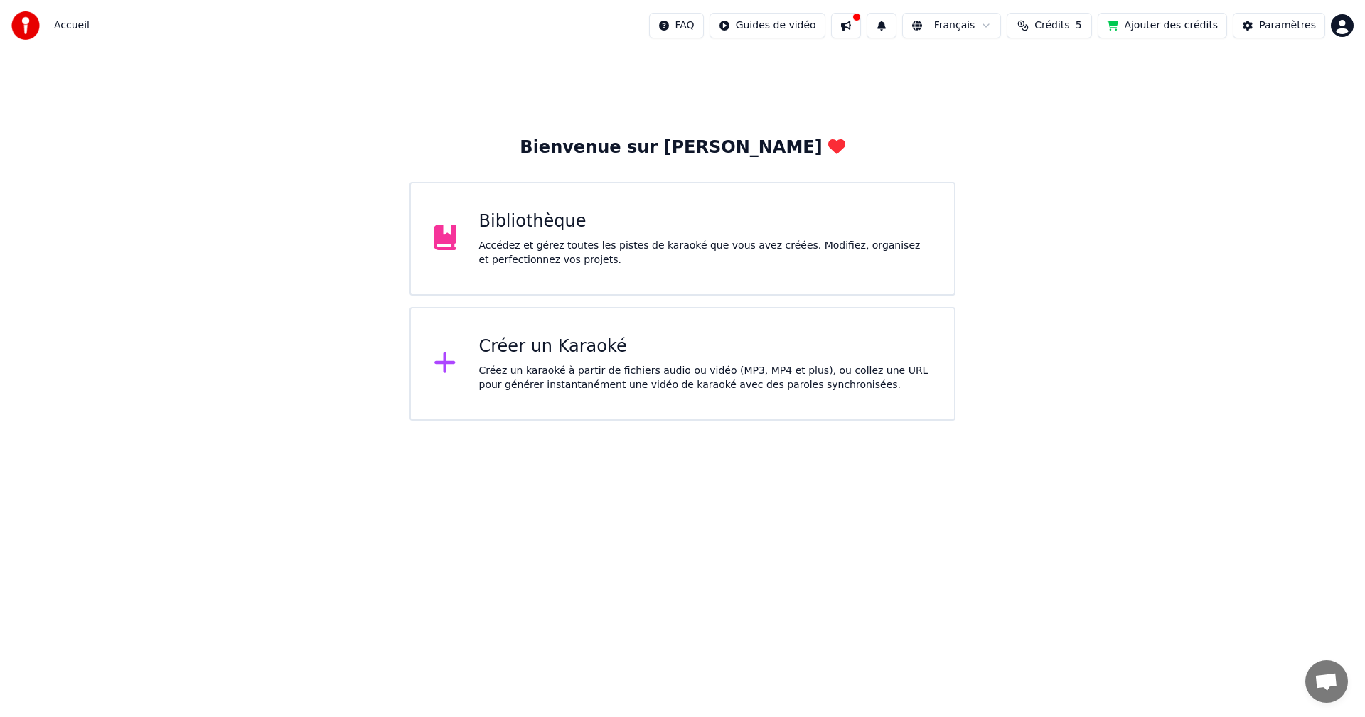
click at [545, 228] on div "Bibliothèque" at bounding box center [705, 221] width 453 height 23
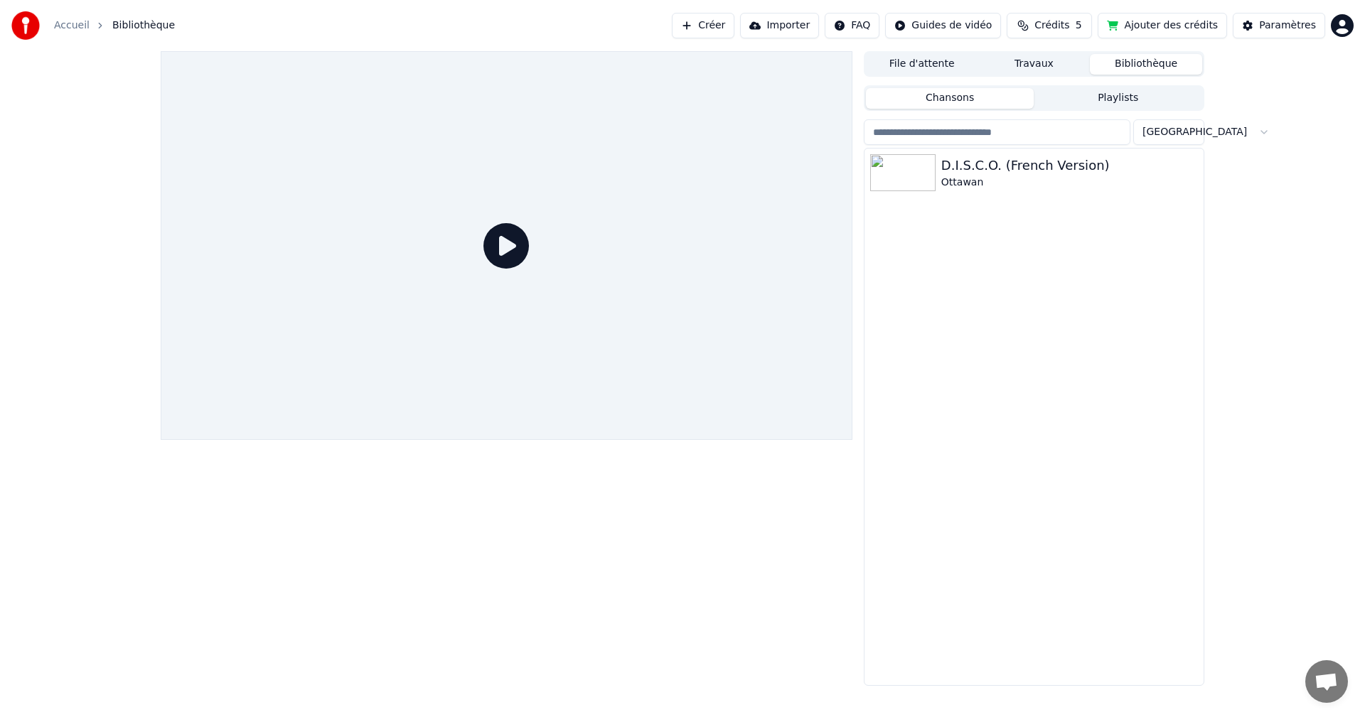
click at [734, 26] on button "Créer" at bounding box center [703, 26] width 63 height 26
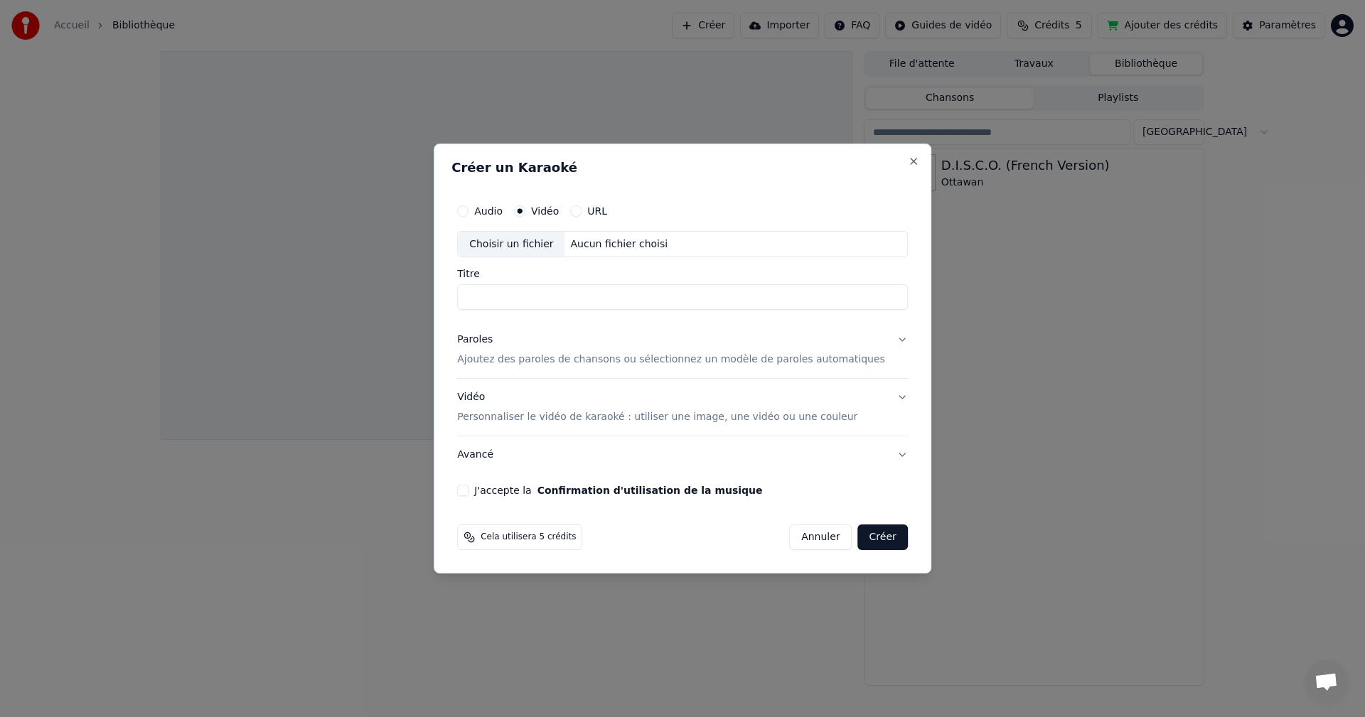
click at [671, 287] on input "Titre" at bounding box center [682, 298] width 451 height 26
type input "**"
click at [850, 362] on p "Ajoutez des paroles de chansons ou sélectionnez un modèle de paroles automatiqu…" at bounding box center [671, 360] width 428 height 14
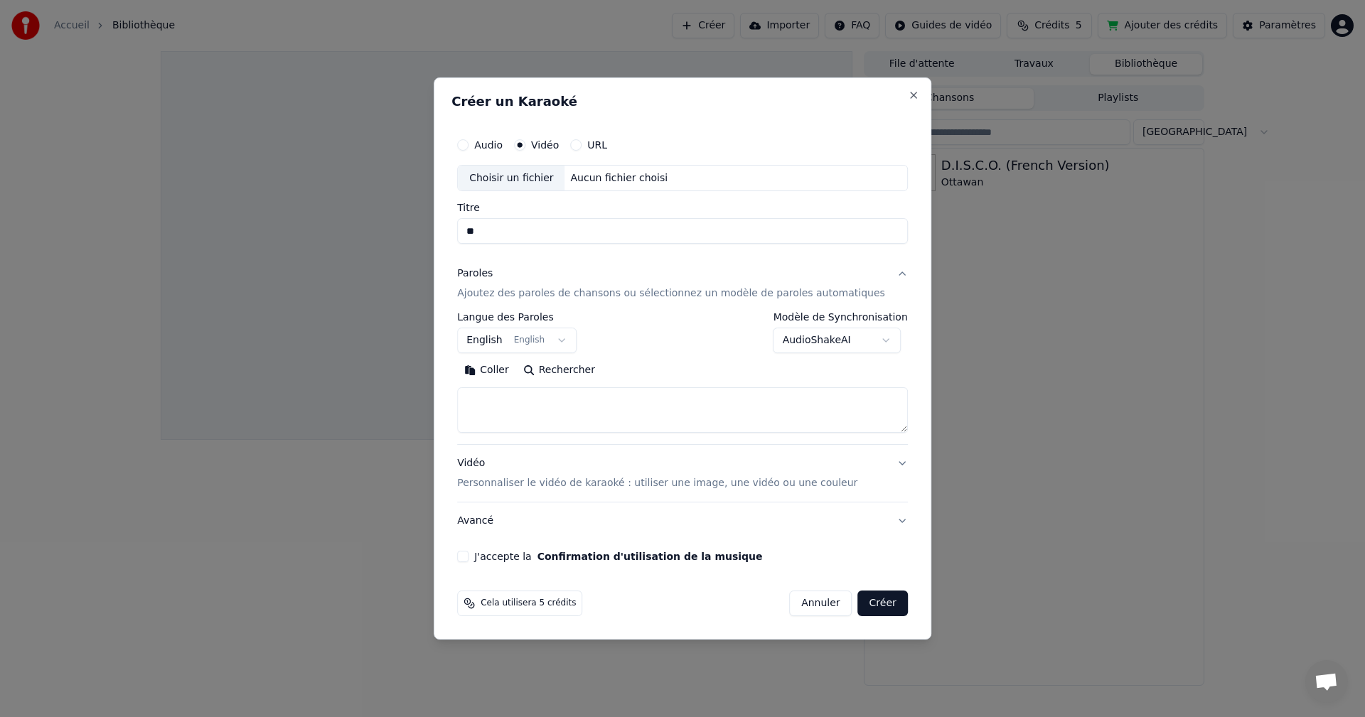
click at [582, 341] on body "**********" at bounding box center [682, 358] width 1365 height 717
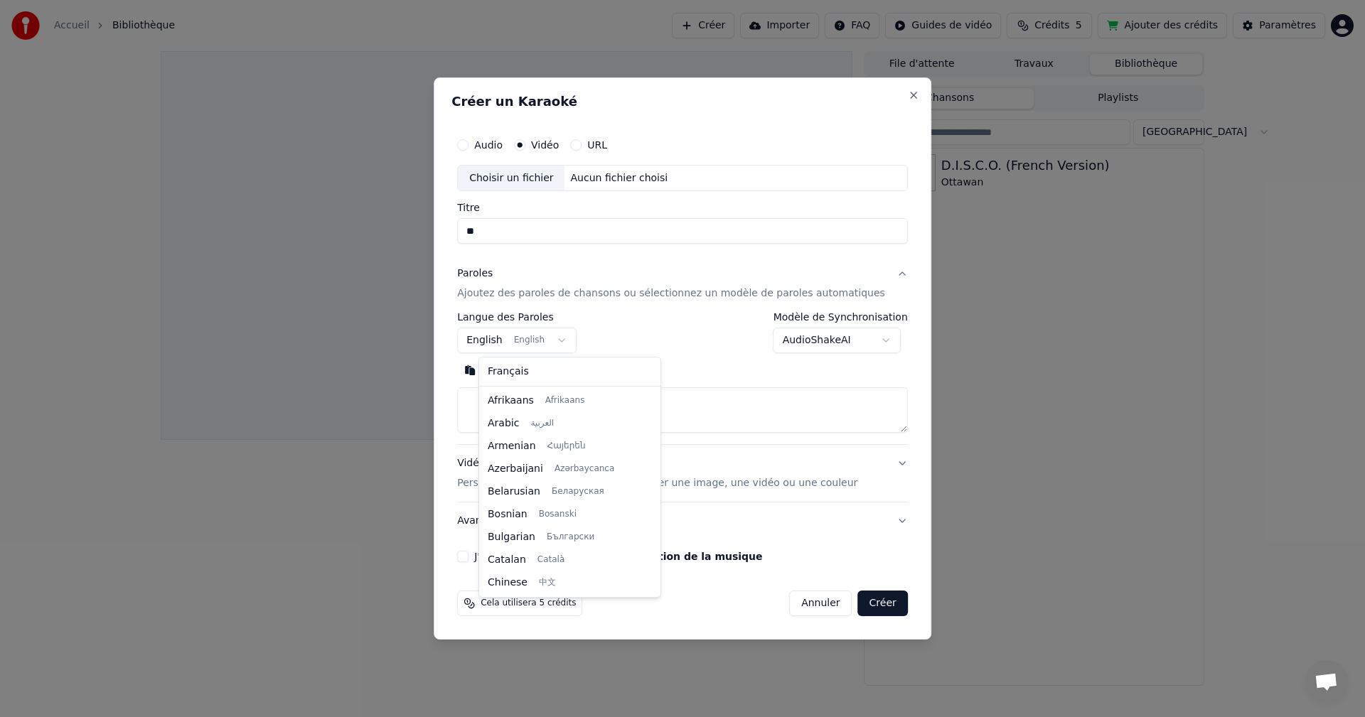
scroll to position [114, 0]
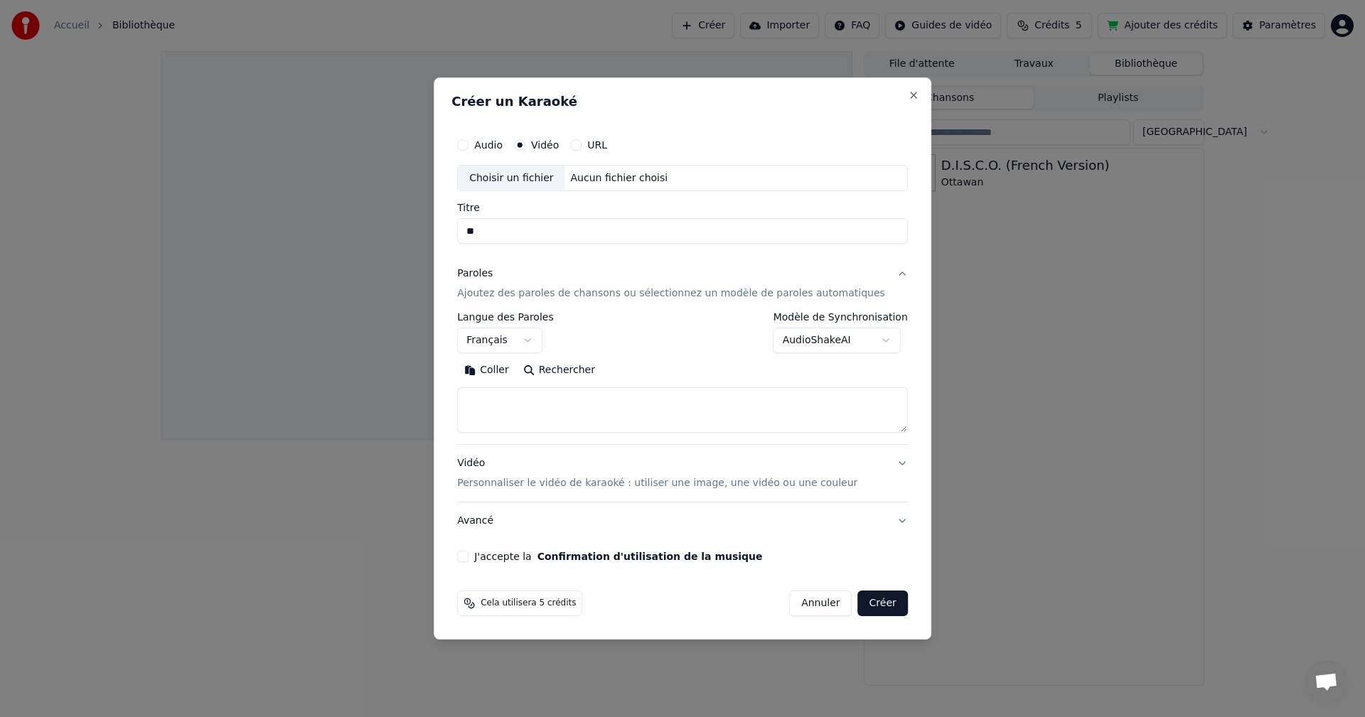
click at [516, 374] on button "Coller" at bounding box center [486, 371] width 59 height 23
select select "**"
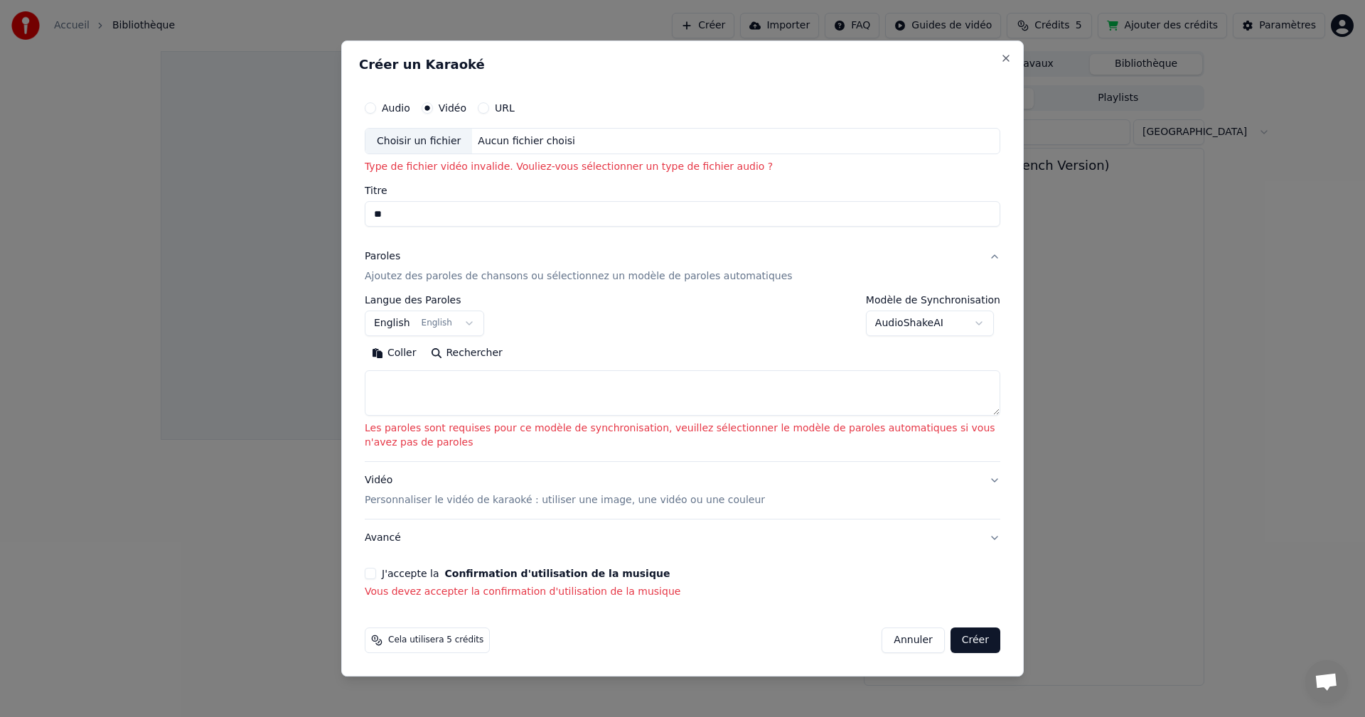
click at [418, 140] on div "Choisir un fichier" at bounding box center [418, 142] width 107 height 26
type input "**********"
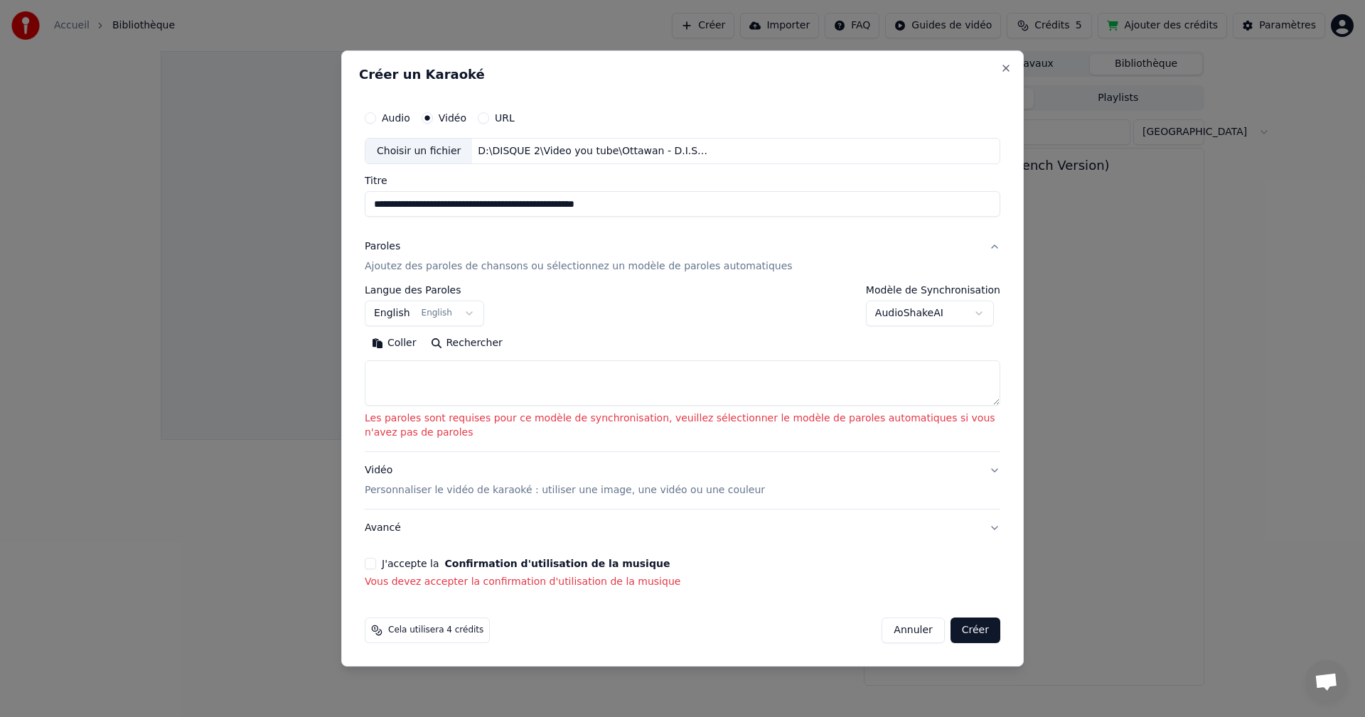
click at [410, 343] on button "Coller" at bounding box center [394, 344] width 59 height 23
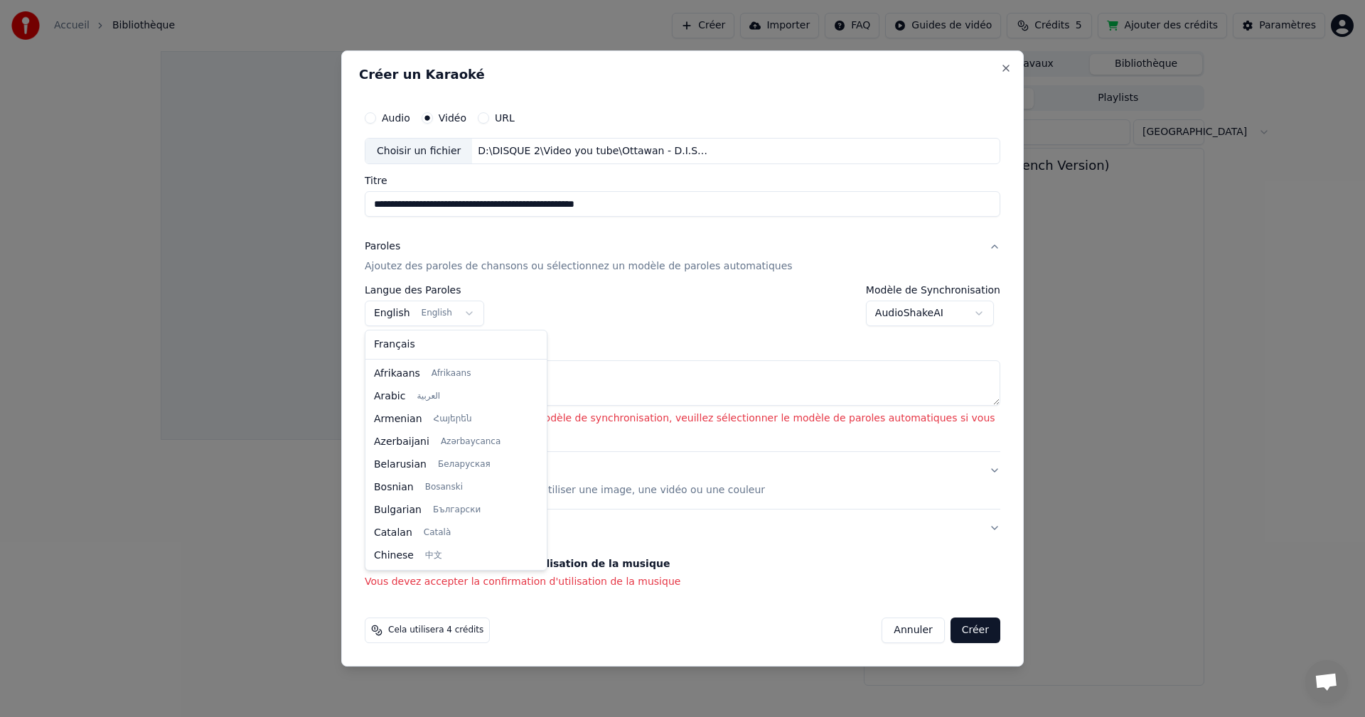
click at [468, 317] on body "**********" at bounding box center [682, 358] width 1365 height 717
select select "**"
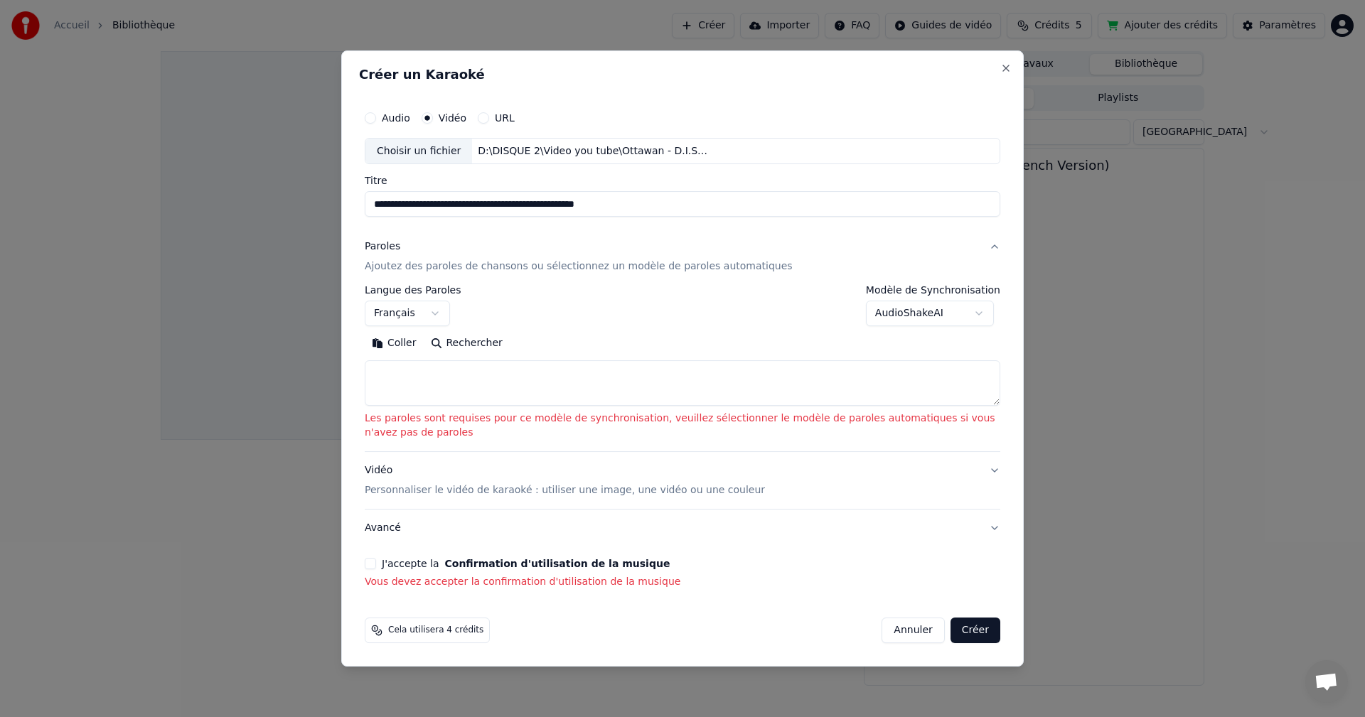
click at [432, 490] on p "Personnaliser le vidéo de karaoké : utiliser une image, une vidéo ou une couleur" at bounding box center [565, 490] width 400 height 14
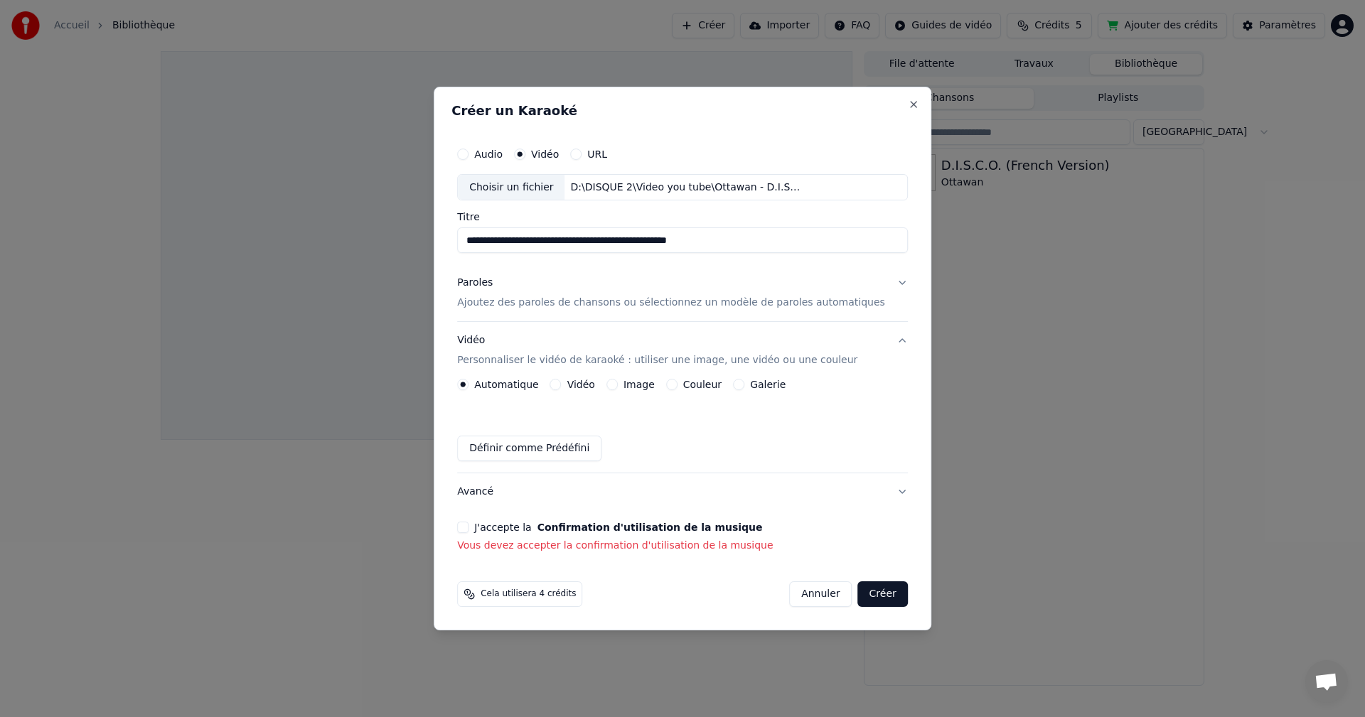
click at [469, 528] on button "J'accepte la Confirmation d'utilisation de la musique" at bounding box center [462, 527] width 11 height 11
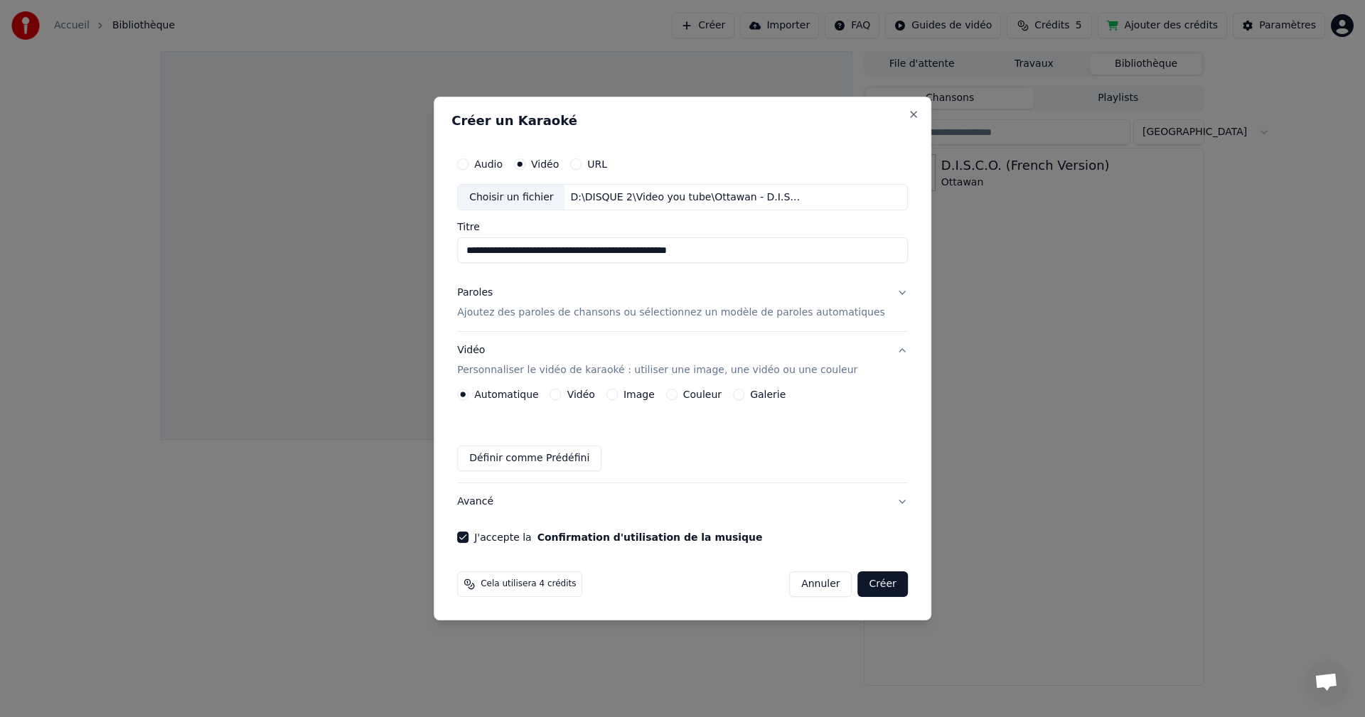
click at [858, 580] on button "Créer" at bounding box center [883, 585] width 50 height 26
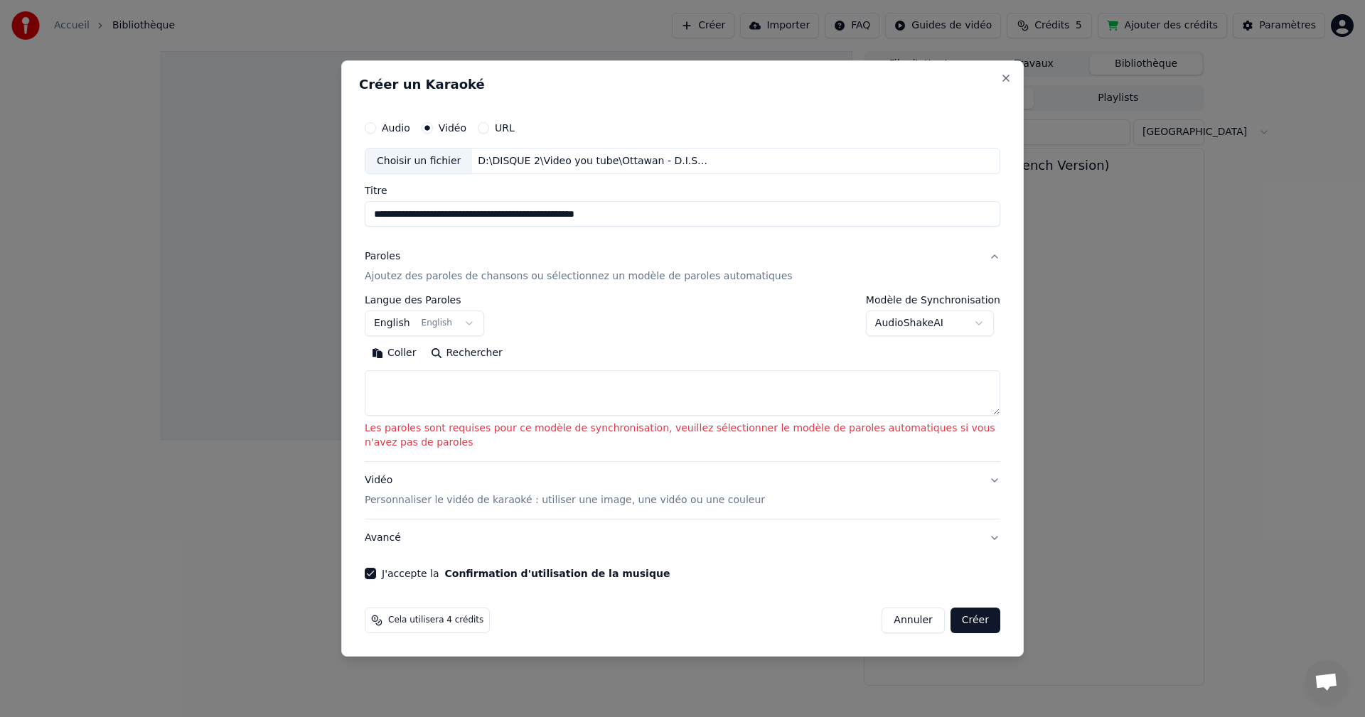
click at [397, 356] on button "Coller" at bounding box center [394, 354] width 59 height 23
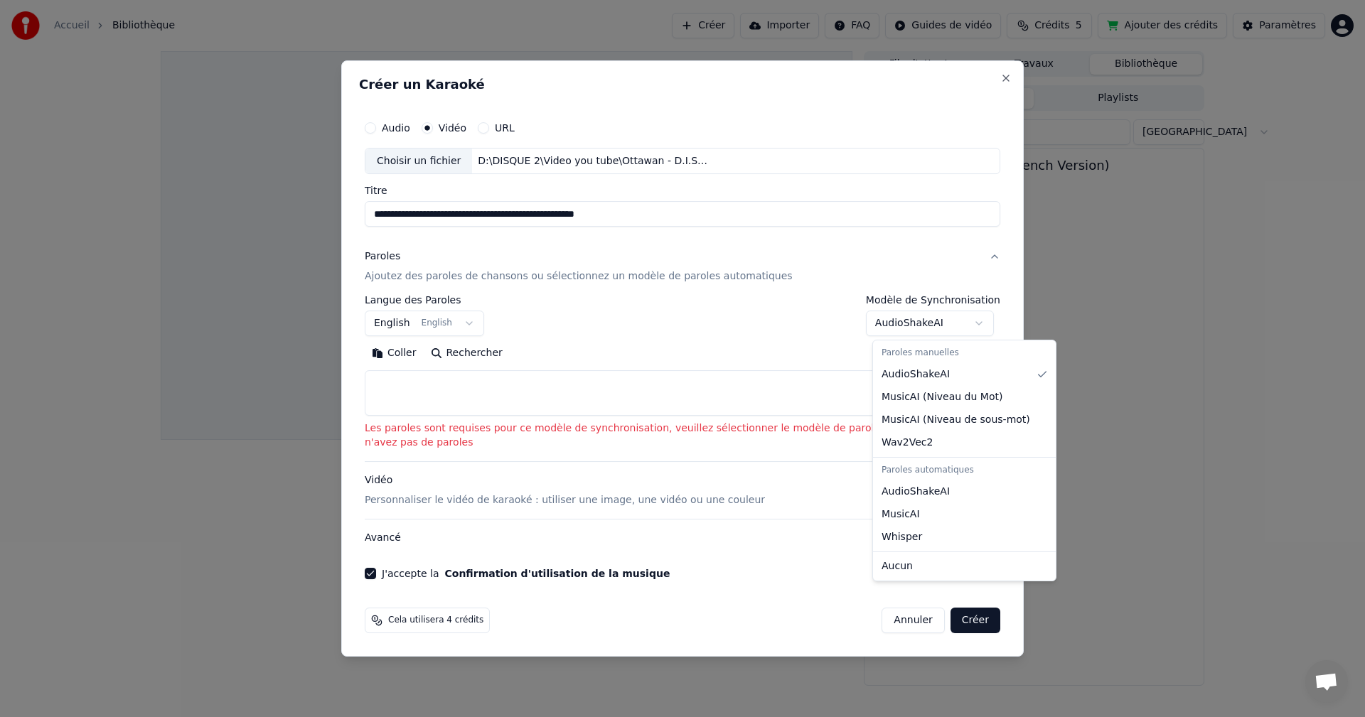
click at [985, 321] on body "**********" at bounding box center [682, 358] width 1365 height 717
click at [924, 472] on div "Paroles automatiques" at bounding box center [964, 471] width 177 height 20
select select "****"
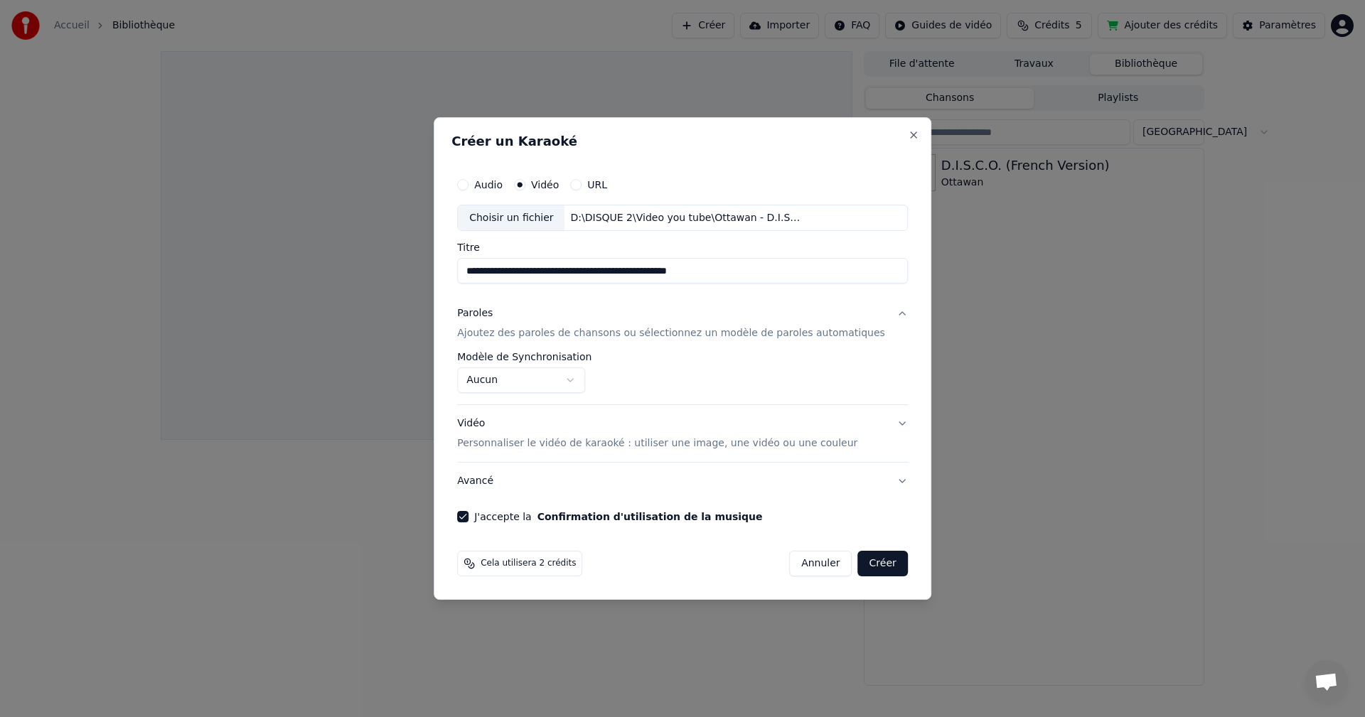
click at [863, 564] on button "Créer" at bounding box center [883, 564] width 50 height 26
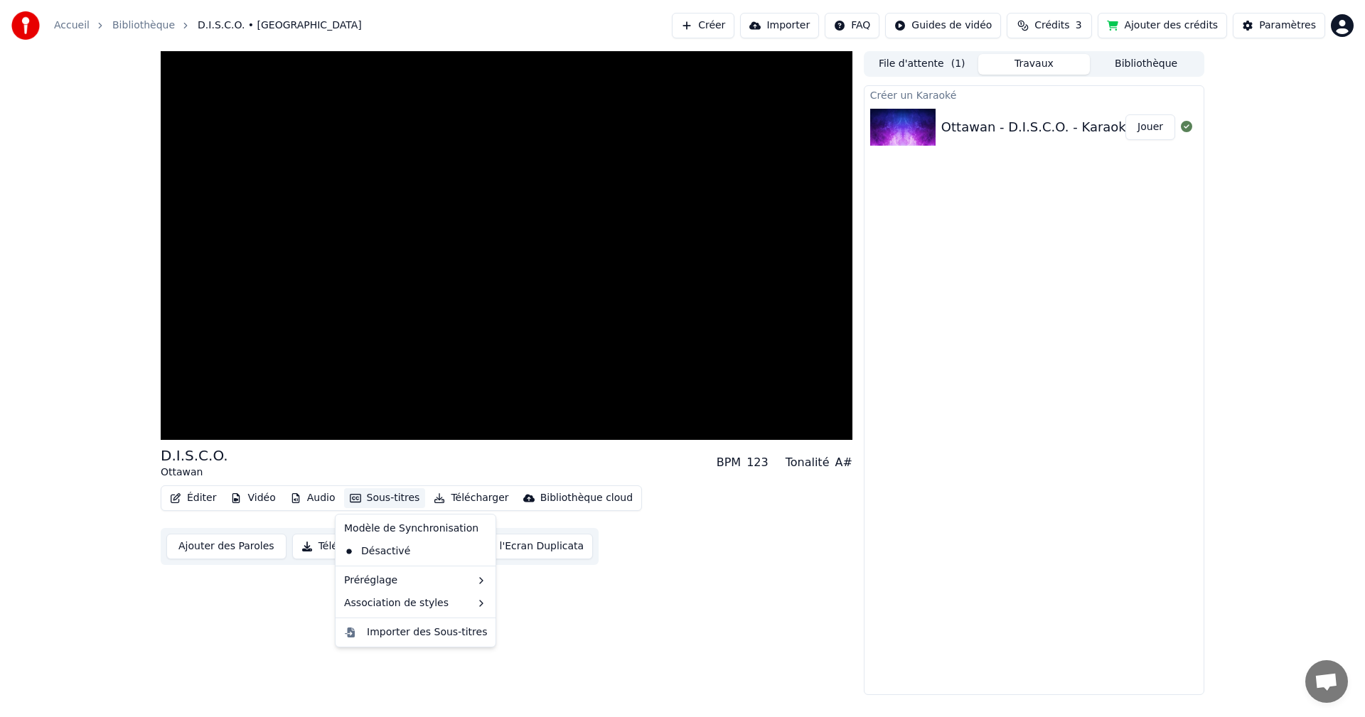
click at [386, 497] on button "Sous-titres" at bounding box center [385, 498] width 82 height 20
click at [422, 581] on div "Préréglage" at bounding box center [415, 580] width 154 height 23
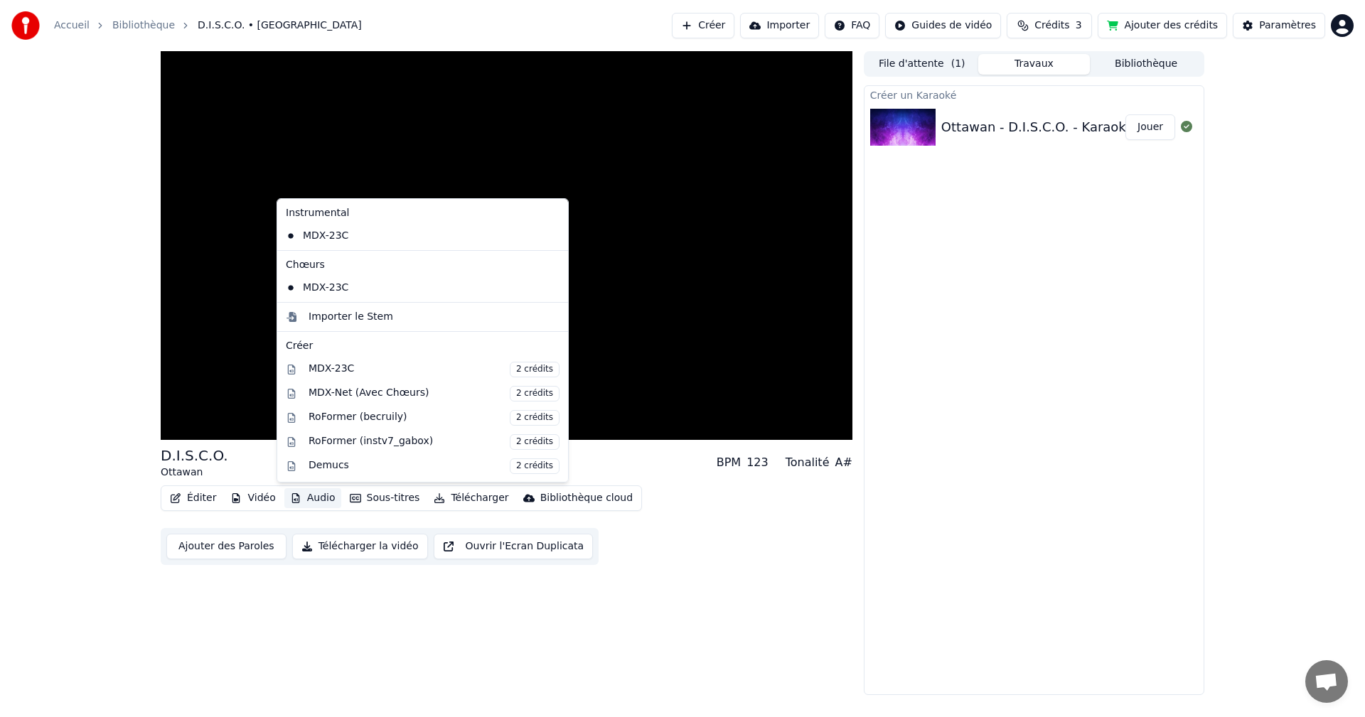
click at [307, 498] on button "Audio" at bounding box center [312, 498] width 57 height 20
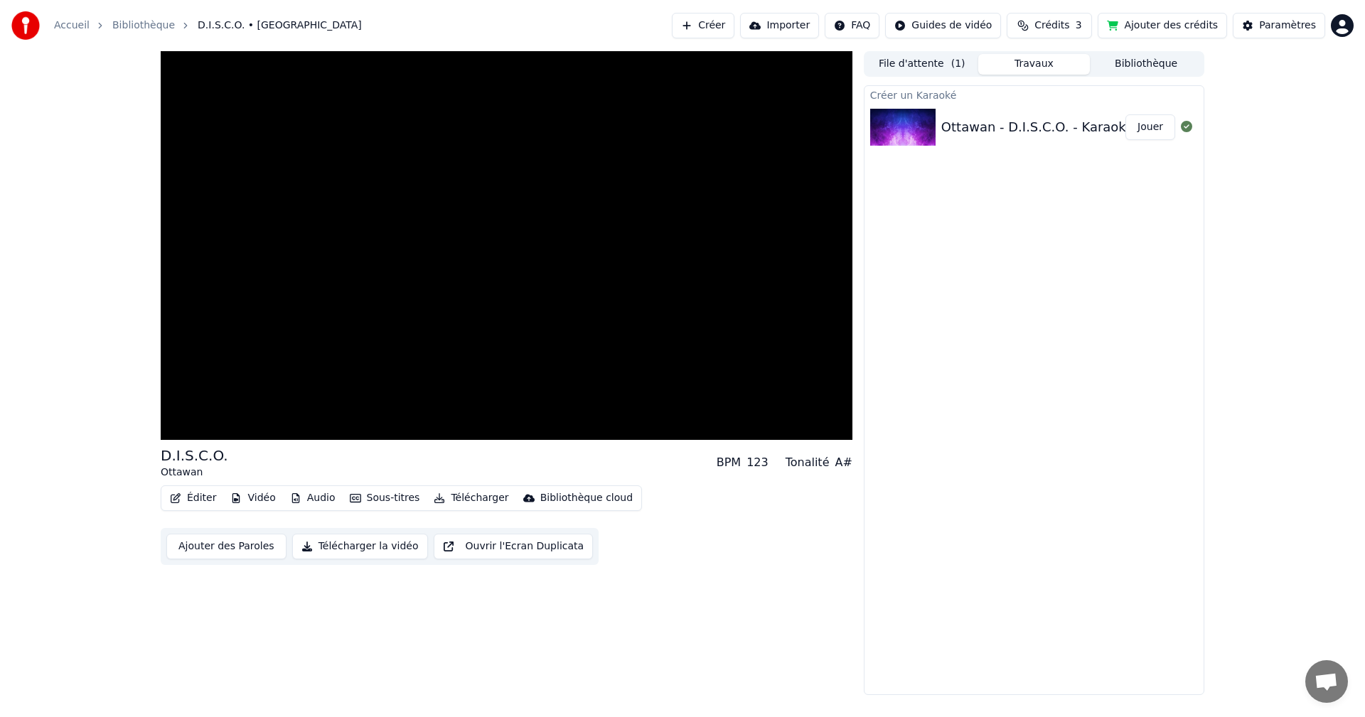
click at [244, 544] on button "Ajouter des Paroles" at bounding box center [226, 547] width 120 height 26
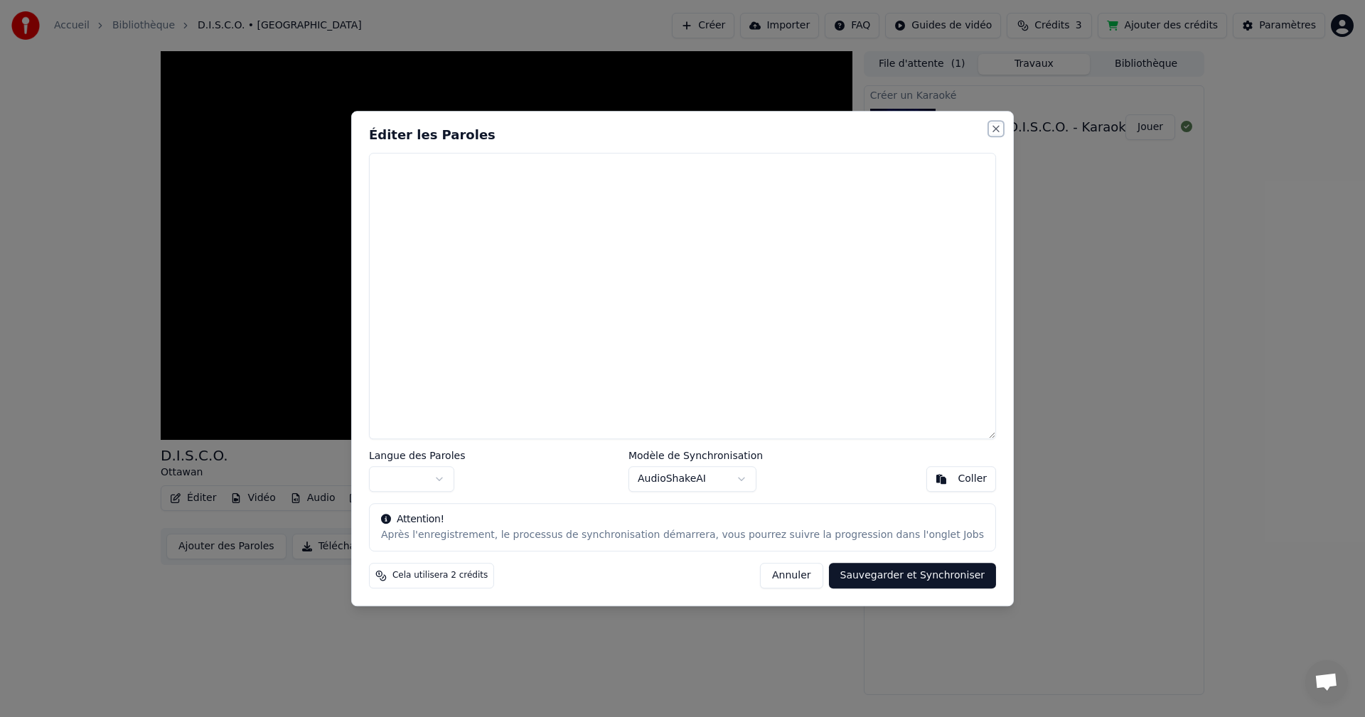
click at [990, 133] on button "Close" at bounding box center [995, 128] width 11 height 11
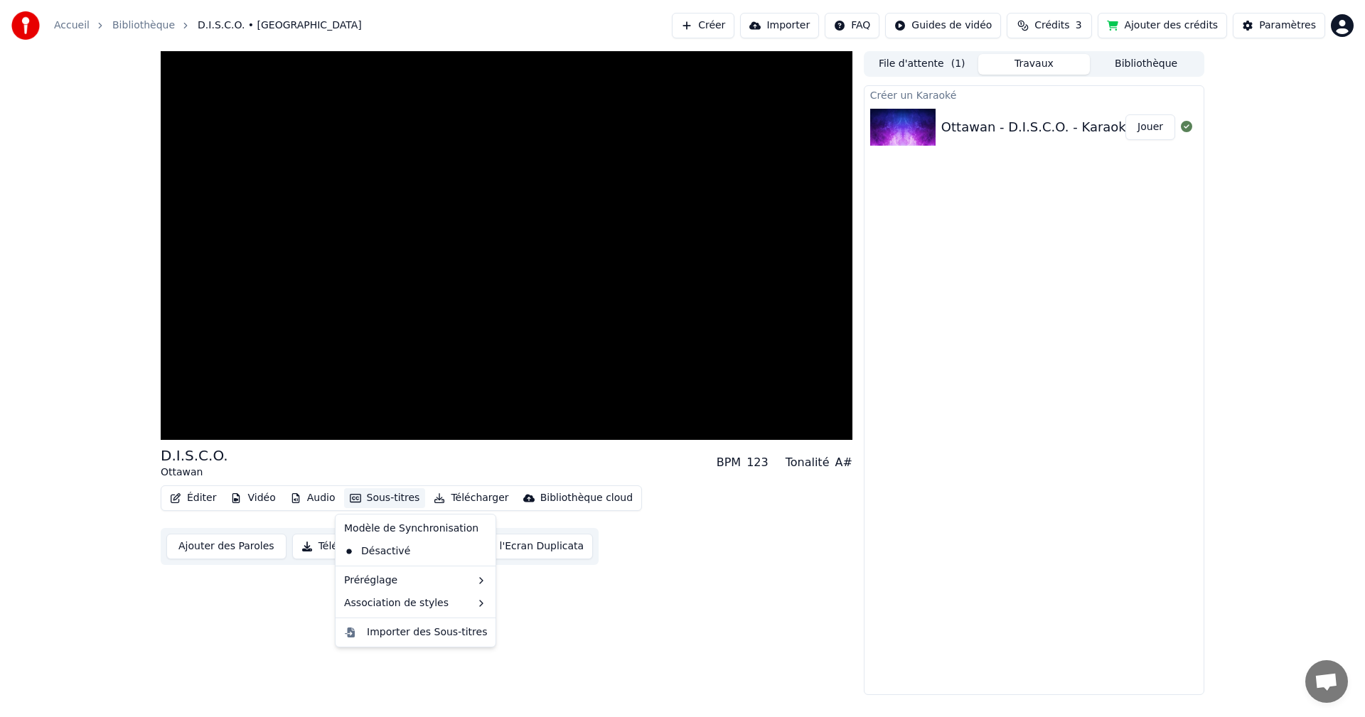
click at [367, 501] on button "Sous-titres" at bounding box center [385, 498] width 82 height 20
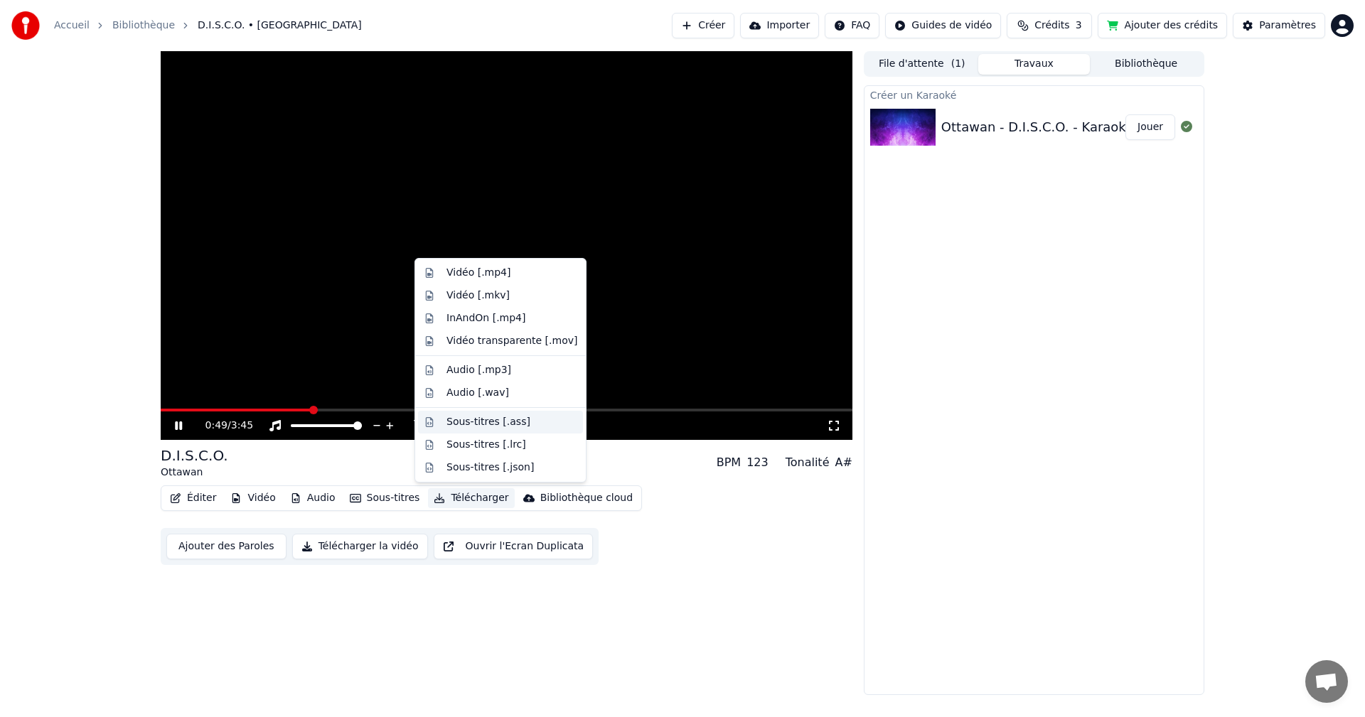
click at [513, 421] on div "Sous-titres [.ass]" at bounding box center [488, 422] width 84 height 14
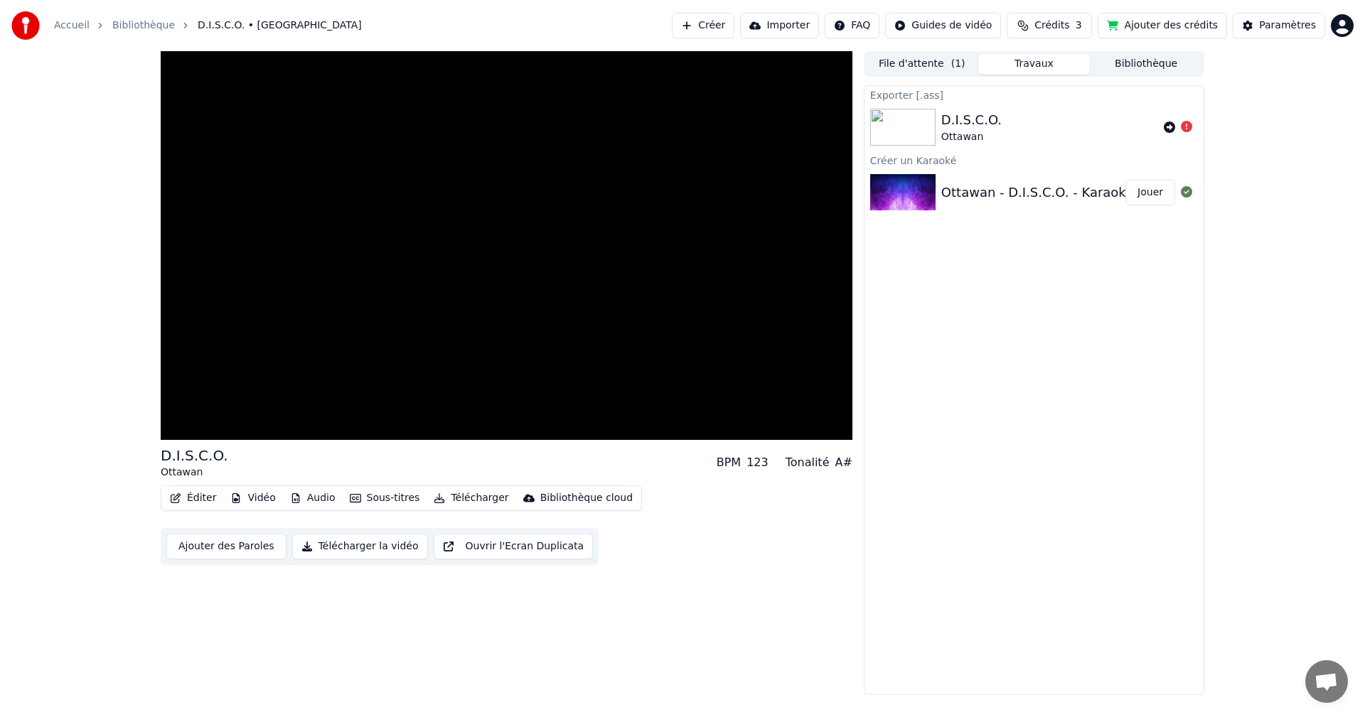
click at [249, 548] on button "Ajouter des Paroles" at bounding box center [226, 547] width 120 height 26
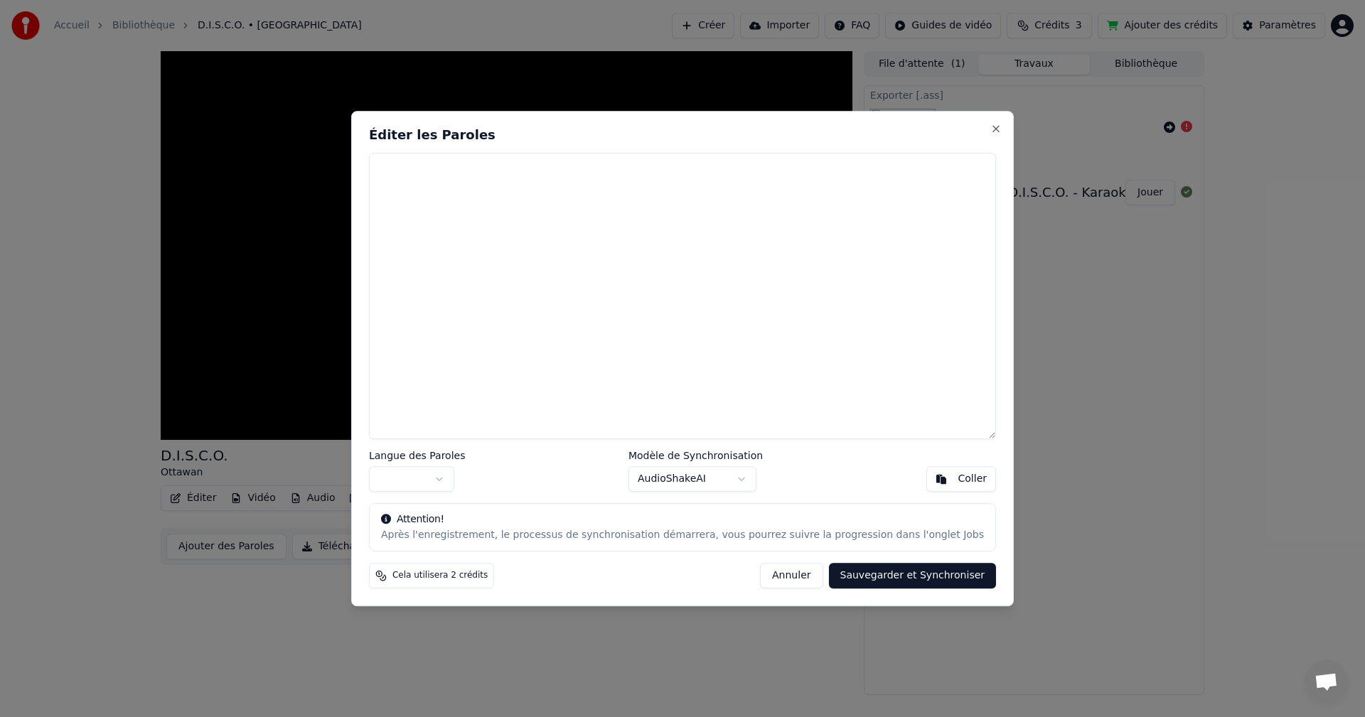
click at [760, 492] on div "Langue des Paroles Modèle de Synchronisation AudioShakeAI Coller" at bounding box center [682, 471] width 627 height 41
click at [779, 575] on button "Annuler" at bounding box center [791, 576] width 63 height 26
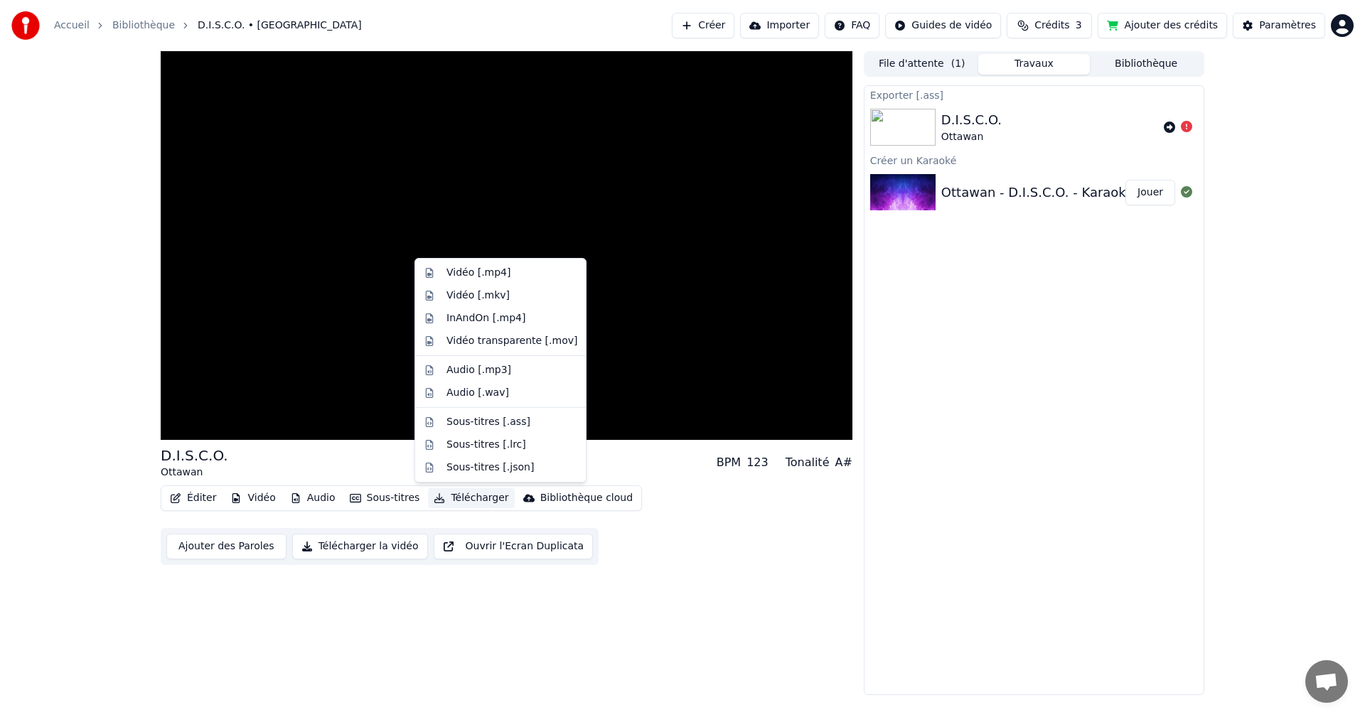
click at [481, 499] on button "Télécharger" at bounding box center [471, 498] width 86 height 20
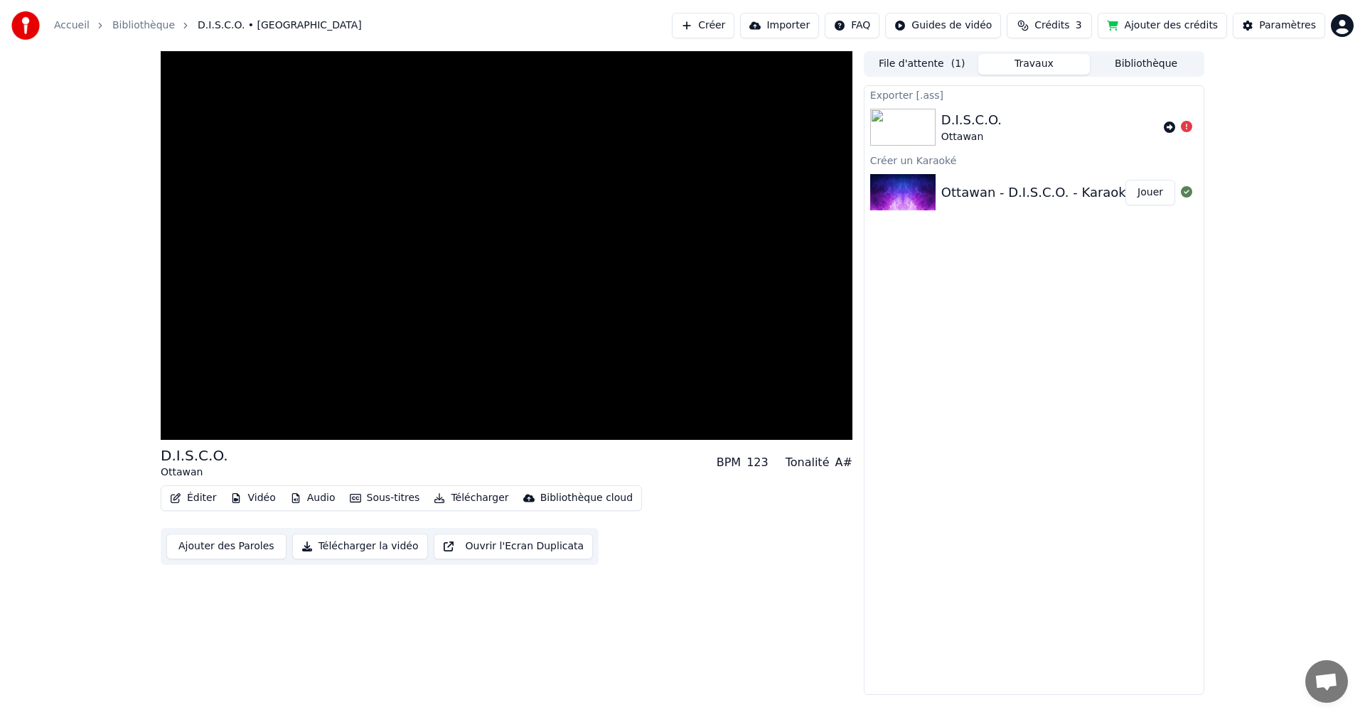
click at [936, 394] on div "Exporter [.ass] D.I.S.C.O. Ottawan Créer un Karaoké Ottawan - D.I.S.C.O. - Kara…" at bounding box center [1034, 390] width 341 height 610
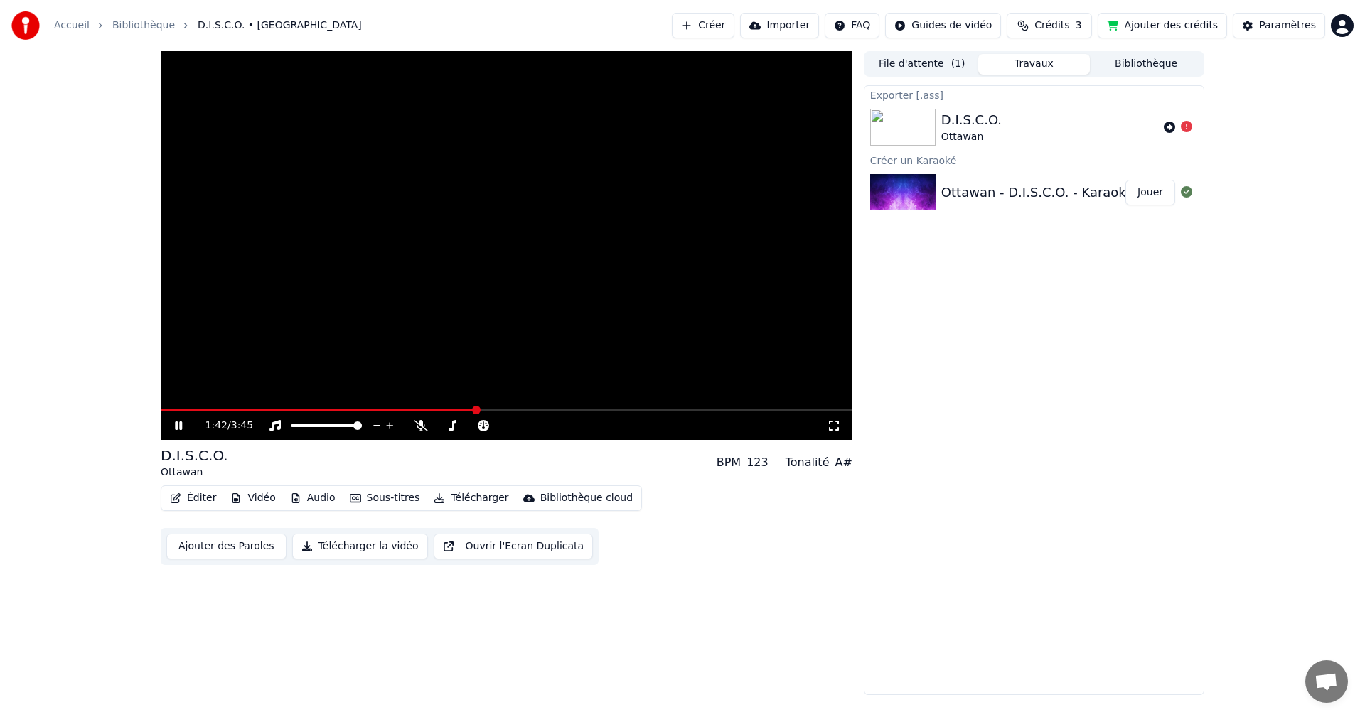
click at [177, 426] on icon at bounding box center [178, 426] width 7 height 9
click at [401, 501] on button "Sous-titres" at bounding box center [385, 498] width 82 height 20
click at [393, 559] on div "Désactivé" at bounding box center [415, 551] width 154 height 23
click at [375, 495] on button "Sous-titres" at bounding box center [385, 498] width 82 height 20
click at [252, 545] on button "Ajouter des Paroles" at bounding box center [226, 547] width 120 height 26
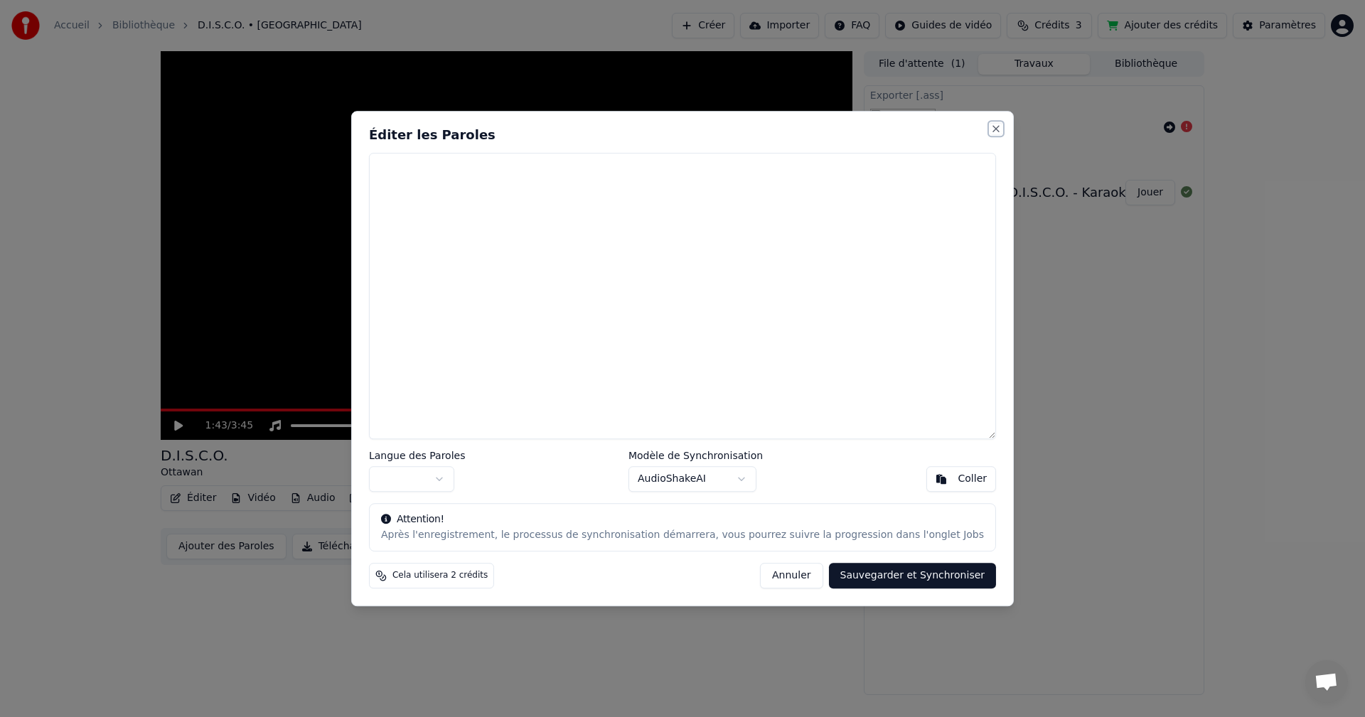
click at [990, 130] on button "Close" at bounding box center [995, 128] width 11 height 11
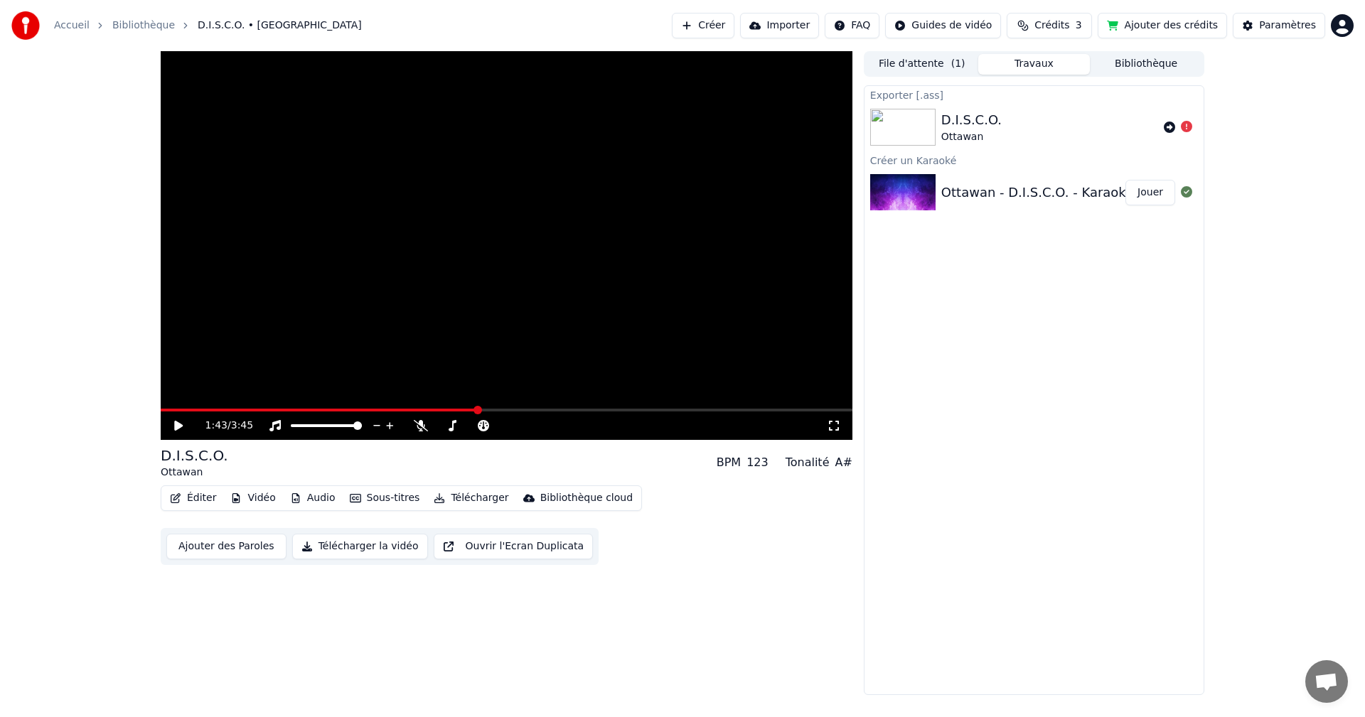
click at [495, 550] on button "Ouvrir l'Ecran Duplicata" at bounding box center [514, 547] width 160 height 26
click at [180, 424] on icon at bounding box center [178, 426] width 7 height 9
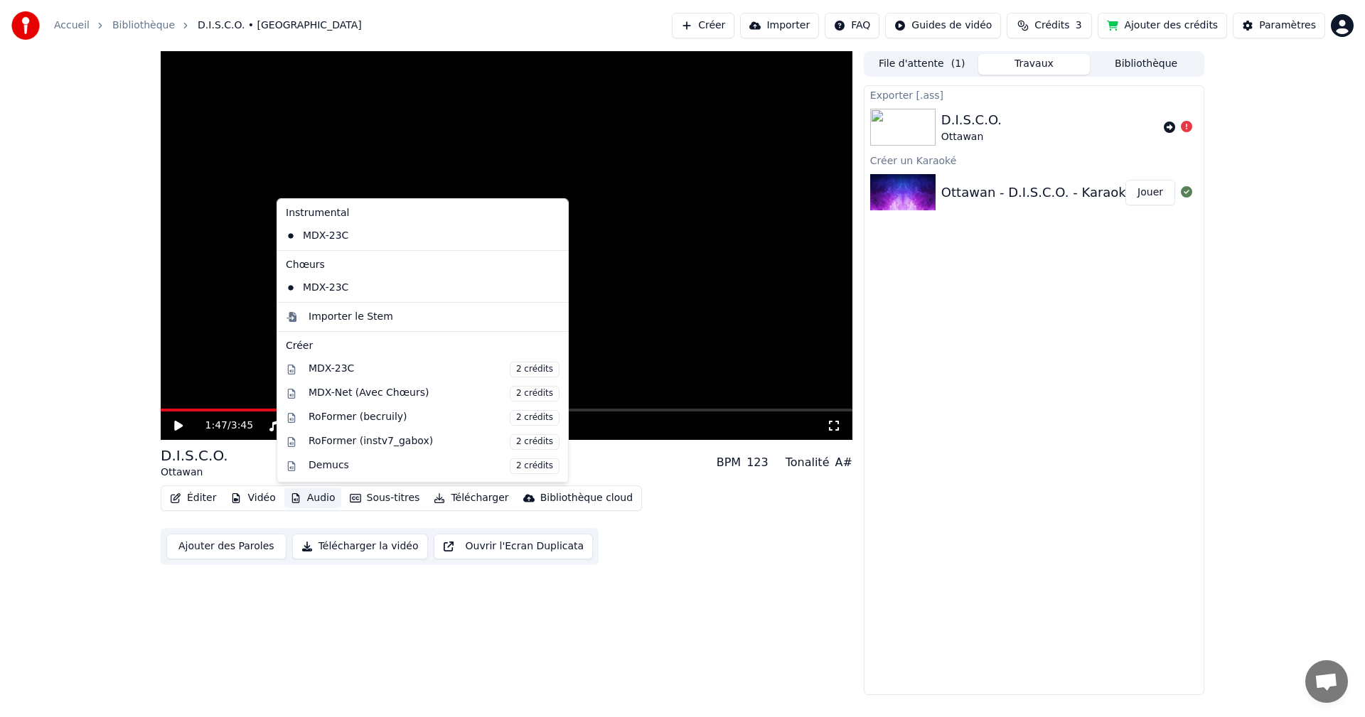
click at [316, 497] on button "Audio" at bounding box center [312, 498] width 57 height 20
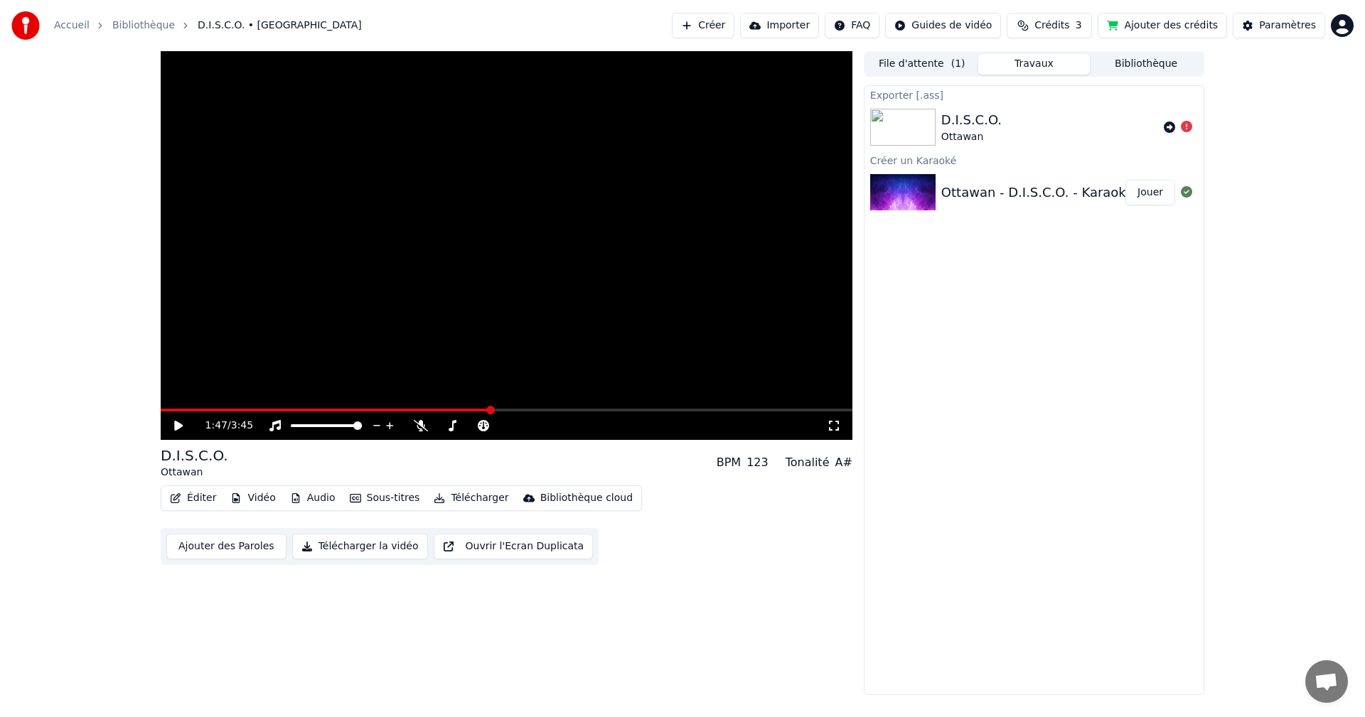
click at [49, 348] on div "1:47 / 3:45 D.I.S.C.O. Ottawan BPM 123 Tonalité A# Éditer Vidéo Audio Sous-titr…" at bounding box center [682, 373] width 1365 height 644
click at [1161, 20] on button "Ajouter des crédits" at bounding box center [1162, 26] width 129 height 26
click at [385, 500] on button "Sous-titres" at bounding box center [385, 498] width 82 height 20
click at [373, 558] on div "Désactivé" at bounding box center [415, 551] width 154 height 23
click at [394, 503] on button "Sous-titres" at bounding box center [385, 498] width 82 height 20
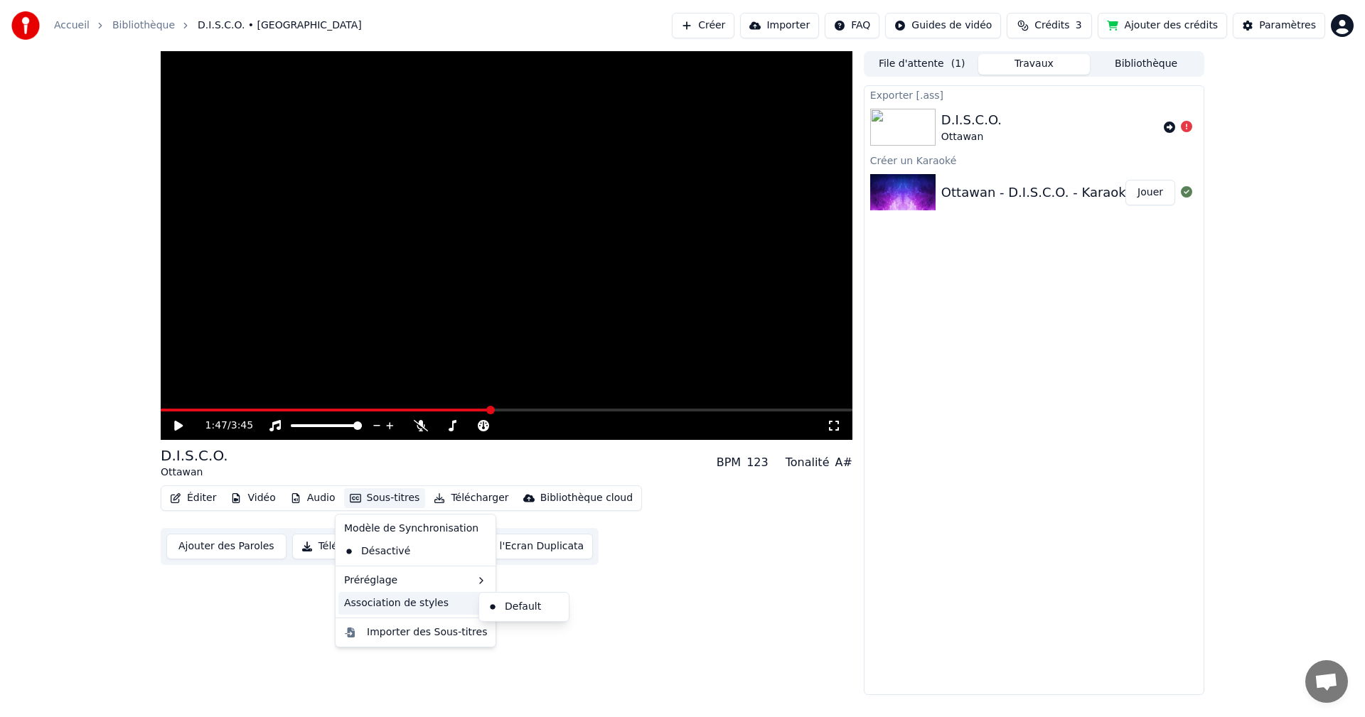
click at [835, 424] on icon at bounding box center [834, 425] width 14 height 11
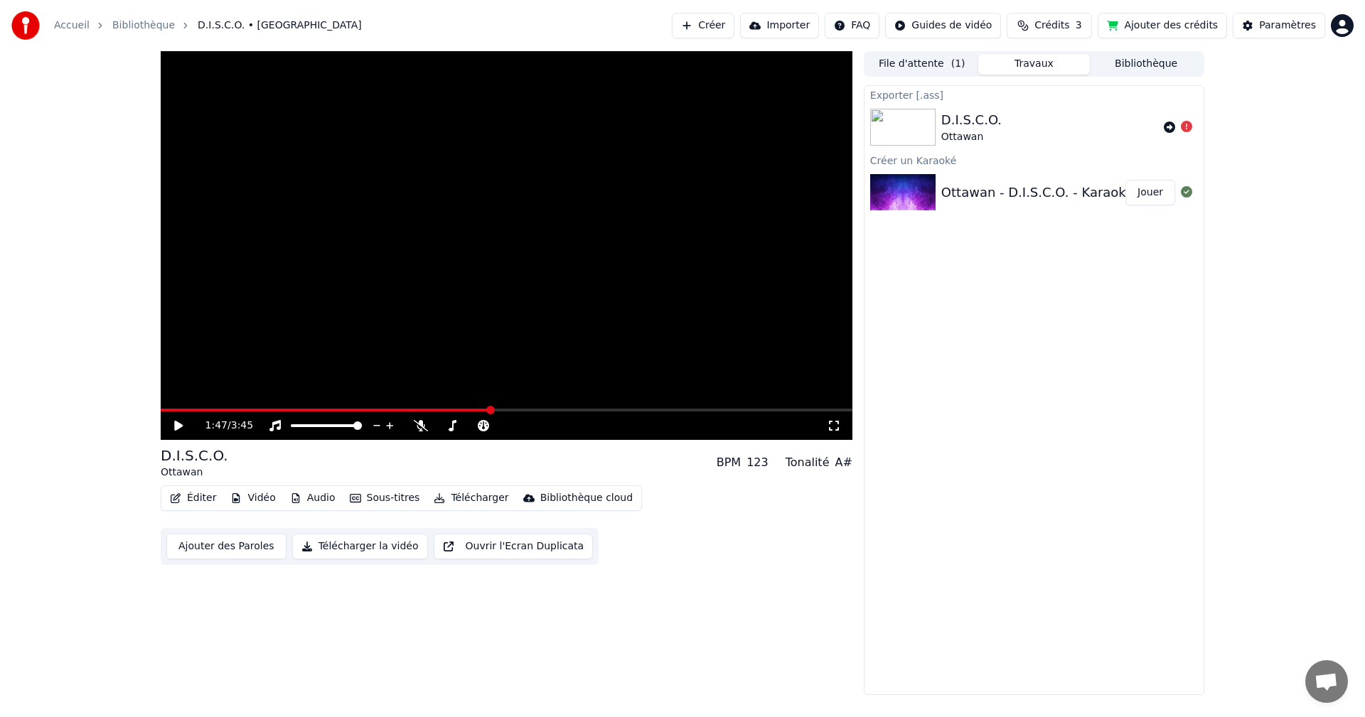
click at [1015, 62] on button "Travaux" at bounding box center [1034, 64] width 112 height 21
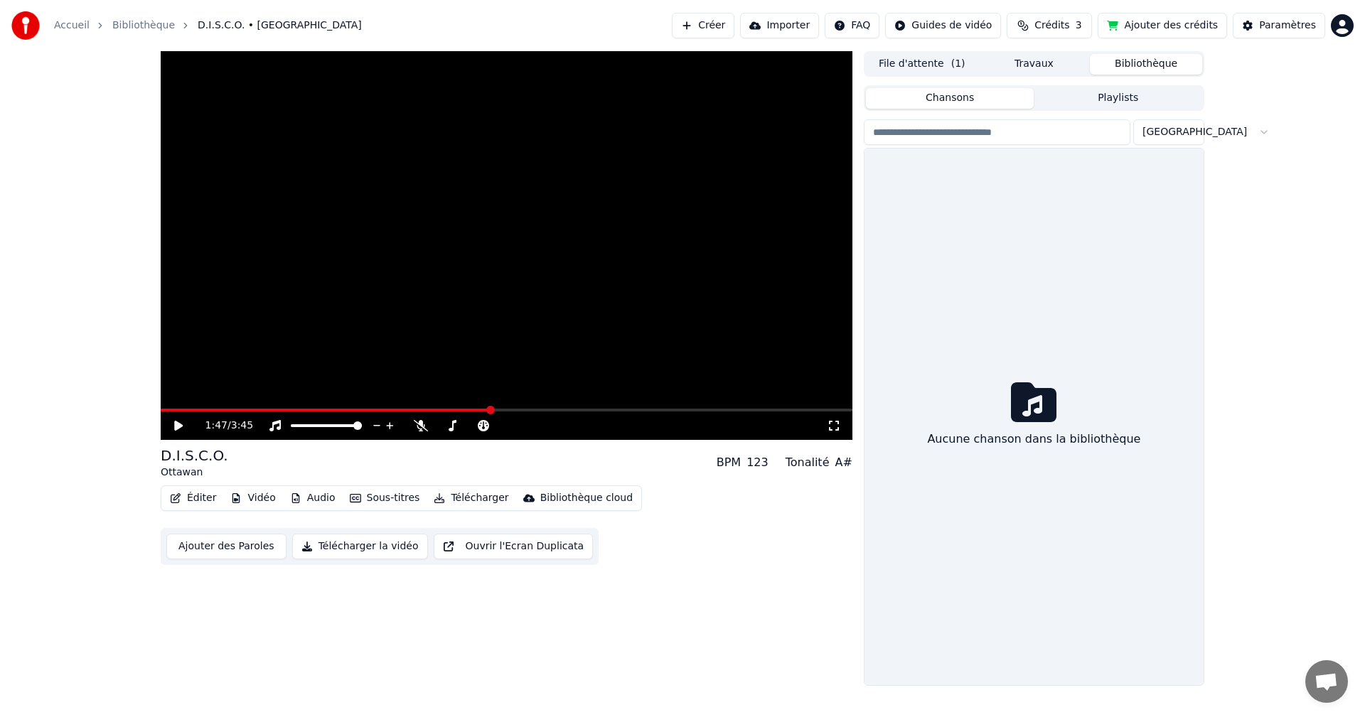
click at [1145, 62] on button "Bibliothèque" at bounding box center [1146, 64] width 112 height 21
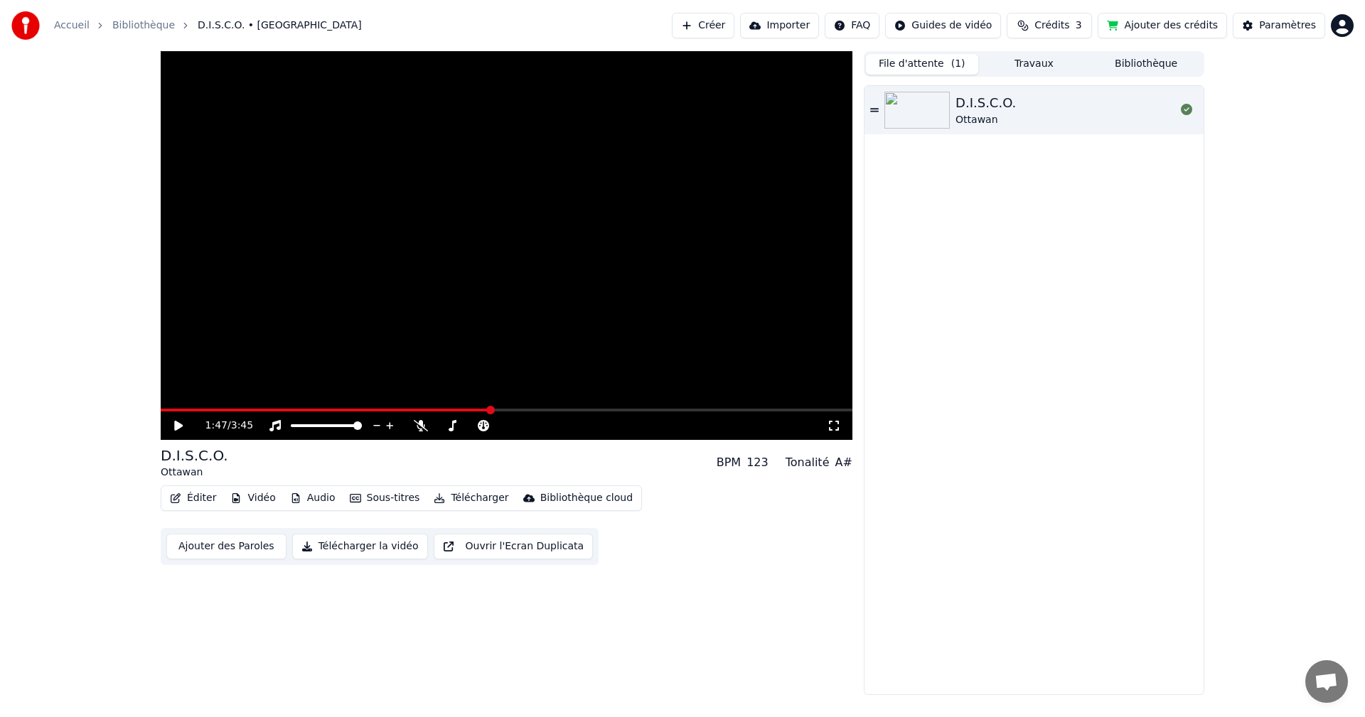
click at [938, 62] on button "File d'attente ( 1 )" at bounding box center [922, 64] width 112 height 21
click at [259, 496] on button "Vidéo" at bounding box center [253, 498] width 56 height 20
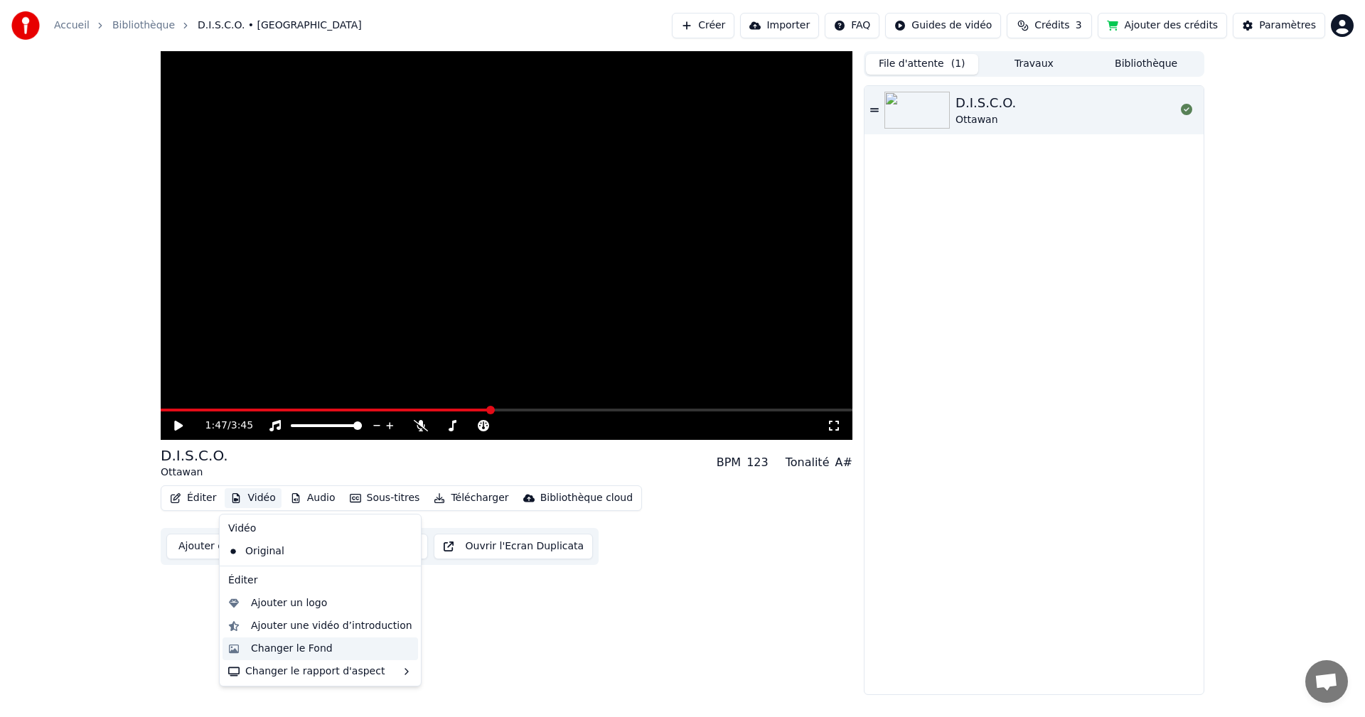
click at [312, 653] on div "Changer le Fond" at bounding box center [292, 649] width 82 height 14
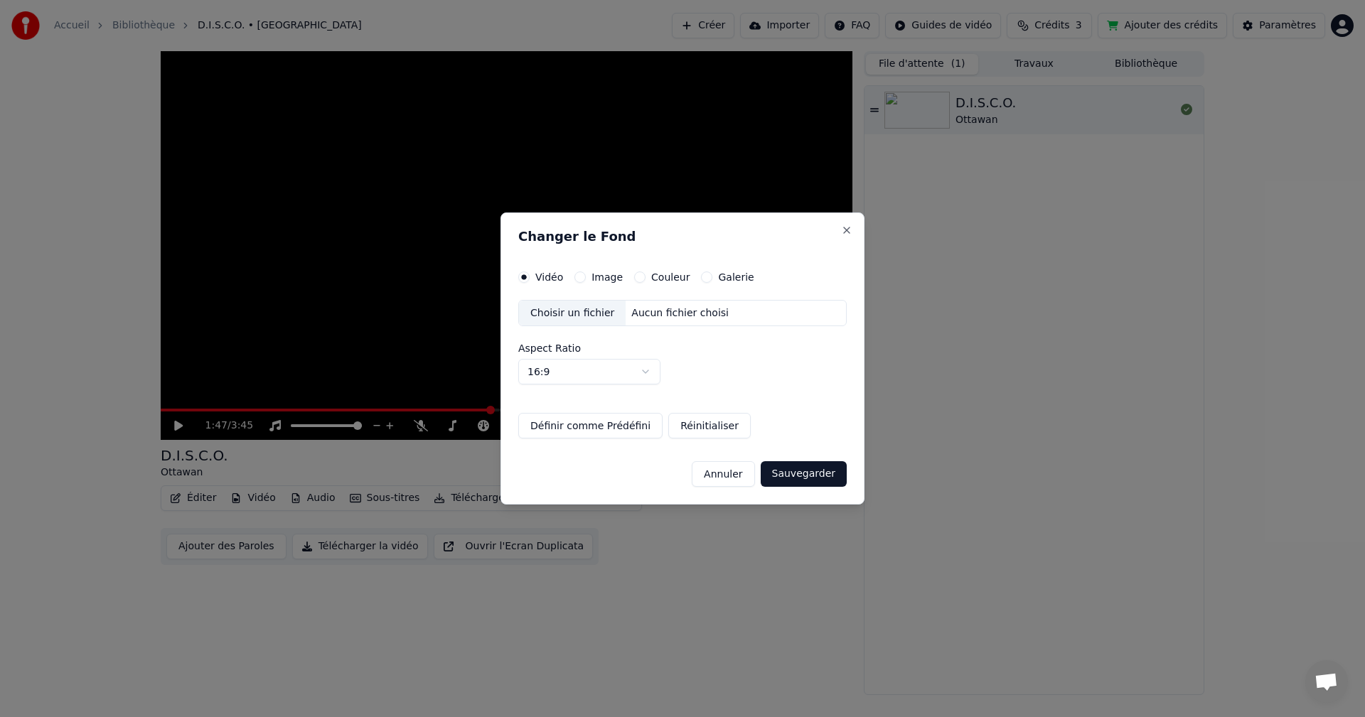
click at [606, 278] on label "Image" at bounding box center [607, 277] width 31 height 10
click at [586, 278] on button "Image" at bounding box center [579, 277] width 11 height 11
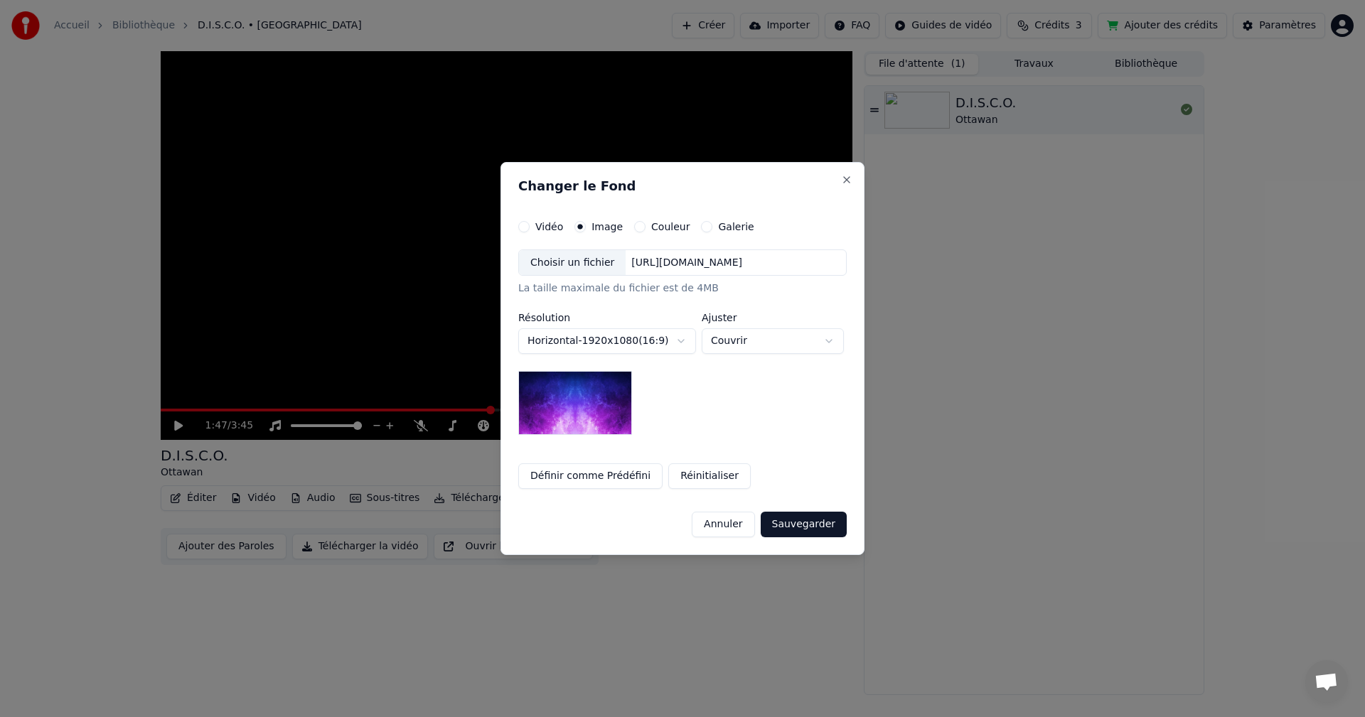
click at [803, 530] on button "Sauvegarder" at bounding box center [804, 525] width 86 height 26
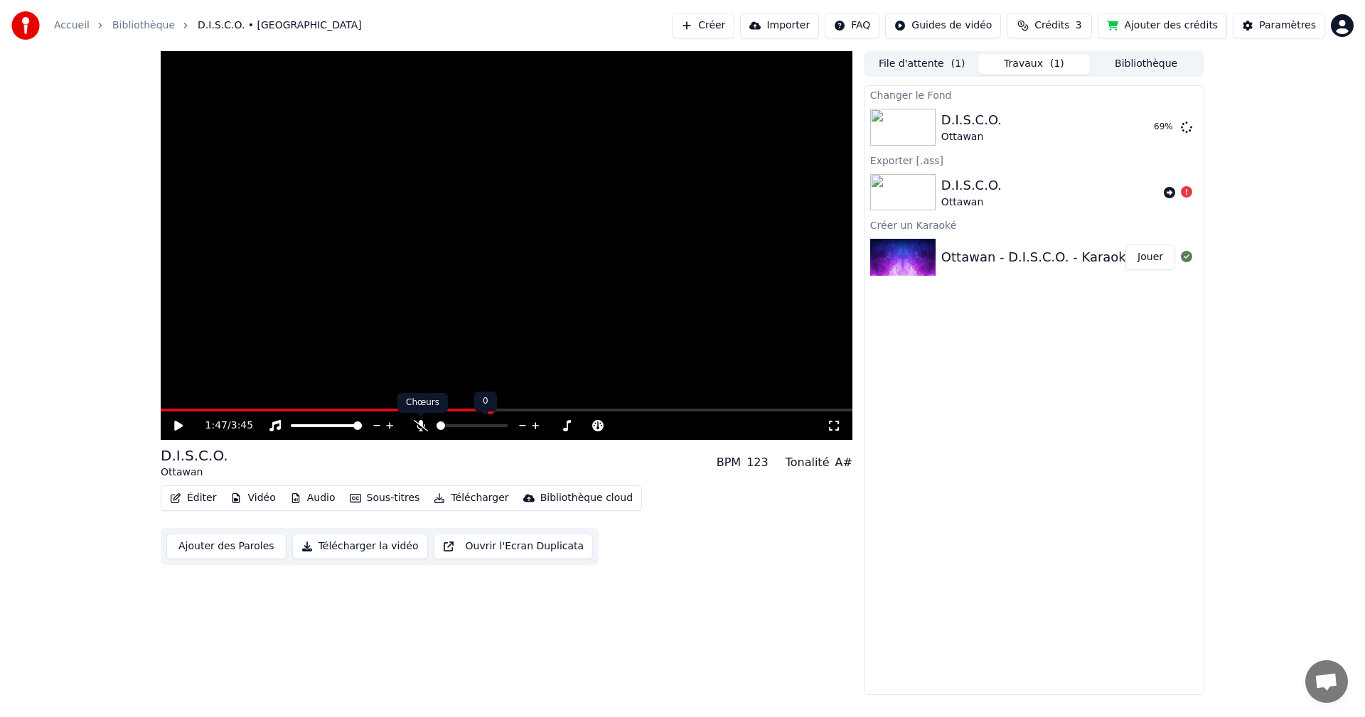
click at [422, 427] on icon at bounding box center [421, 425] width 14 height 11
click at [1150, 128] on button "Jouer" at bounding box center [1150, 127] width 50 height 26
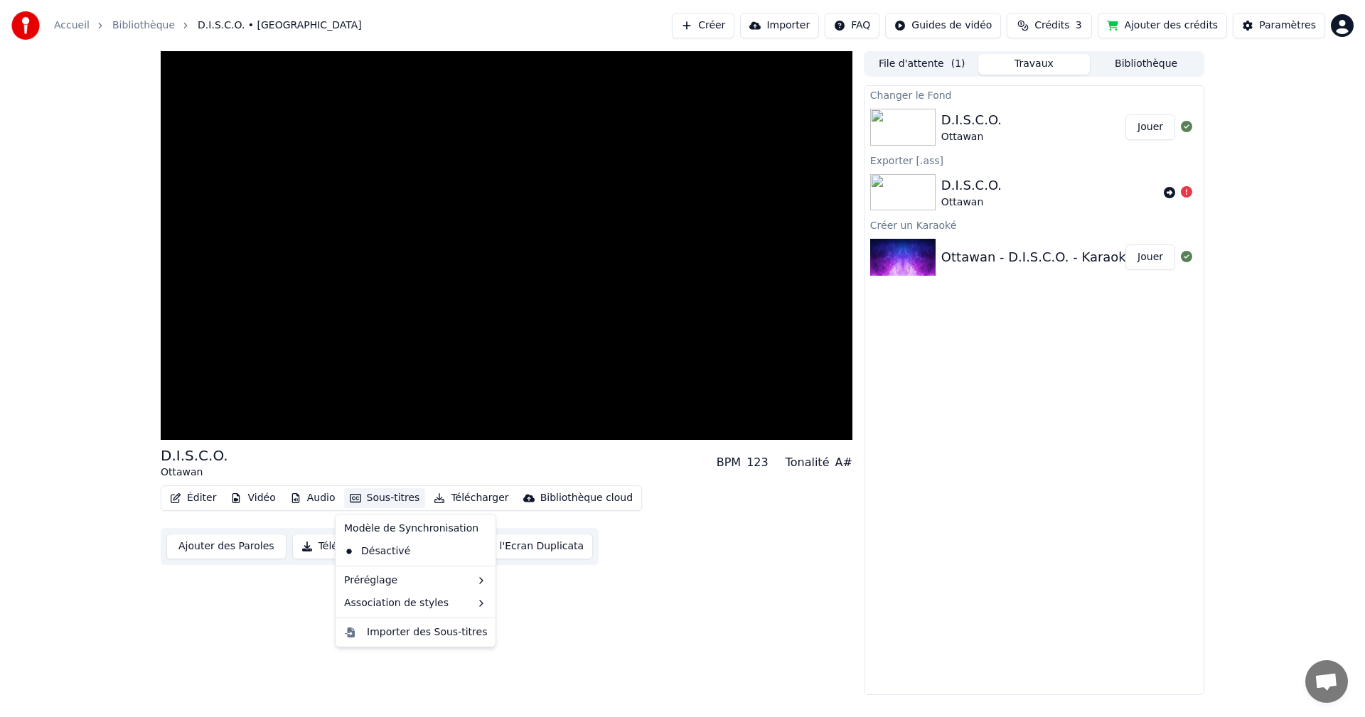
click at [397, 496] on button "Sous-titres" at bounding box center [385, 498] width 82 height 20
click at [412, 551] on div "Désactivé" at bounding box center [415, 551] width 154 height 23
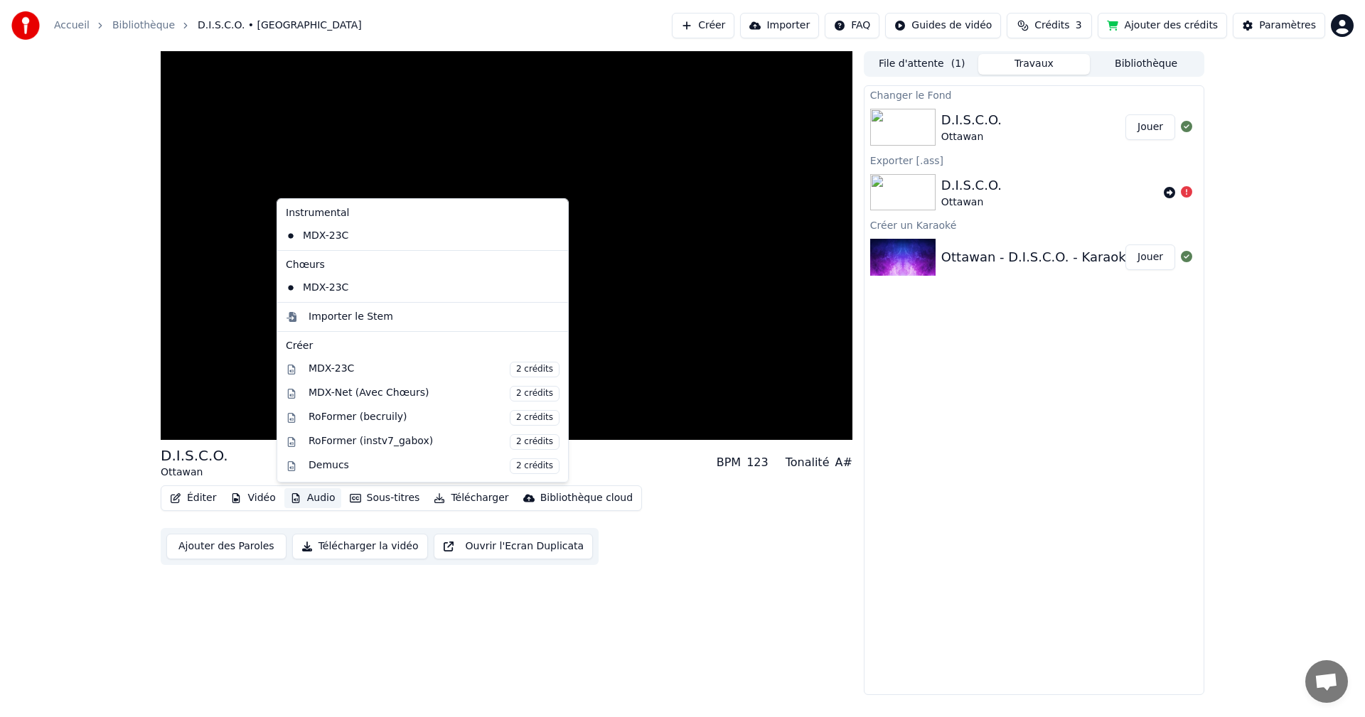
click at [323, 503] on button "Audio" at bounding box center [312, 498] width 57 height 20
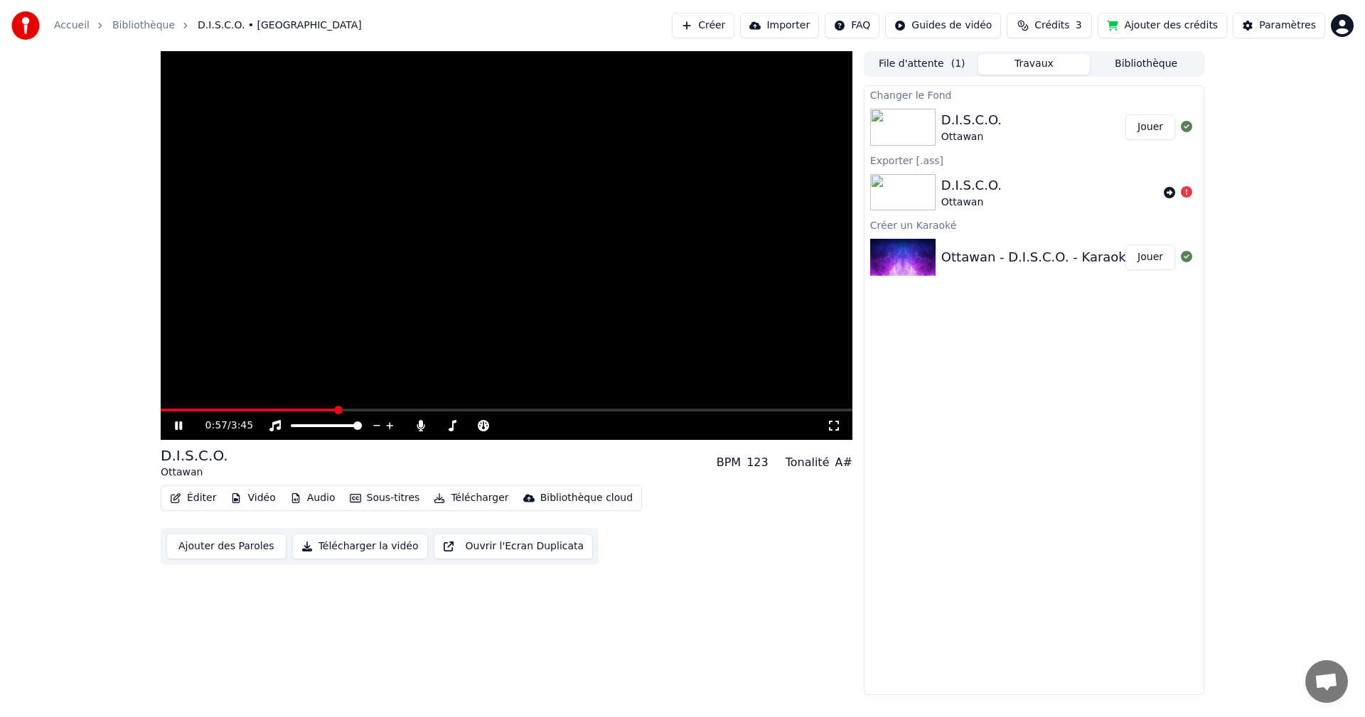
click at [585, 307] on video at bounding box center [507, 245] width 692 height 389
click at [394, 497] on button "Sous-titres" at bounding box center [385, 498] width 82 height 20
click at [232, 549] on button "Ajouter des Paroles" at bounding box center [226, 547] width 120 height 26
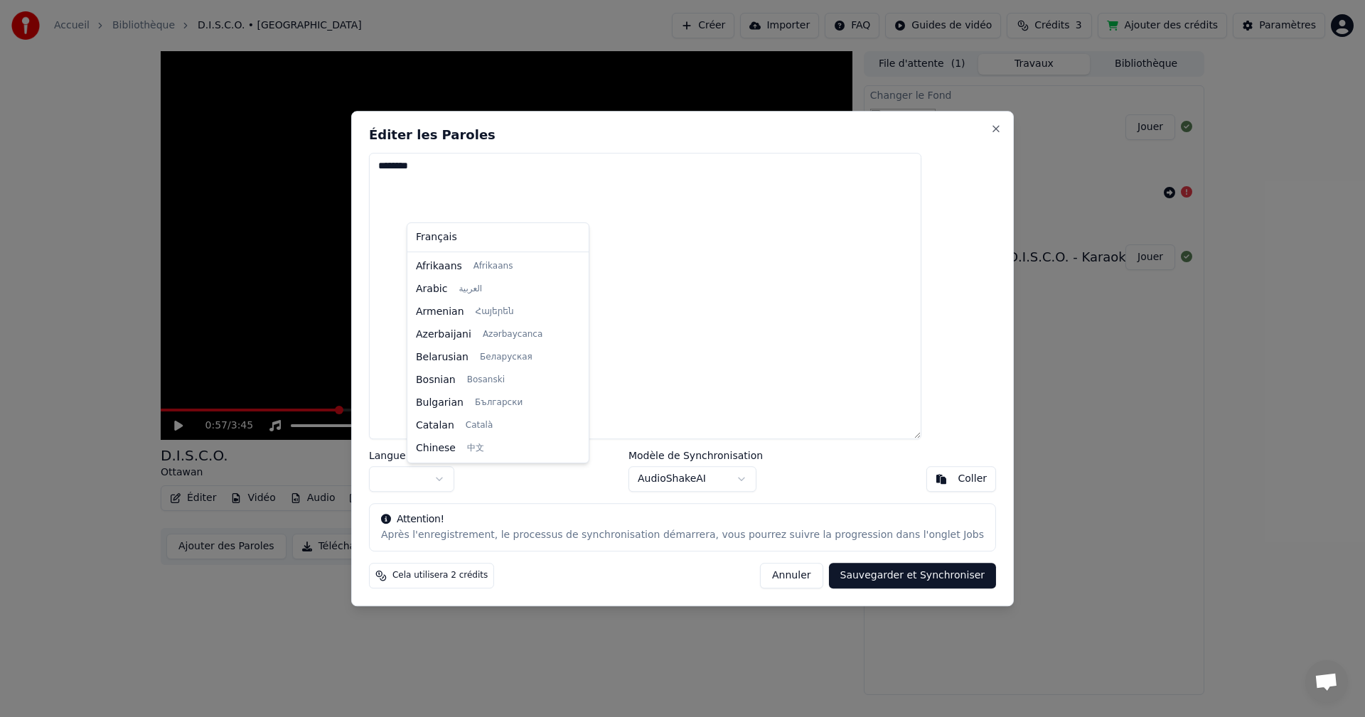
click at [476, 478] on body "Accueil Bibliothèque D.I.S.C.O. • Ottawan Créer Importer FAQ Guides de vidéo Cr…" at bounding box center [682, 358] width 1365 height 717
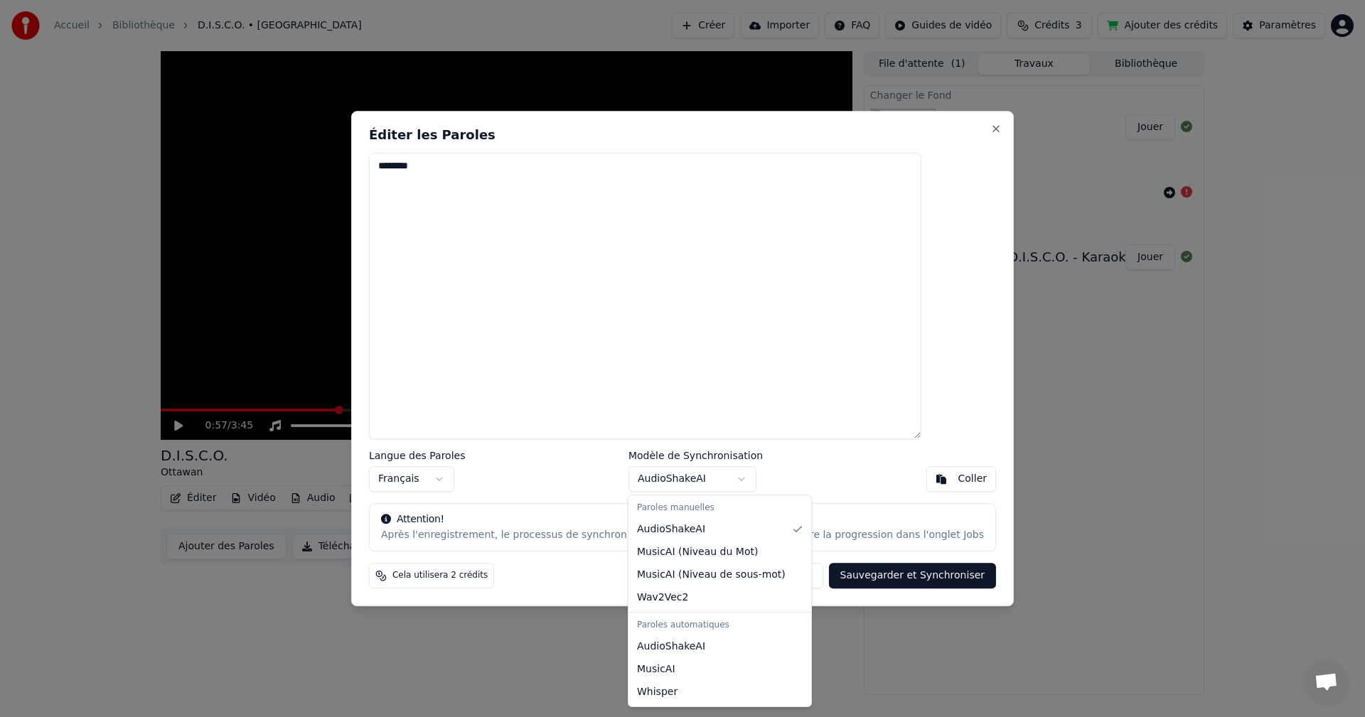
click at [738, 479] on body "Accueil Bibliothèque D.I.S.C.O. • Ottawan Créer Importer FAQ Guides de vidéo Cr…" at bounding box center [682, 358] width 1365 height 717
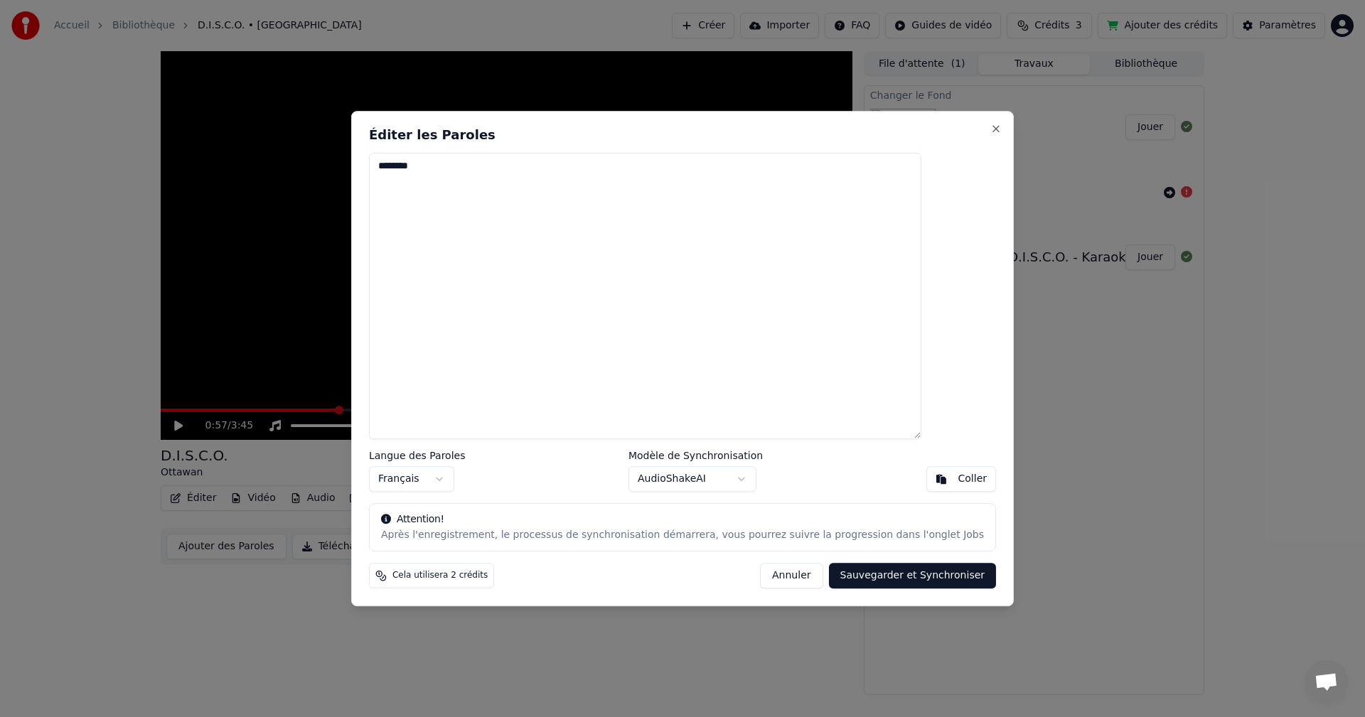
click at [787, 365] on body "Accueil Bibliothèque D.I.S.C.O. • Ottawan Créer Importer FAQ Guides de vidéo Cr…" at bounding box center [682, 358] width 1365 height 717
click at [958, 481] on div "Coller" at bounding box center [972, 479] width 29 height 14
drag, startPoint x: 456, startPoint y: 168, endPoint x: 392, endPoint y: 168, distance: 64.7
click at [392, 168] on div "Éditer les Paroles ******** Langue des Paroles Français Modèle de Synchronisati…" at bounding box center [682, 359] width 663 height 496
type textarea "**********"
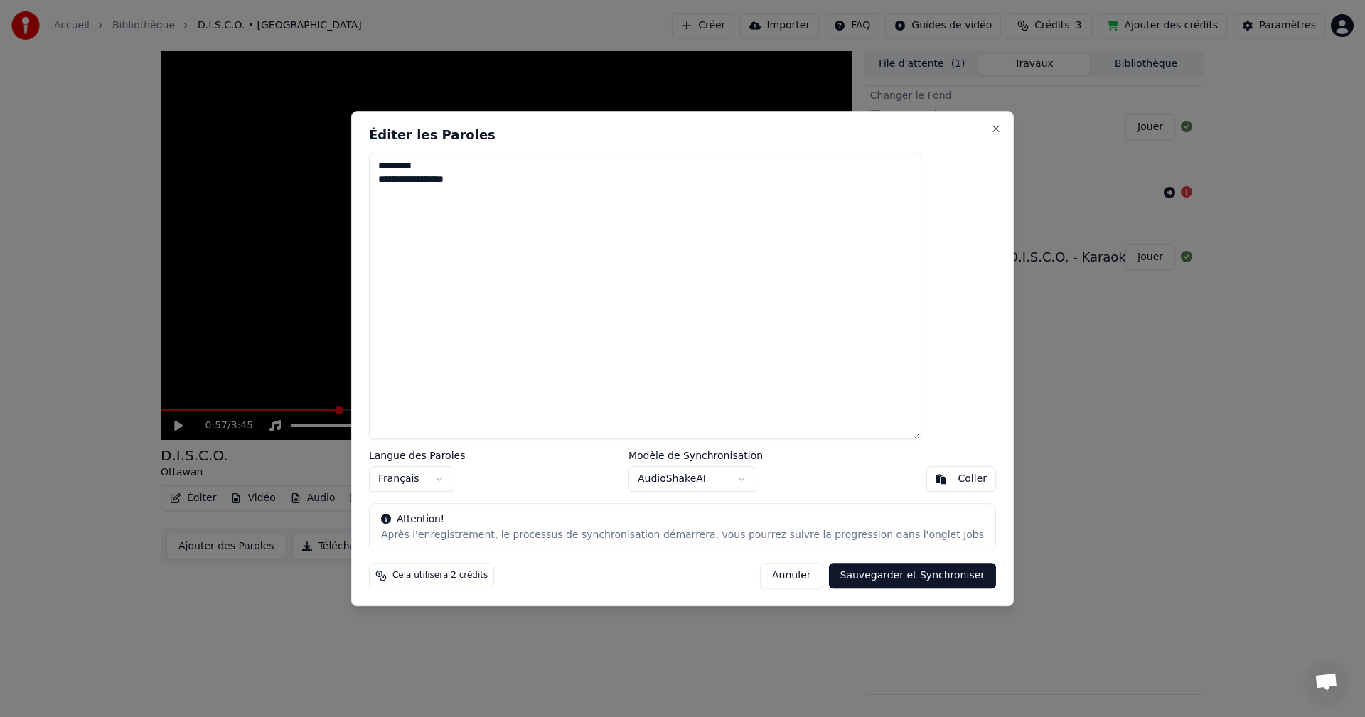
click at [834, 580] on button "Sauvegarder et Synchroniser" at bounding box center [913, 576] width 168 height 26
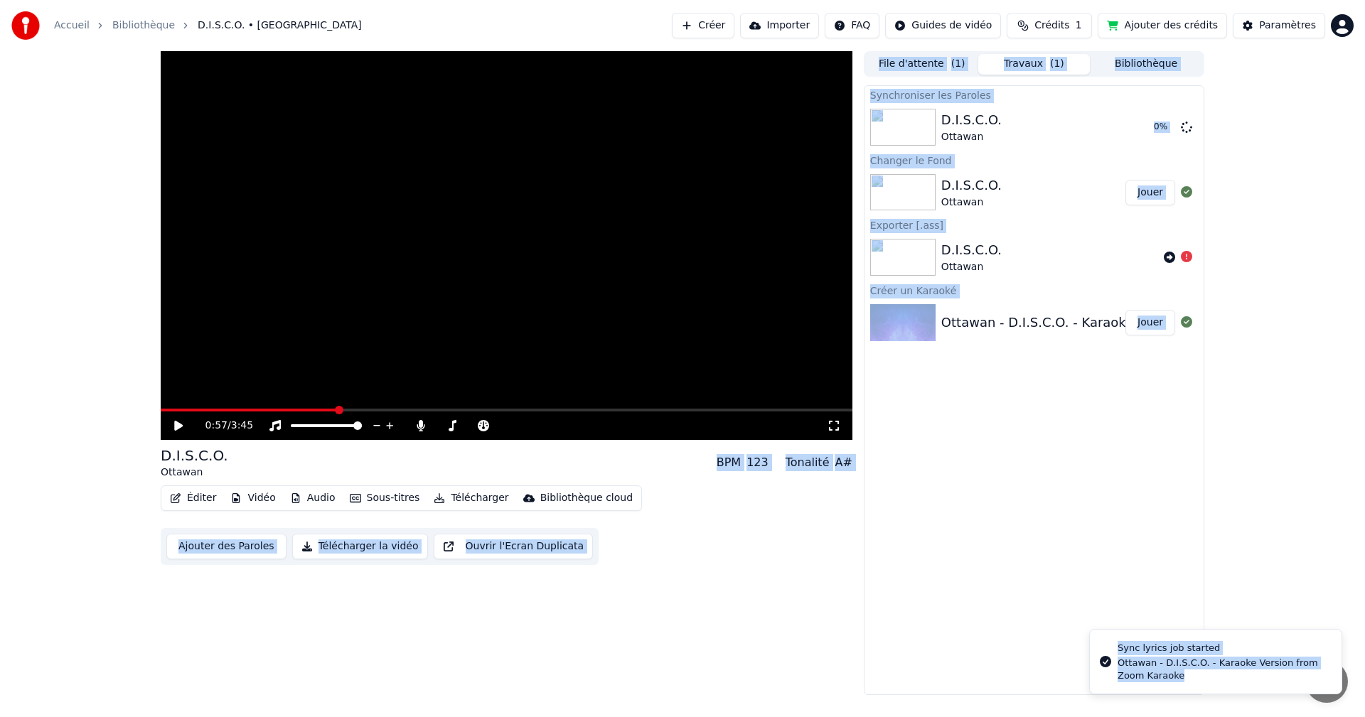
drag, startPoint x: 341, startPoint y: 412, endPoint x: 100, endPoint y: 383, distance: 242.1
drag, startPoint x: 341, startPoint y: 408, endPoint x: 230, endPoint y: 410, distance: 111.6
click at [176, 424] on icon at bounding box center [178, 426] width 9 height 10
click at [161, 414] on span at bounding box center [165, 410] width 9 height 9
click at [611, 602] on div "0:02 / 3:45 D.I.S.C.O. Ottawan BPM 123 Tonalité A# Éditer Vidéo Audio Sous-titr…" at bounding box center [507, 373] width 692 height 644
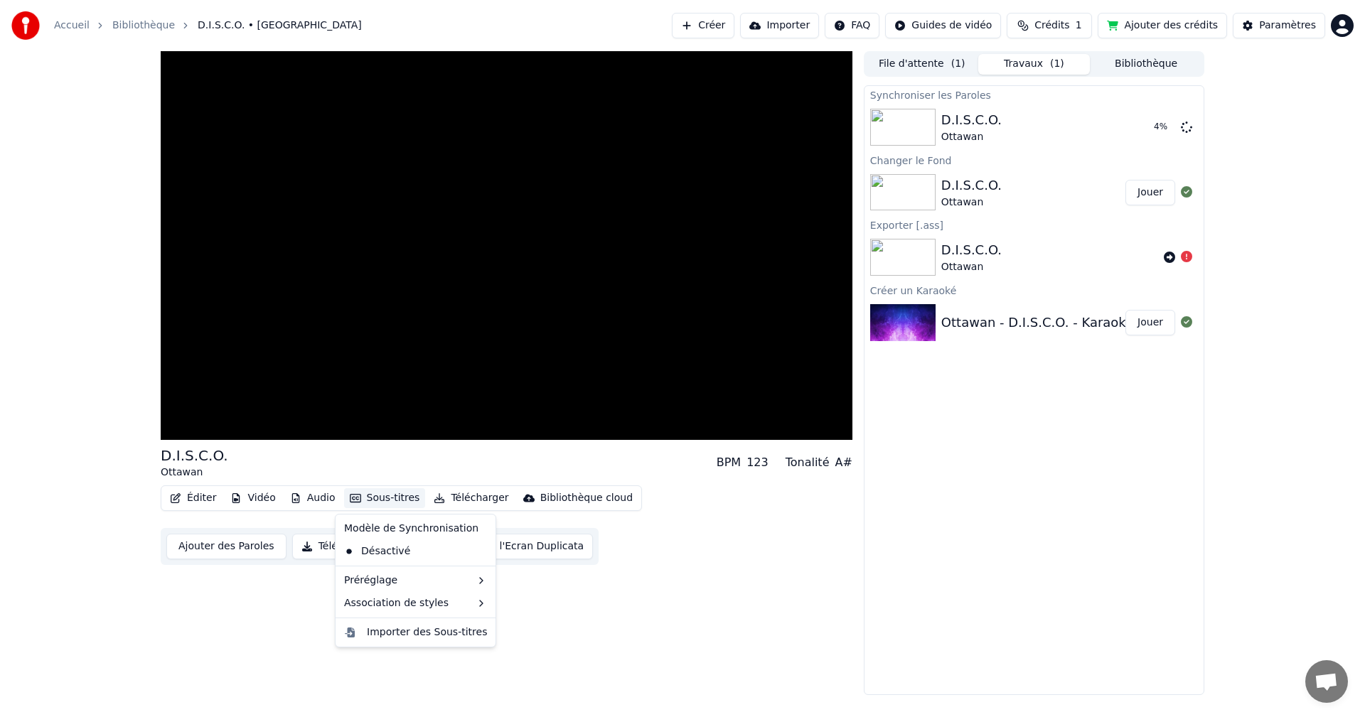
click at [397, 501] on button "Sous-titres" at bounding box center [385, 498] width 82 height 20
click at [421, 549] on div "Désactivé" at bounding box center [415, 551] width 154 height 23
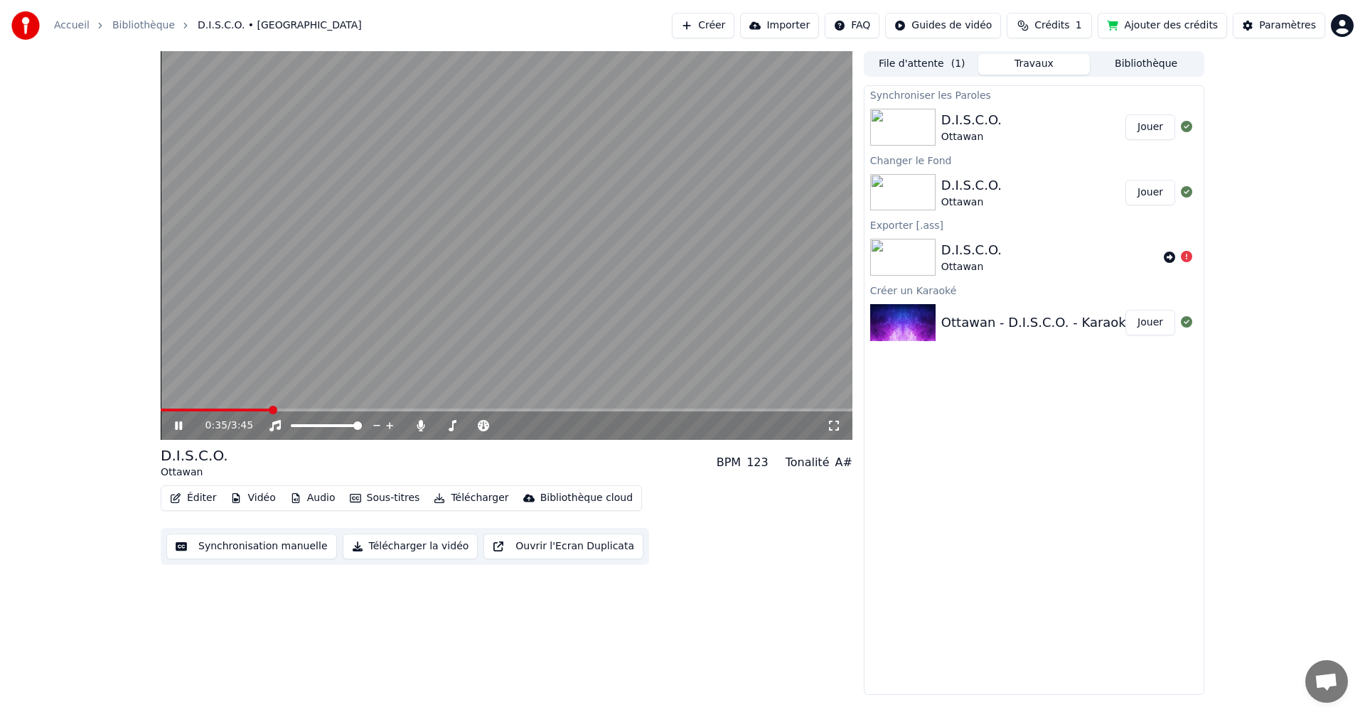
click at [179, 424] on icon at bounding box center [188, 425] width 33 height 11
click at [306, 551] on button "Synchronisation manuelle" at bounding box center [251, 547] width 171 height 26
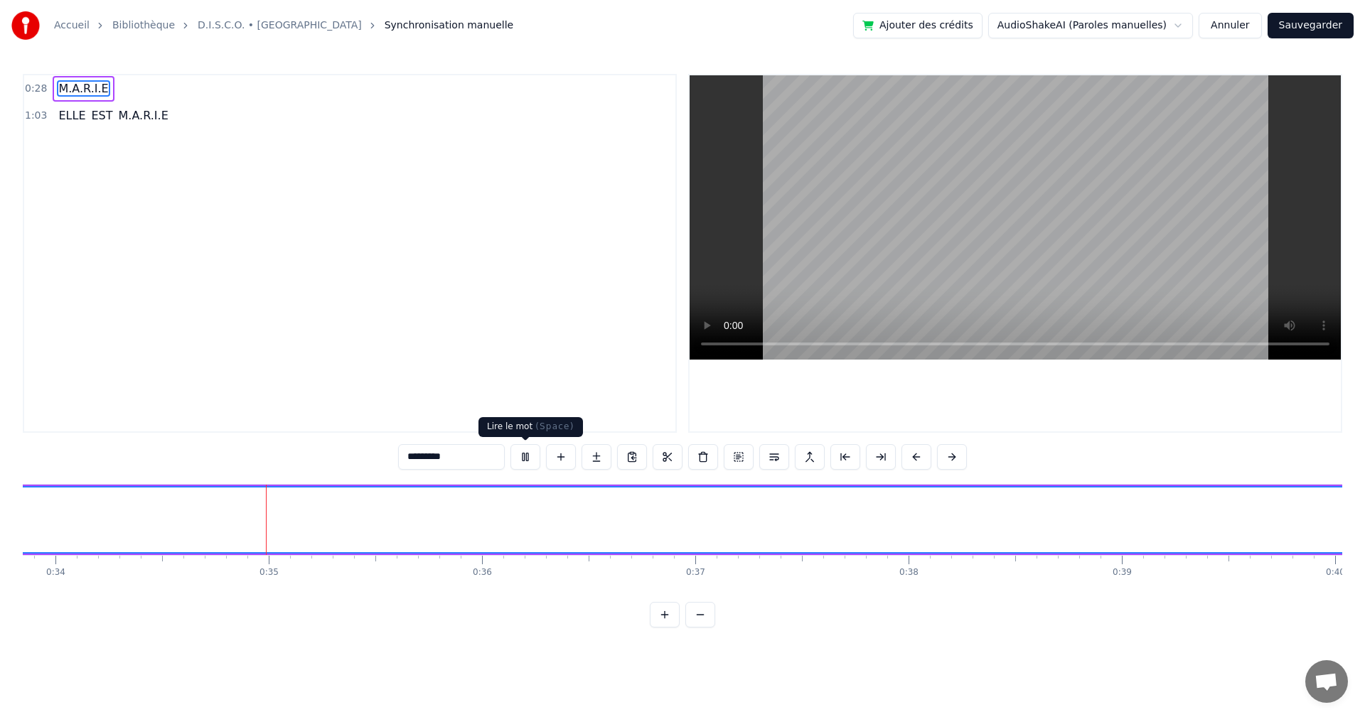
scroll to position [0, 7223]
click at [523, 450] on button at bounding box center [525, 457] width 30 height 26
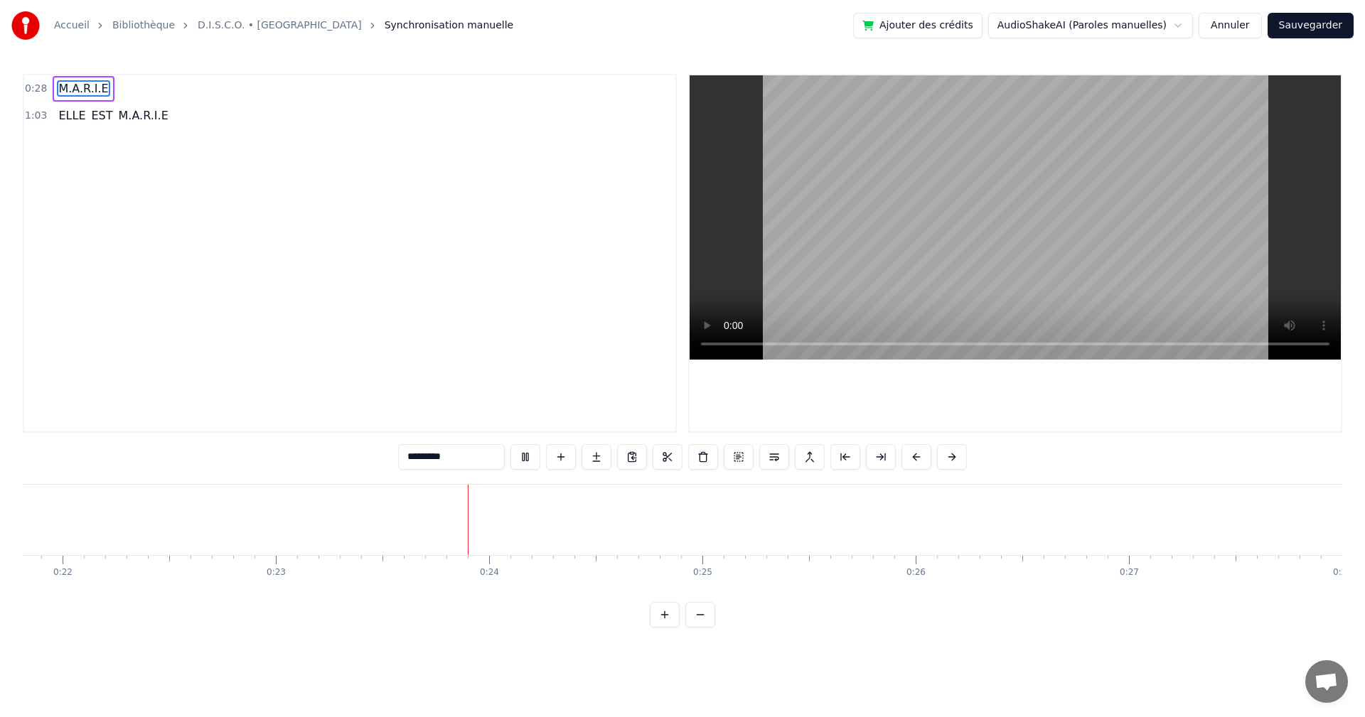
scroll to position [0, 4900]
click at [36, 91] on span "0:28" at bounding box center [36, 89] width 22 height 14
click at [41, 120] on span "1:03" at bounding box center [36, 116] width 22 height 14
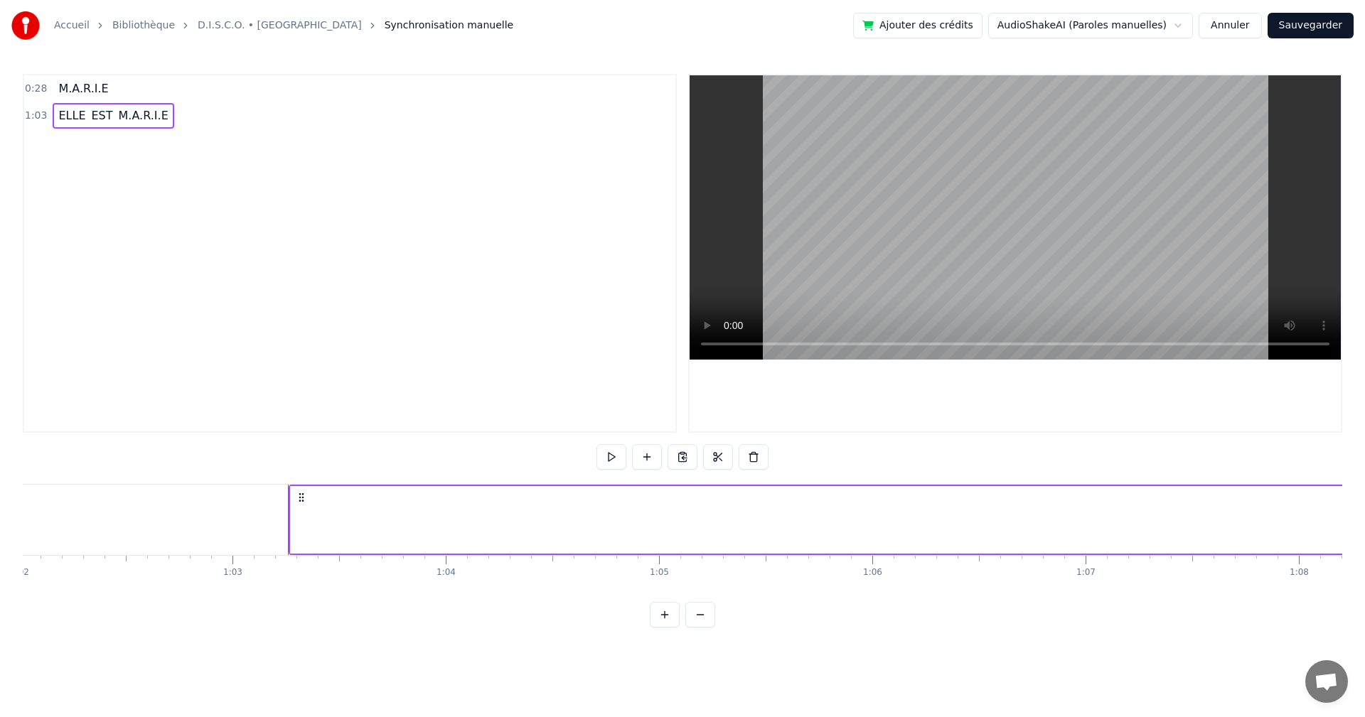
click at [41, 120] on span "1:03" at bounding box center [36, 116] width 22 height 14
drag, startPoint x: 368, startPoint y: 533, endPoint x: 292, endPoint y: 530, distance: 75.4
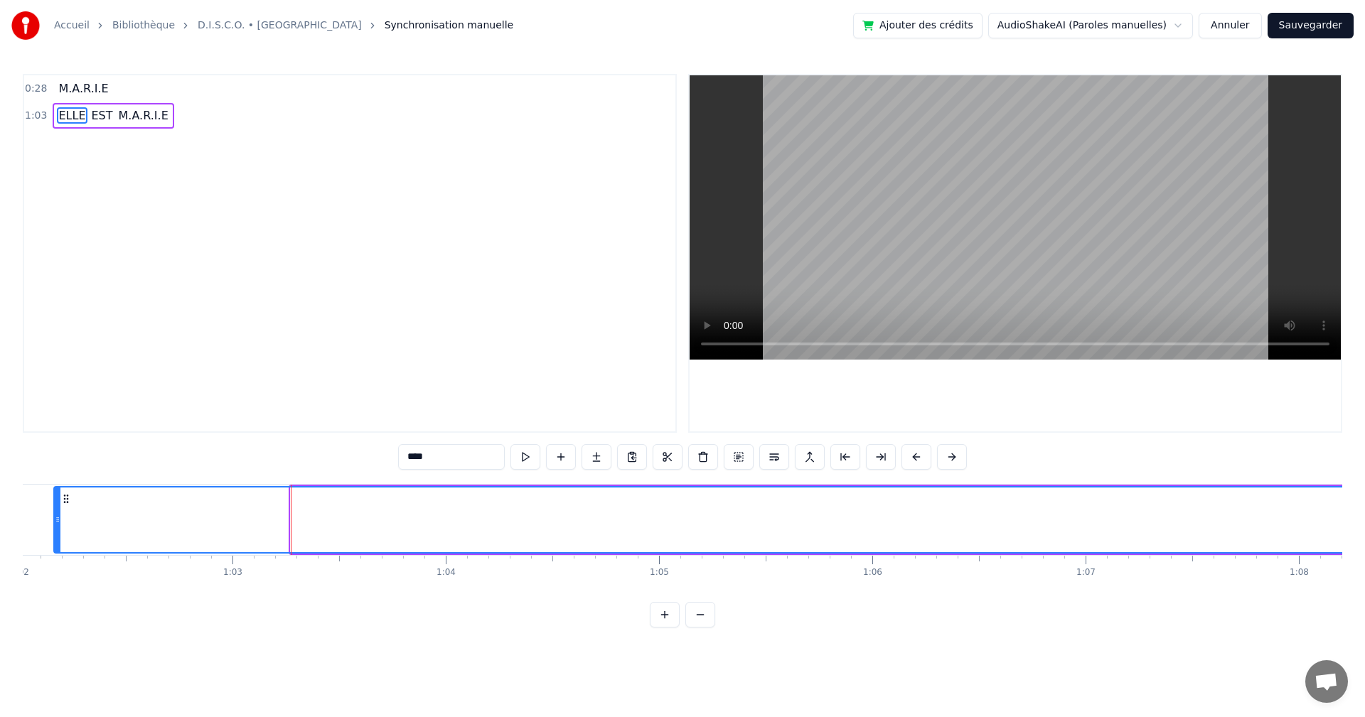
drag, startPoint x: 292, startPoint y: 530, endPoint x: 55, endPoint y: 520, distance: 236.9
click at [55, 520] on div at bounding box center [58, 520] width 6 height 65
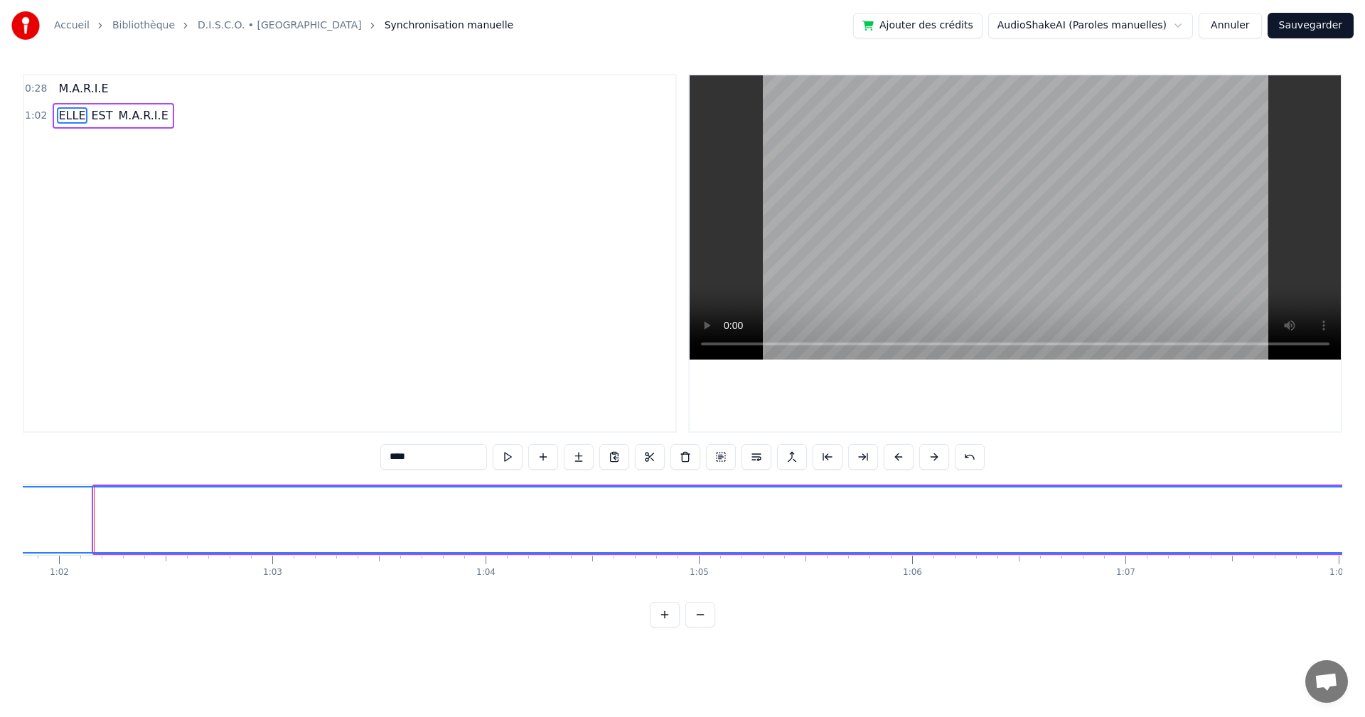
drag, startPoint x: 95, startPoint y: 525, endPoint x: 2, endPoint y: 525, distance: 93.1
click at [2, 525] on div "Accueil Bibliothèque D.I.S.C.O. • Ottawan Synchronisation manuelle Ajouter des …" at bounding box center [682, 314] width 1365 height 628
click at [1253, 24] on button "Annuler" at bounding box center [1230, 26] width 63 height 26
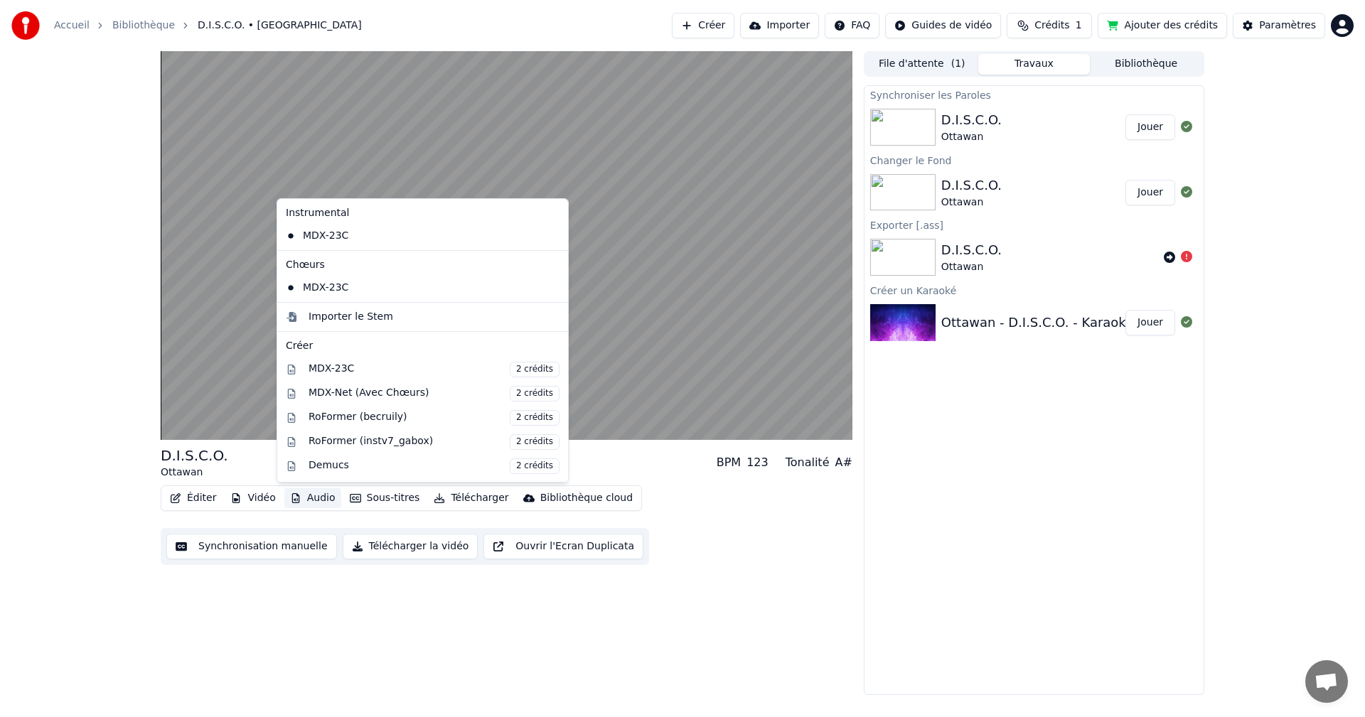
click at [296, 499] on icon "button" at bounding box center [295, 498] width 11 height 10
